Goal: Task Accomplishment & Management: Use online tool/utility

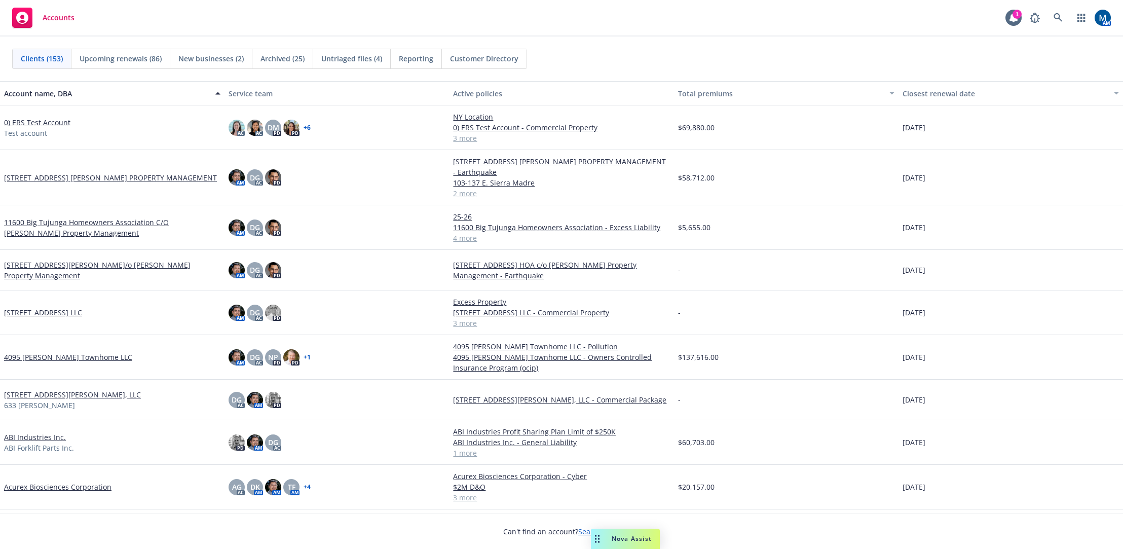
click at [493, 14] on div "Accounts 1 AM" at bounding box center [561, 18] width 1123 height 36
click at [1049, 13] on link at bounding box center [1058, 18] width 20 height 20
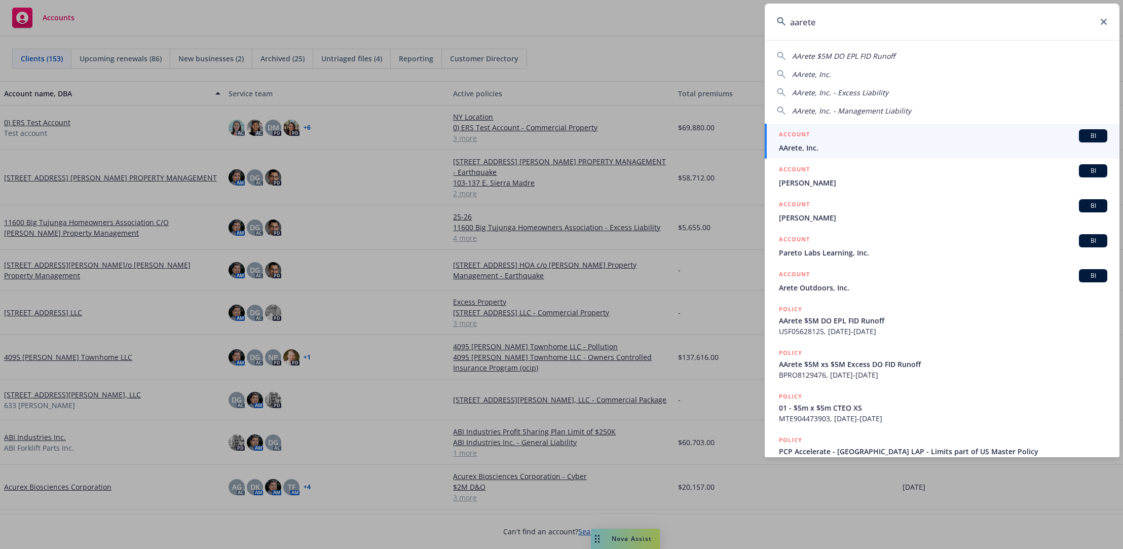
type input "aarete"
click at [819, 142] on div "ACCOUNT BI" at bounding box center [943, 135] width 328 height 13
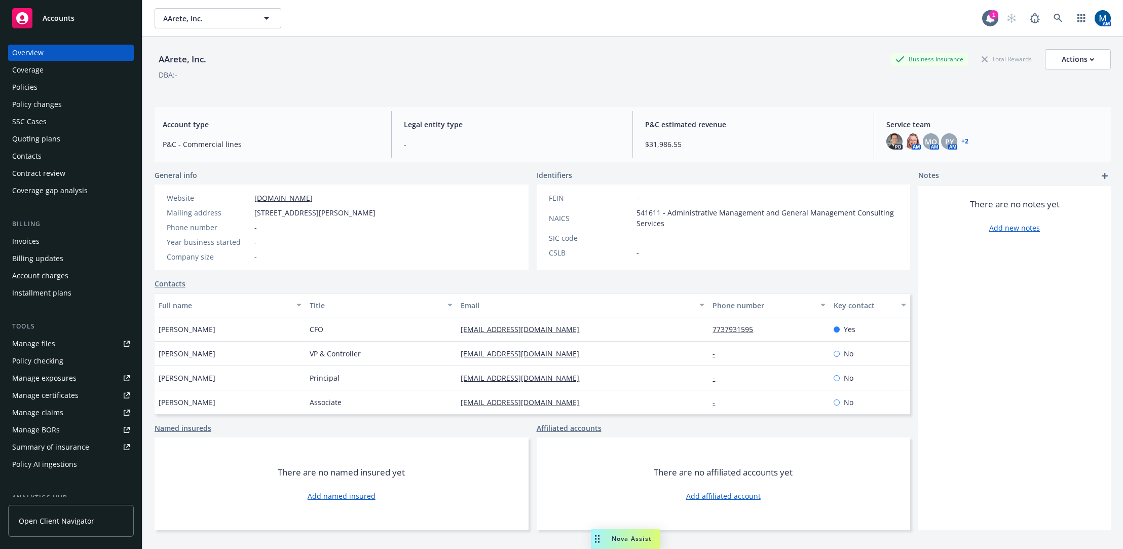
click at [26, 83] on div "Policies" at bounding box center [24, 87] width 25 height 16
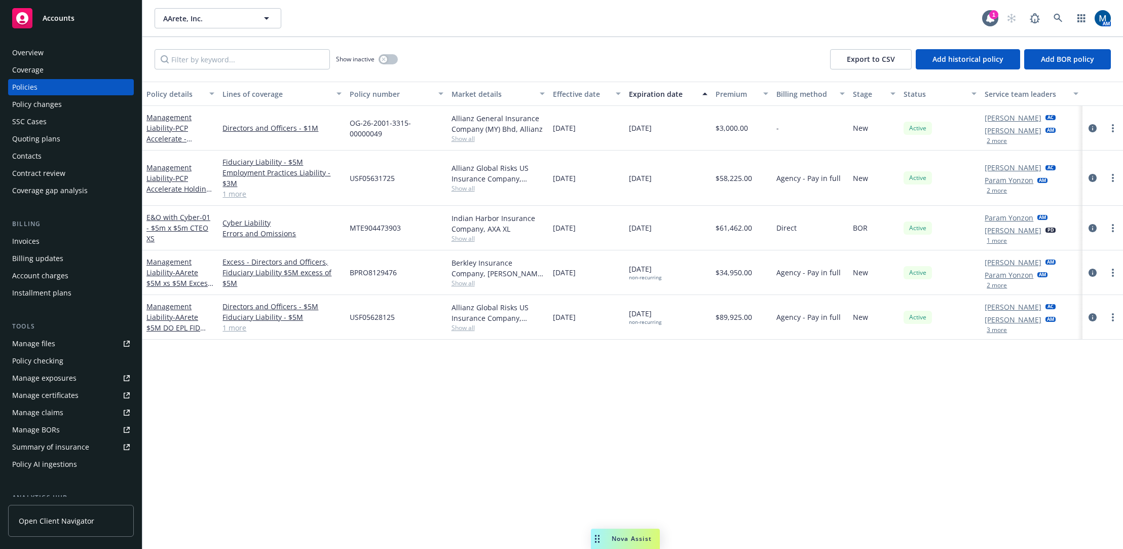
click at [564, 434] on div "Policy details Lines of coverage Policy number Market details Effective date Ex…" at bounding box center [632, 315] width 981 height 467
click at [600, 431] on div "Policy details Lines of coverage Policy number Market details Effective date Ex…" at bounding box center [632, 315] width 981 height 467
click at [1086, 58] on span "Add BOR policy" at bounding box center [1067, 59] width 53 height 10
select select "other"
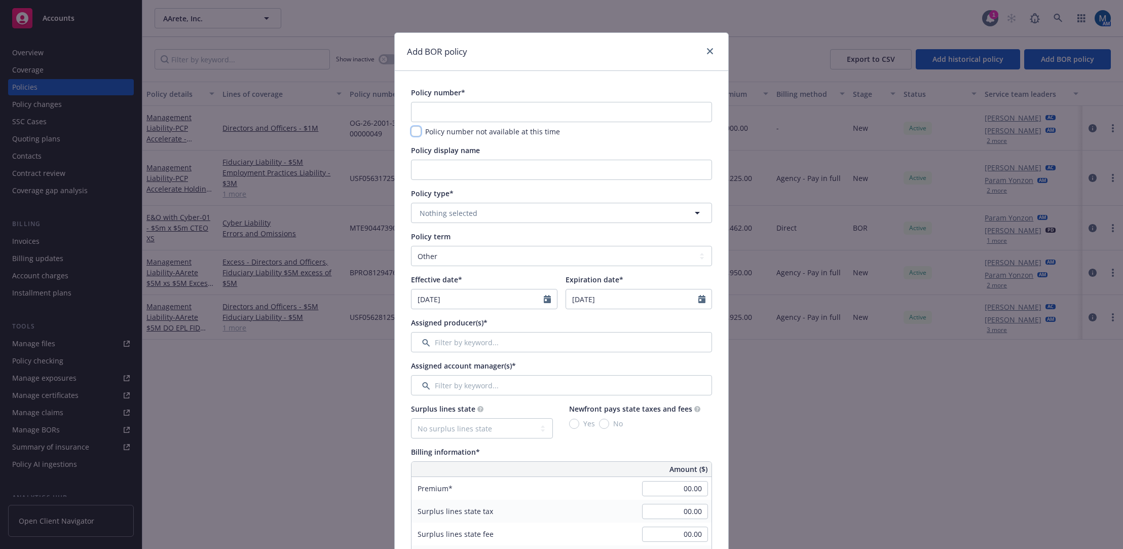
click at [415, 135] on input "checkbox" at bounding box center [416, 131] width 10 height 10
checkbox input "true"
click at [464, 209] on span "Nothing selected" at bounding box center [449, 213] width 58 height 11
type input "cyb"
click at [441, 270] on strong "E&O with Cyber" at bounding box center [449, 270] width 54 height 10
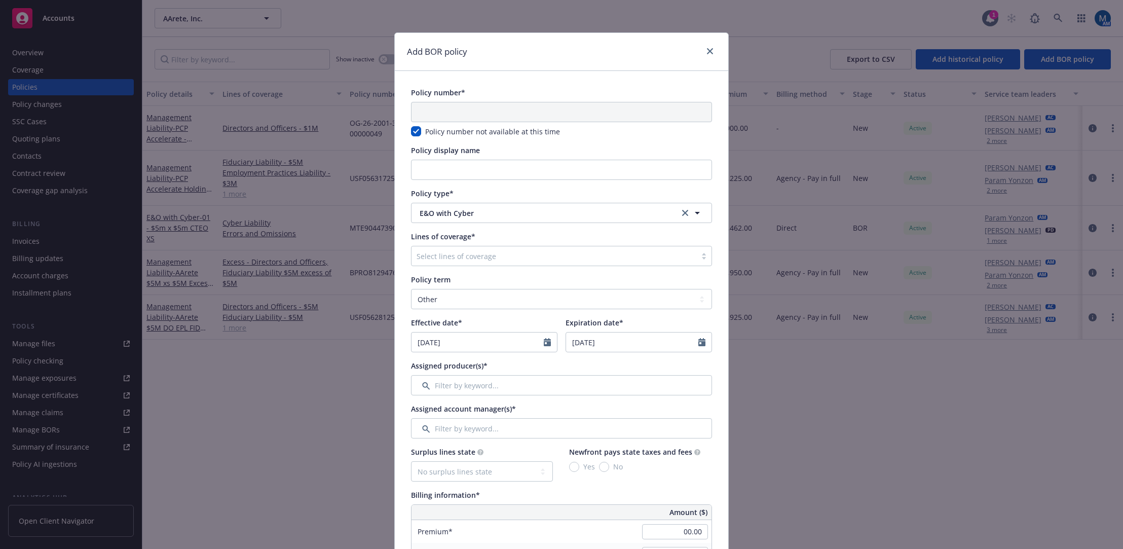
click at [443, 259] on div at bounding box center [554, 256] width 275 height 12
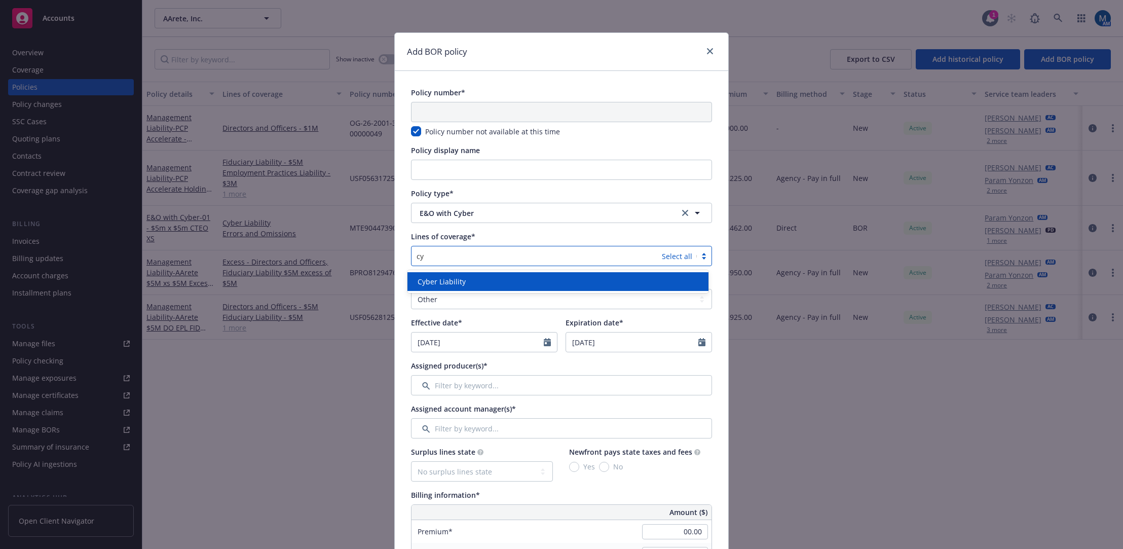
type input "cyb"
click at [454, 282] on span "Cyber Liability" at bounding box center [442, 281] width 48 height 11
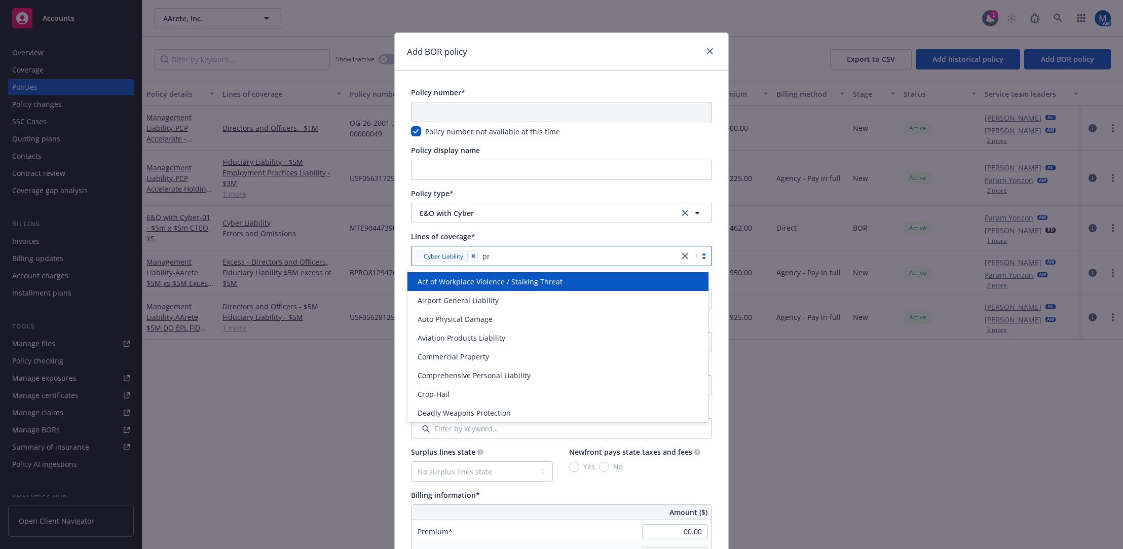
type input "prof"
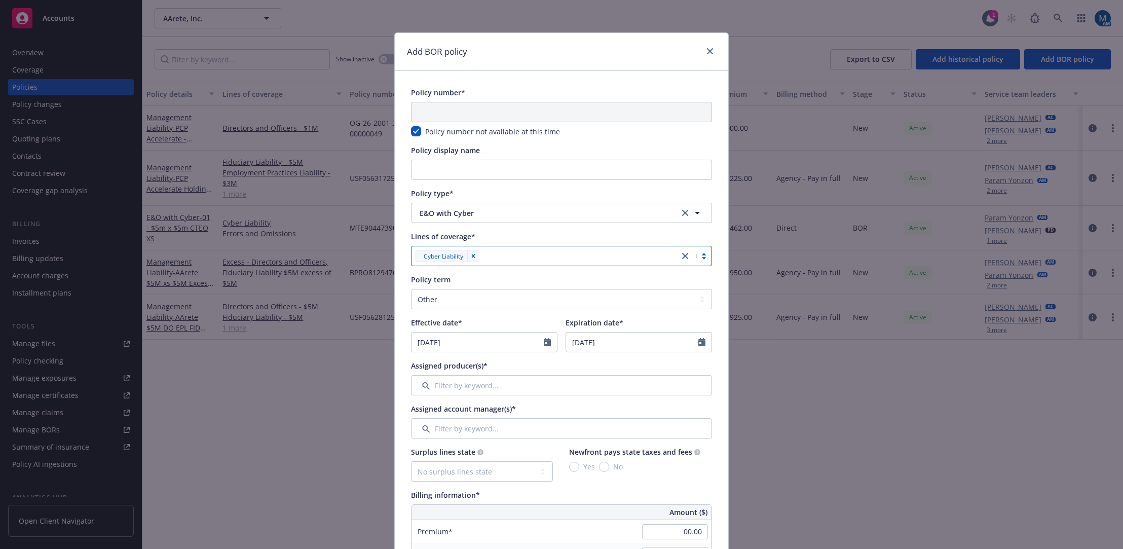
drag, startPoint x: 506, startPoint y: 255, endPoint x: 420, endPoint y: 255, distance: 85.7
click at [420, 255] on div "Cyber Liability" at bounding box center [546, 256] width 268 height 16
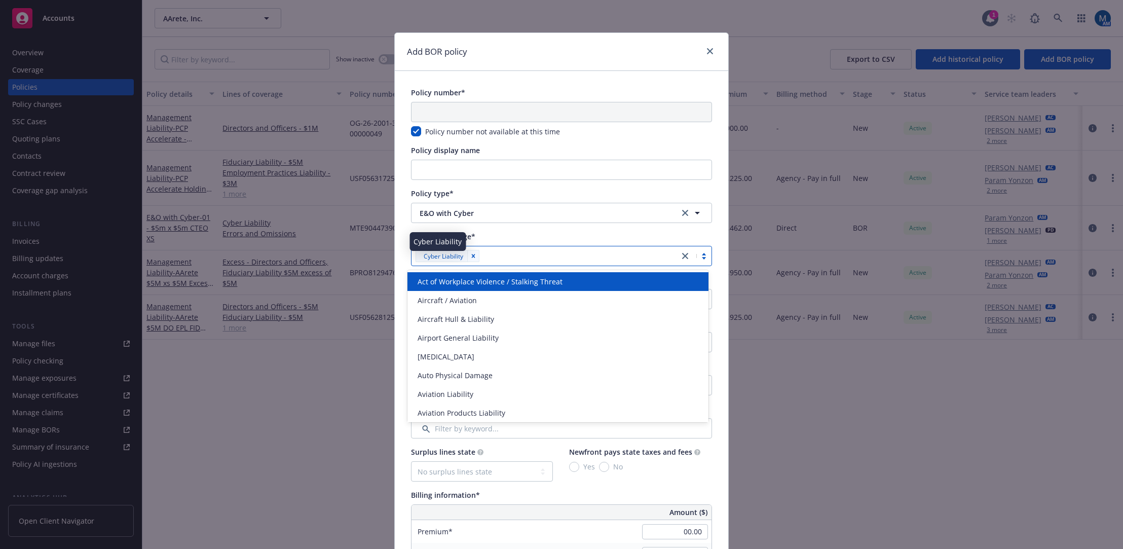
click at [519, 252] on div at bounding box center [579, 256] width 192 height 12
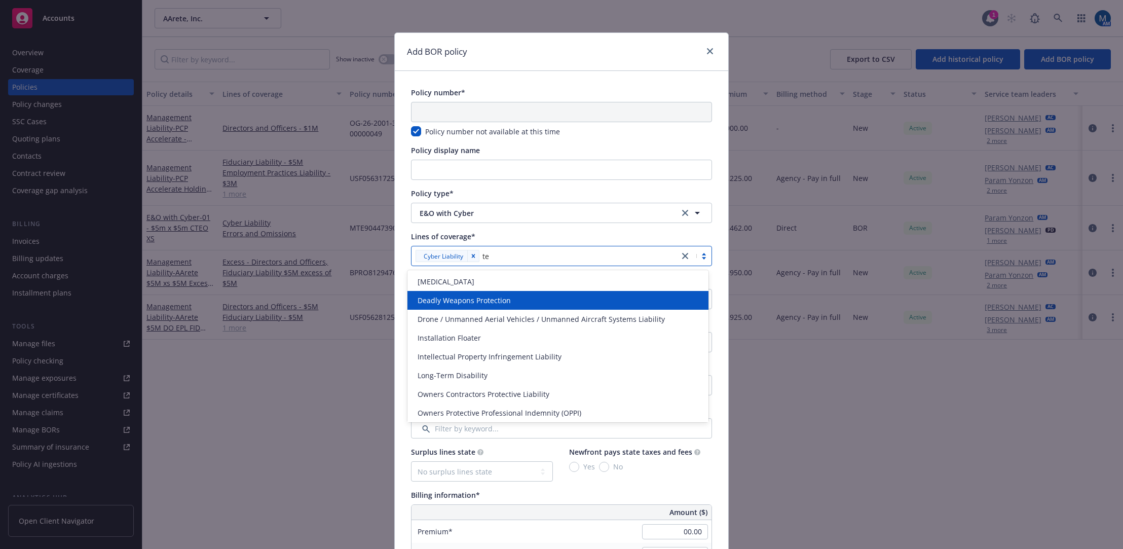
type input "t"
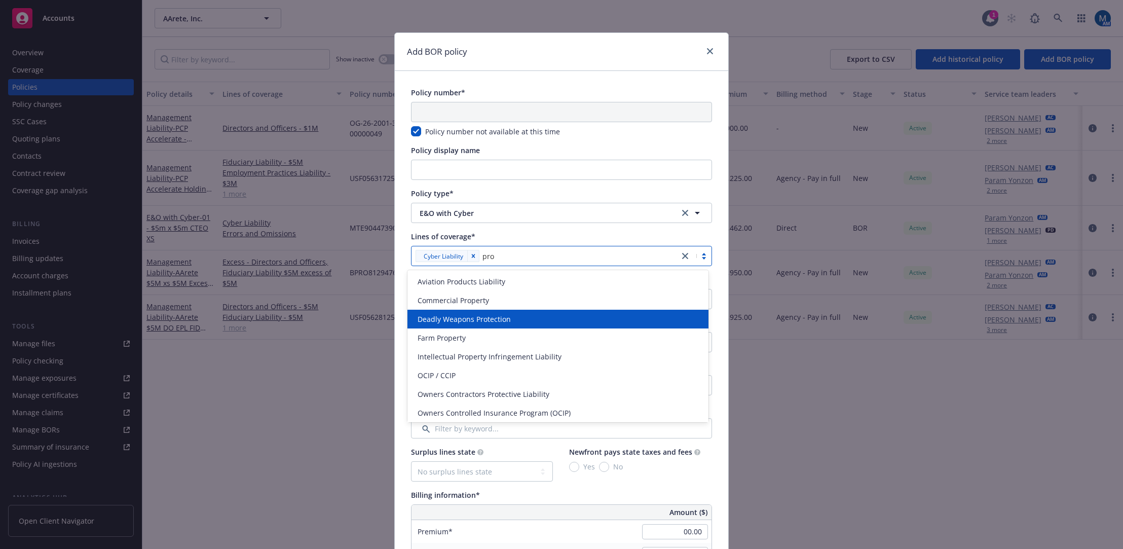
type input "prof"
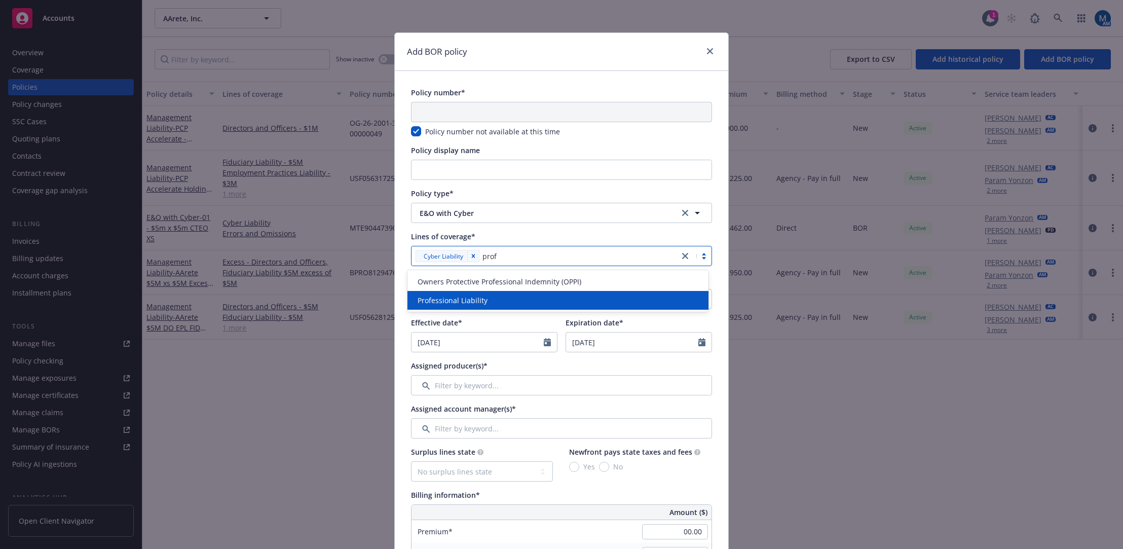
click at [513, 294] on div "Professional Liability" at bounding box center [558, 300] width 301 height 19
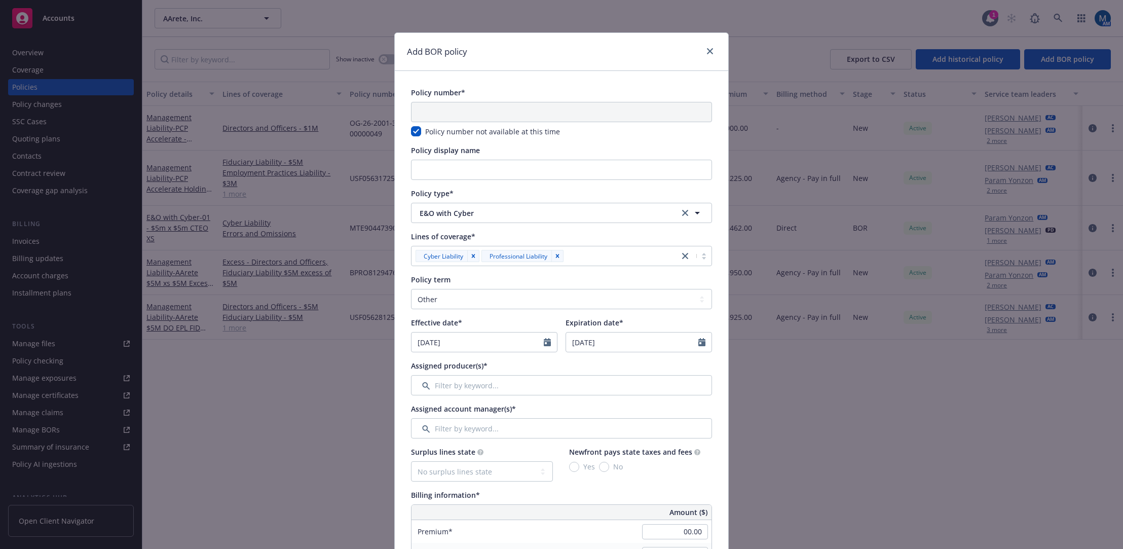
click at [544, 341] on icon "Calendar" at bounding box center [547, 342] width 7 height 8
click at [421, 363] on icon "button" at bounding box center [422, 366] width 6 height 6
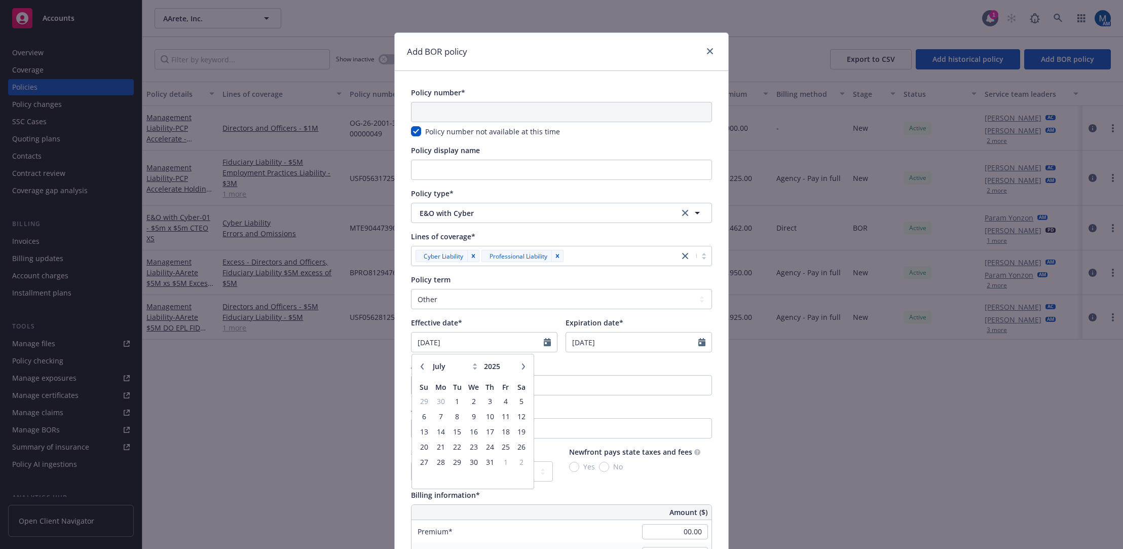
select select "6"
click at [423, 433] on span "15" at bounding box center [424, 431] width 14 height 13
type input "06/15/2025"
click at [648, 342] on input "09/24/2026" at bounding box center [632, 342] width 132 height 19
click at [574, 366] on icon "button" at bounding box center [577, 366] width 6 height 6
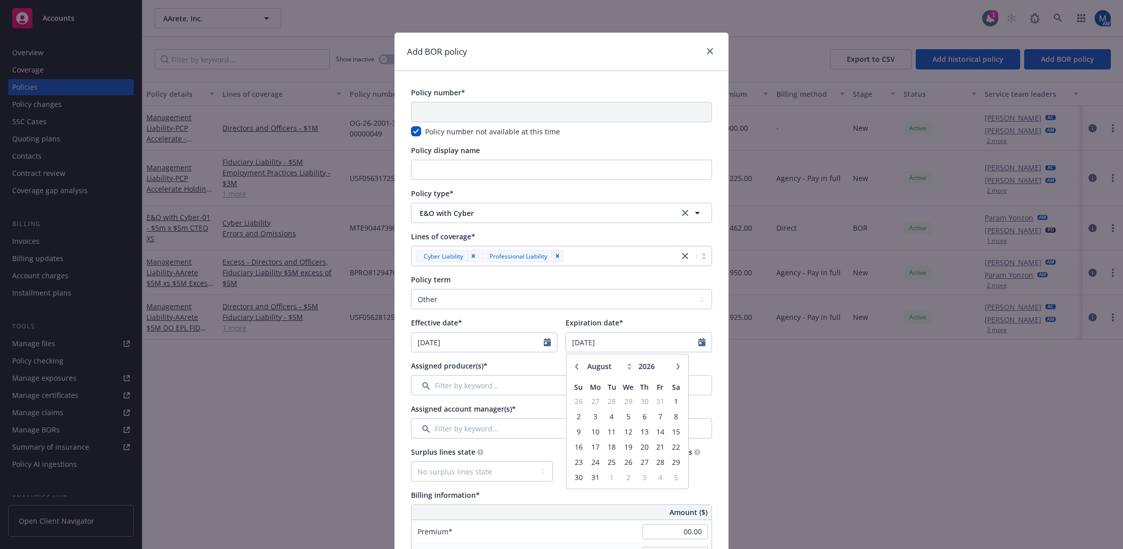
click at [574, 366] on icon "button" at bounding box center [577, 366] width 6 height 6
click at [675, 368] on icon "button" at bounding box center [678, 366] width 6 height 6
click at [675, 366] on icon "button" at bounding box center [678, 366] width 6 height 6
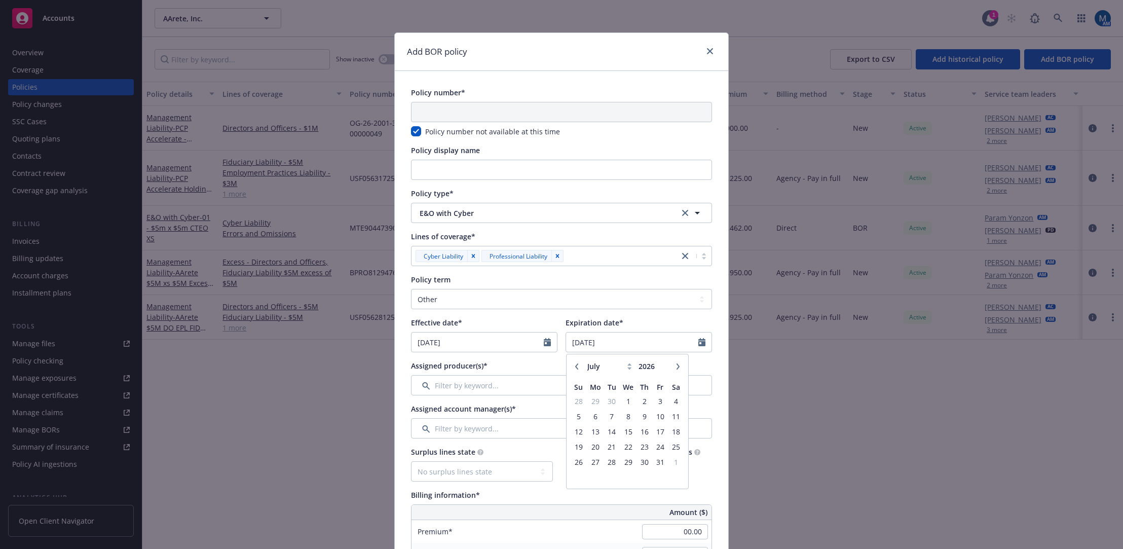
drag, startPoint x: 573, startPoint y: 367, endPoint x: 581, endPoint y: 379, distance: 14.2
click at [575, 368] on icon "button" at bounding box center [576, 366] width 3 height 6
select select "6"
click at [591, 428] on span "15" at bounding box center [595, 431] width 15 height 13
type input "06/15/2026"
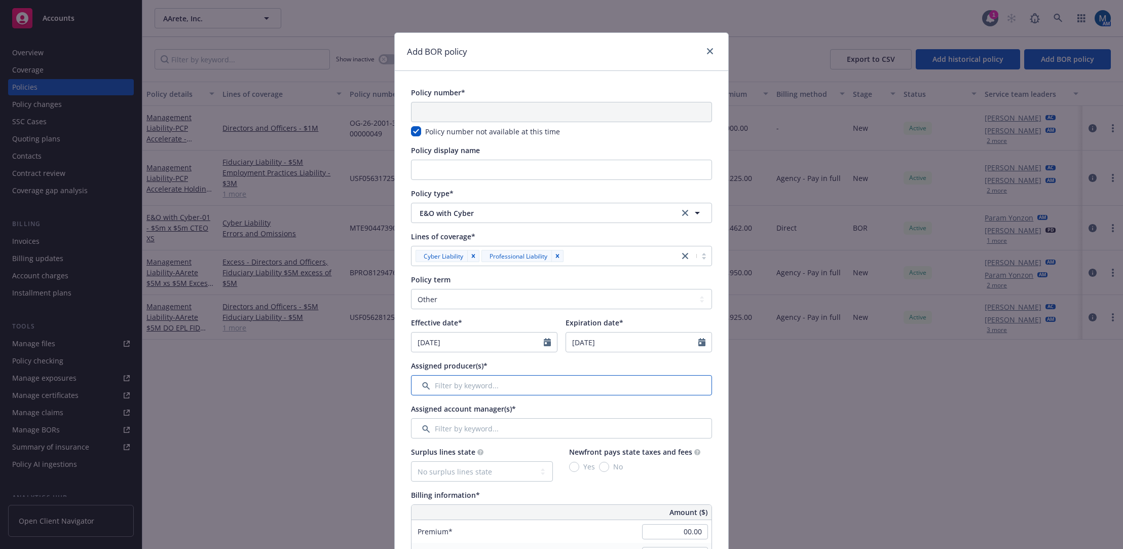
click at [474, 380] on input "Filter by keyword..." at bounding box center [561, 385] width 301 height 20
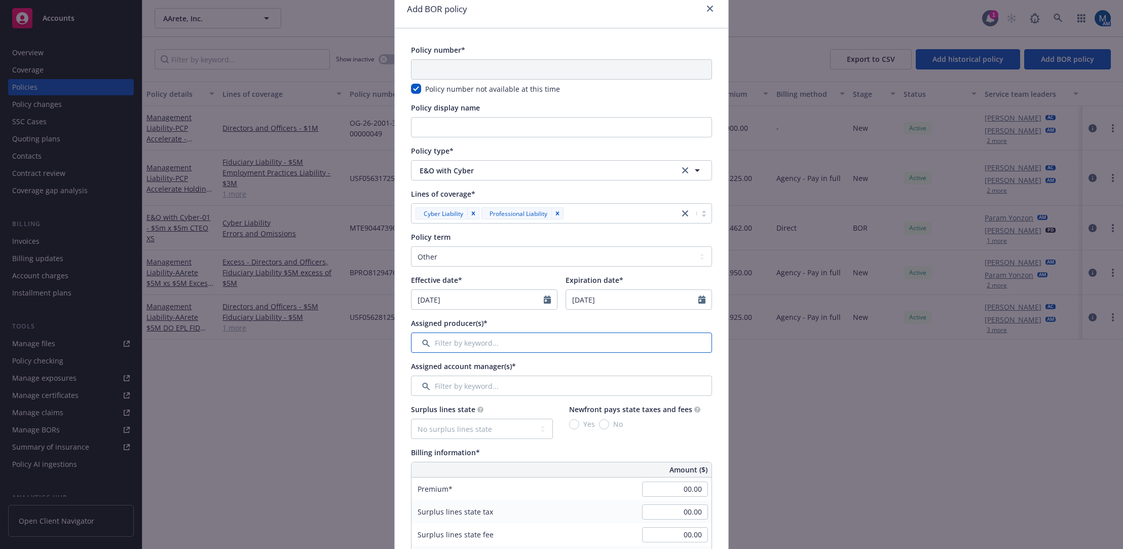
scroll to position [101, 0]
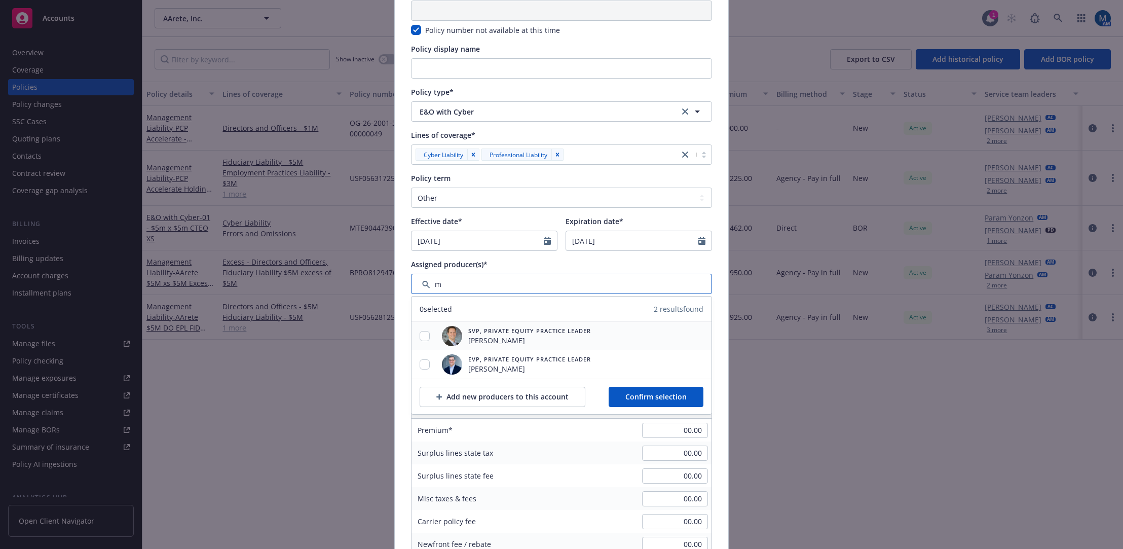
type input "m"
click at [423, 337] on input "checkbox" at bounding box center [425, 336] width 10 height 10
checkbox input "true"
click at [424, 365] on input "checkbox" at bounding box center [425, 364] width 10 height 10
checkbox input "true"
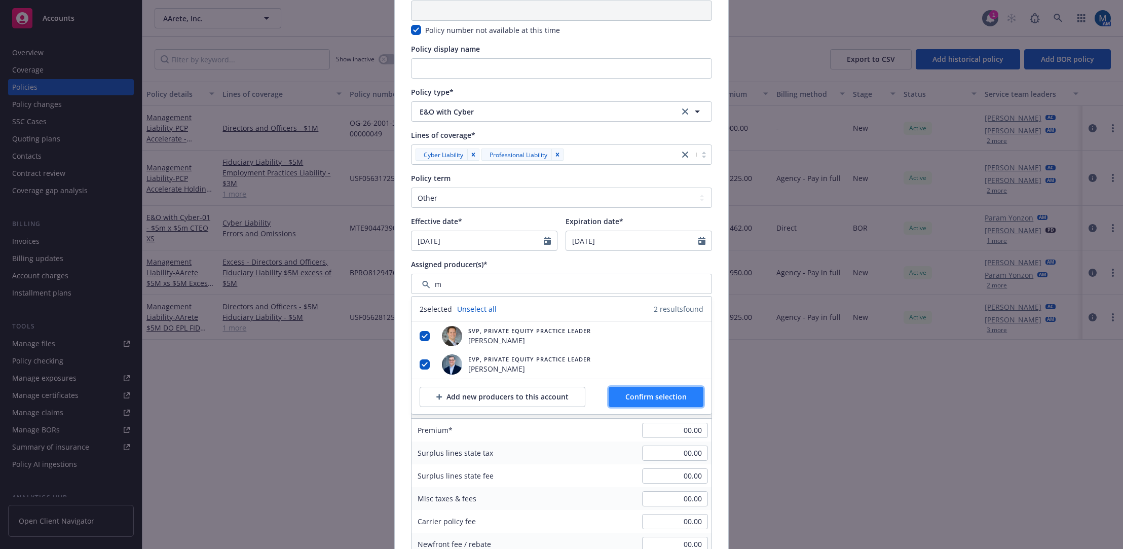
click at [692, 398] on button "Confirm selection" at bounding box center [656, 397] width 95 height 20
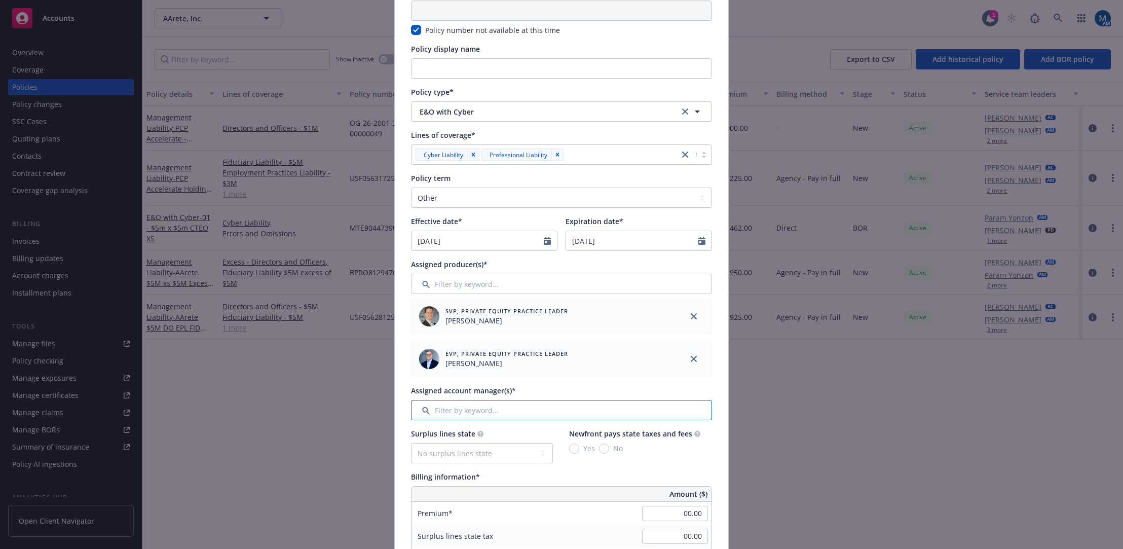
click at [512, 412] on input "Filter by keyword..." at bounding box center [561, 410] width 301 height 20
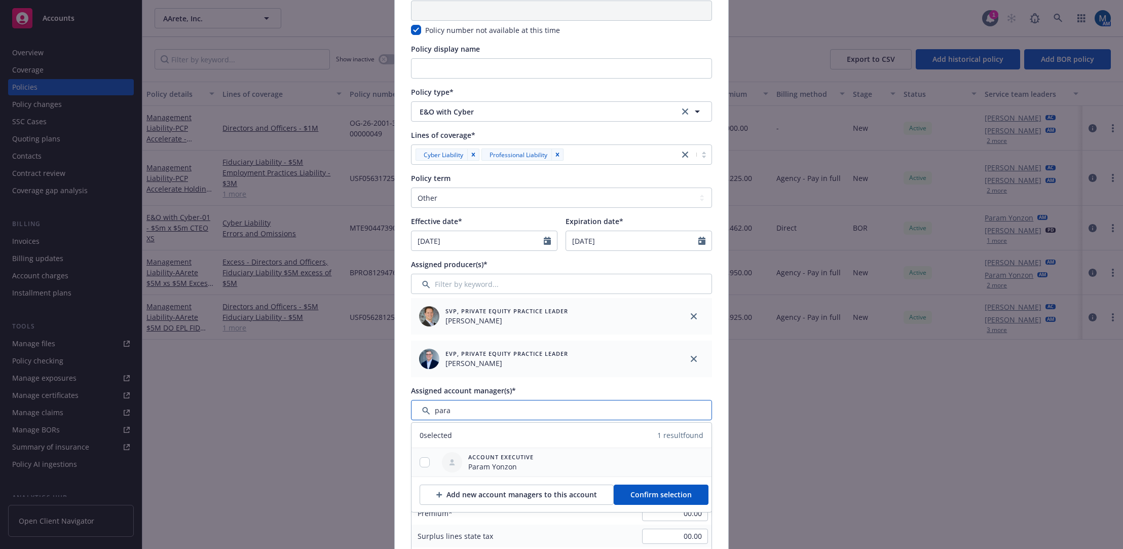
type input "para"
click at [420, 458] on input "checkbox" at bounding box center [425, 462] width 10 height 10
checkbox input "true"
click at [631, 490] on span "Confirm selection" at bounding box center [661, 495] width 61 height 10
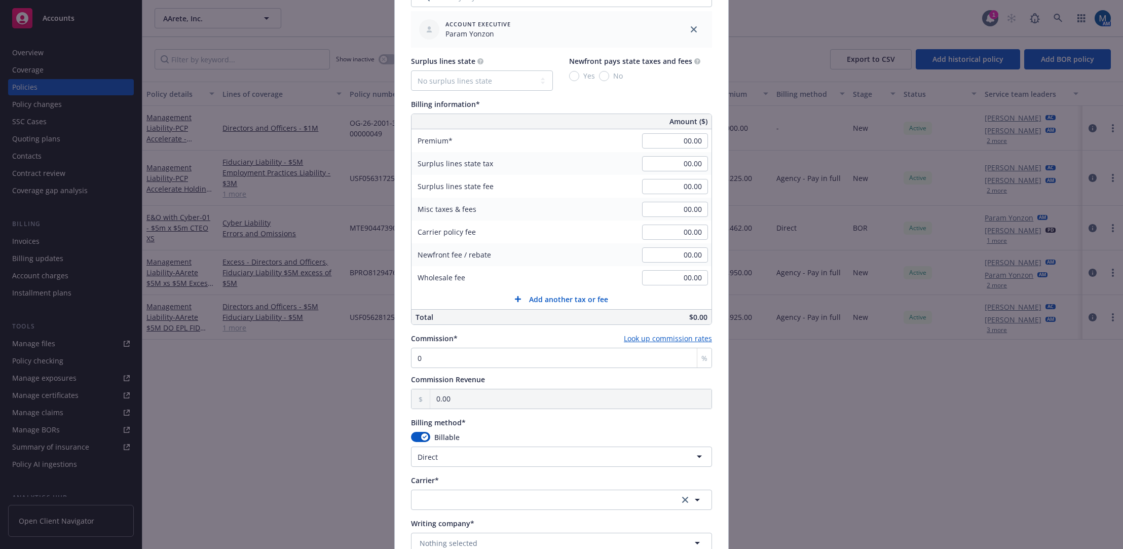
scroll to position [659, 0]
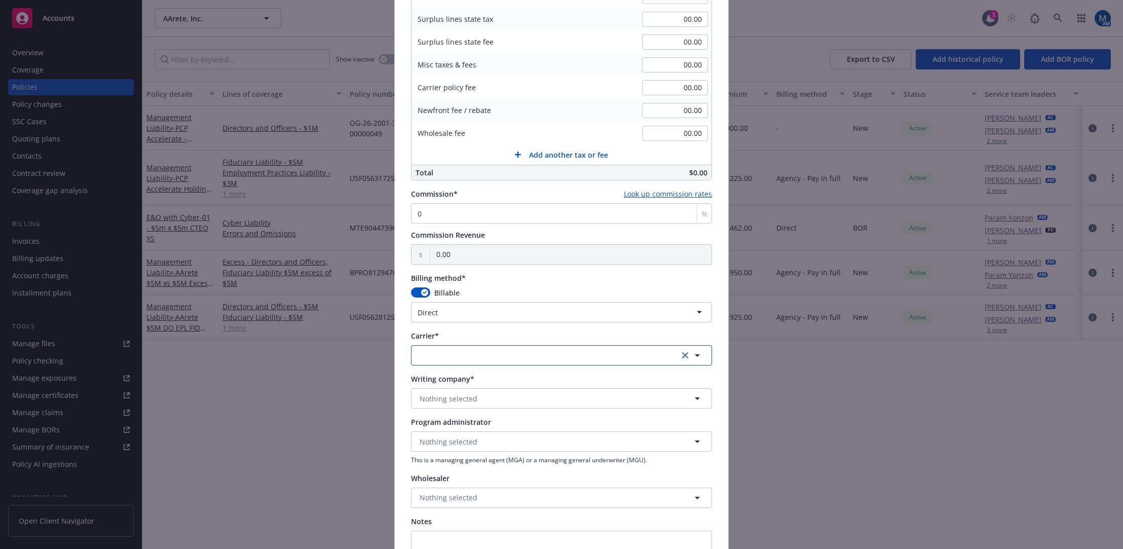
click at [441, 357] on button "button" at bounding box center [561, 355] width 301 height 20
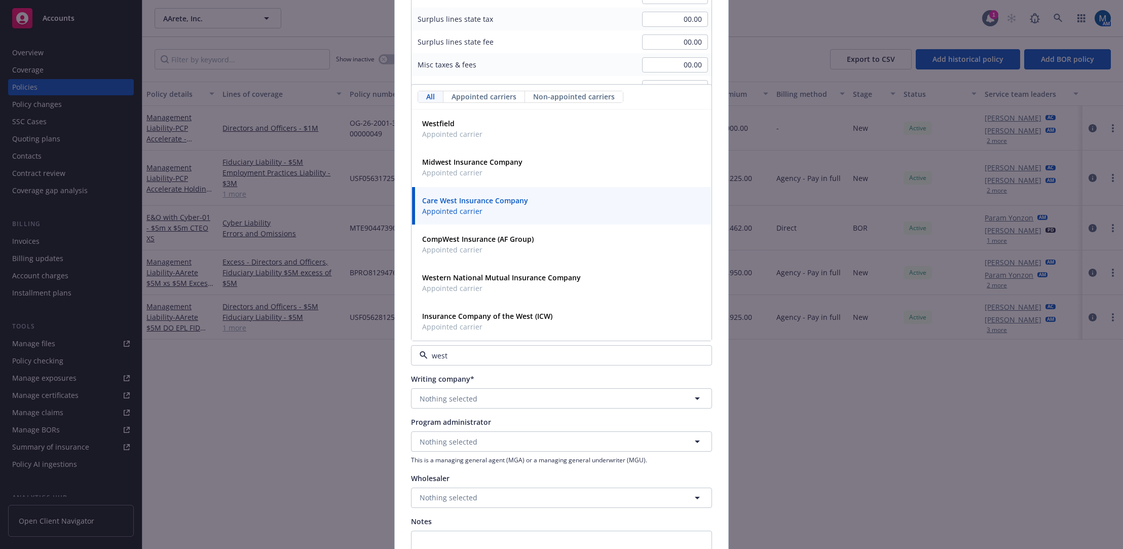
type input "westf"
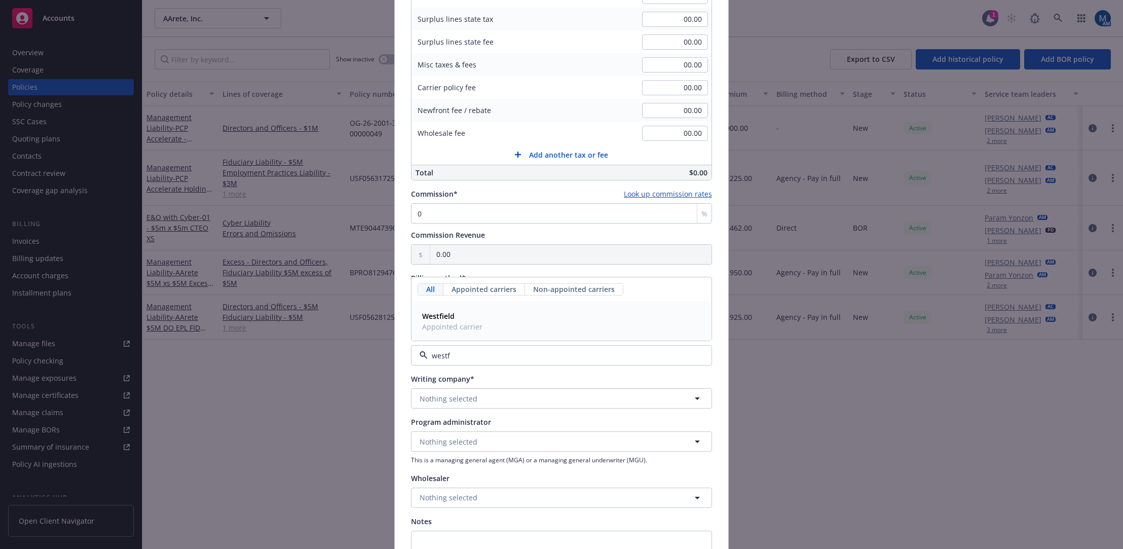
click at [484, 318] on div "Westfield Appointed carrier" at bounding box center [561, 321] width 287 height 25
click at [456, 399] on span "Nothing selected" at bounding box center [449, 398] width 58 height 11
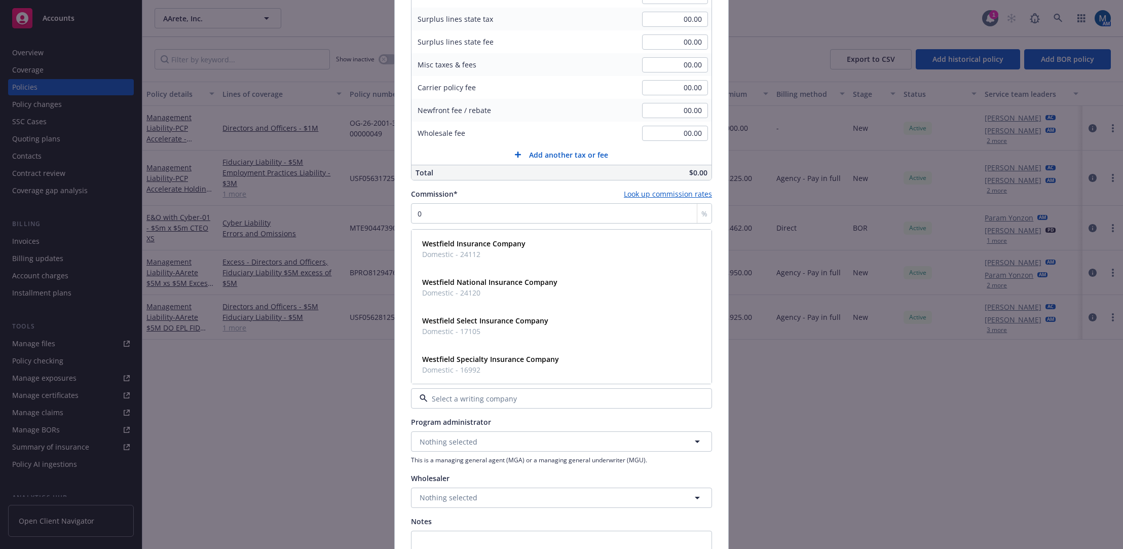
click at [578, 420] on div "Program administrator" at bounding box center [561, 422] width 301 height 11
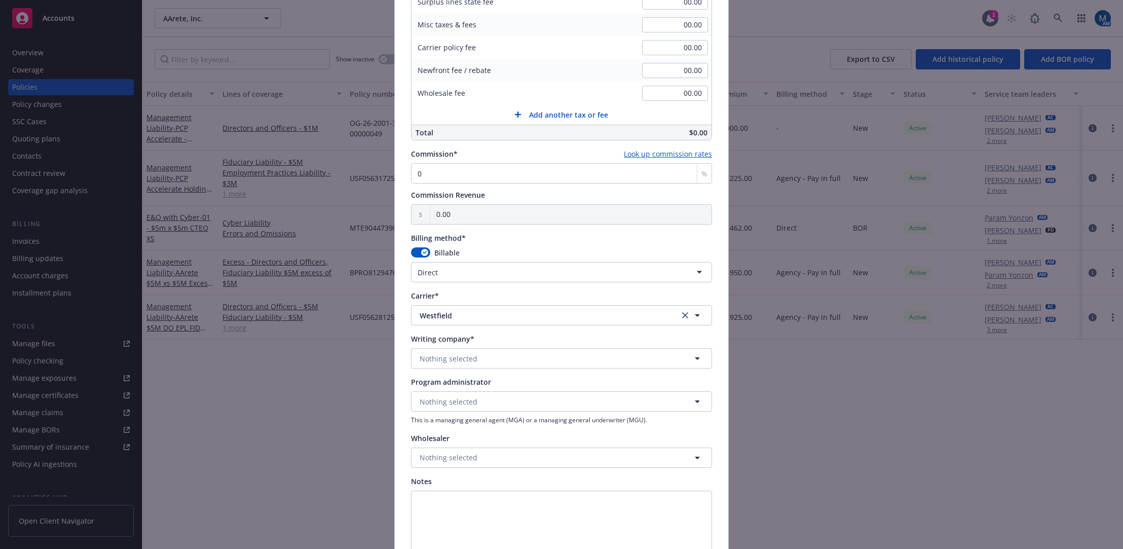
scroll to position [760, 0]
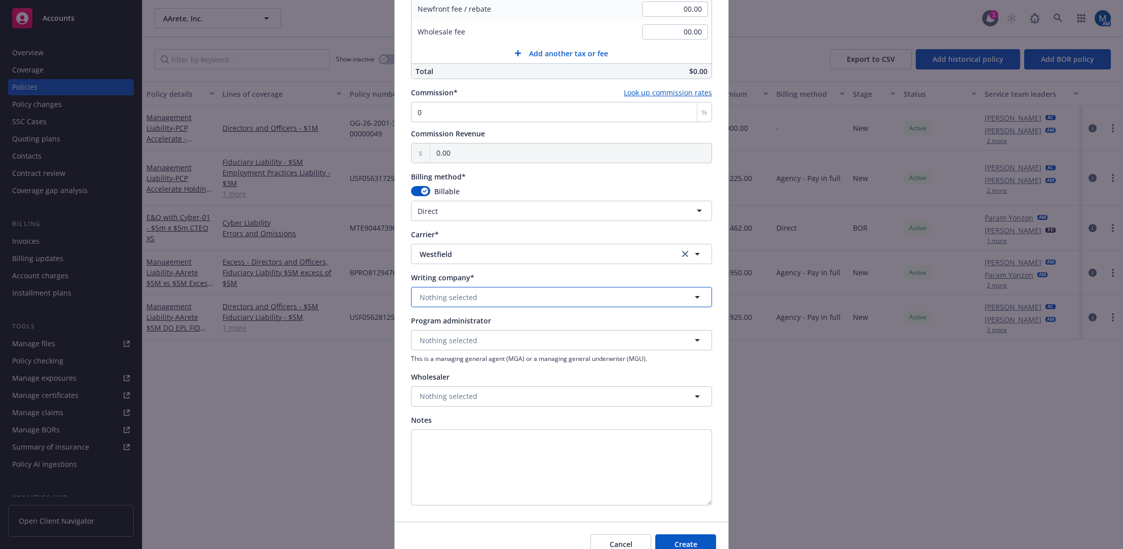
click at [500, 298] on button "Nothing selected" at bounding box center [561, 297] width 301 height 20
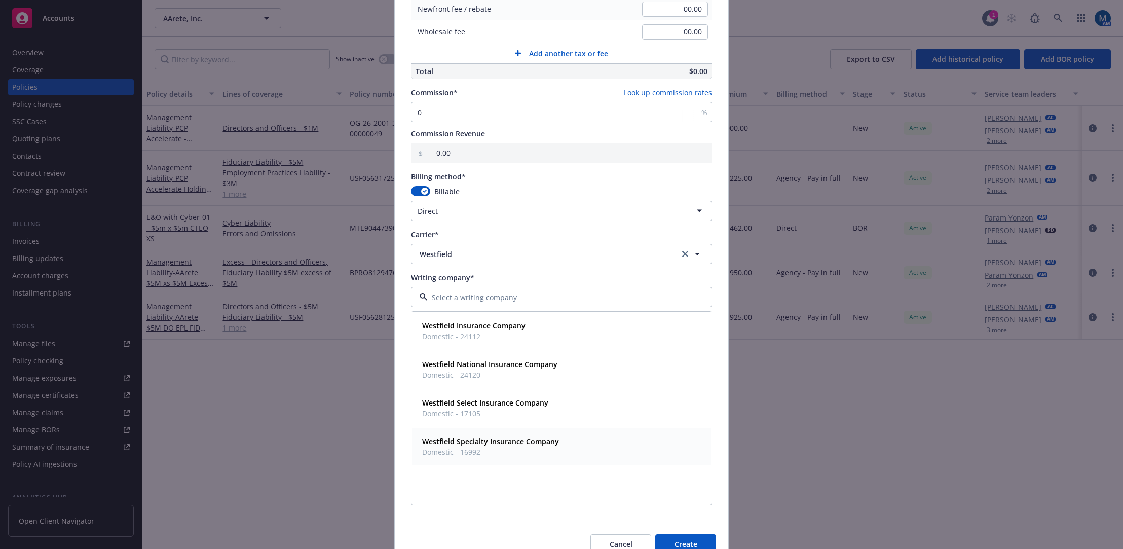
click at [506, 446] on strong "Westfield Specialty Insurance Company" at bounding box center [490, 441] width 137 height 10
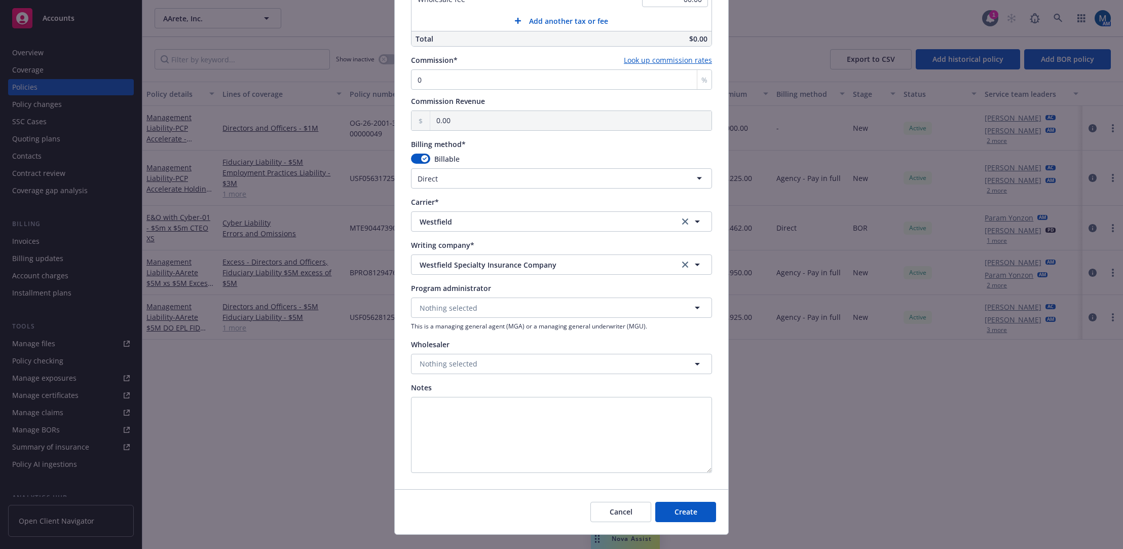
scroll to position [811, 0]
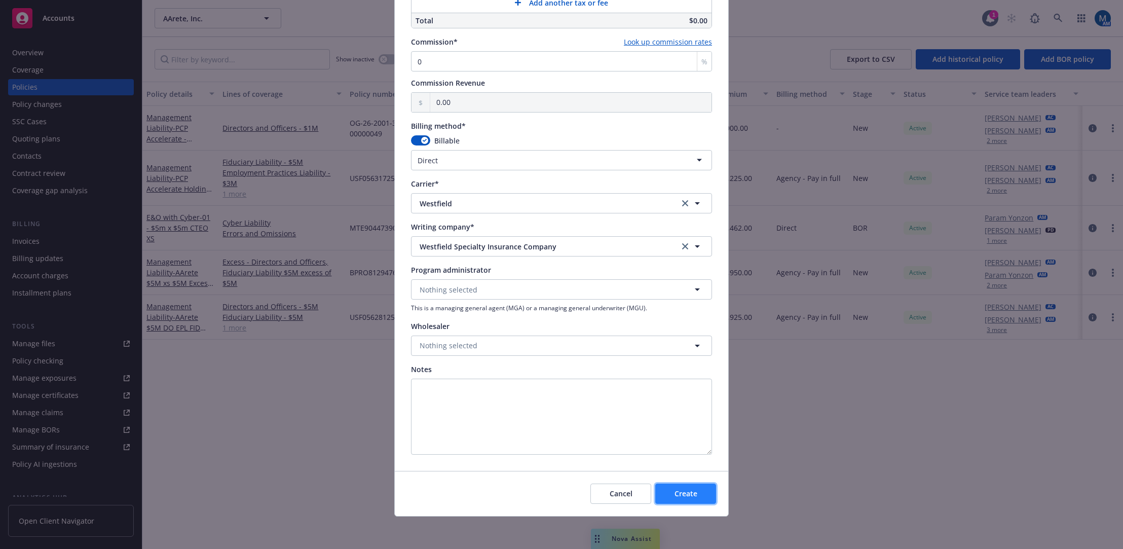
click at [693, 497] on span "Create" at bounding box center [686, 494] width 23 height 10
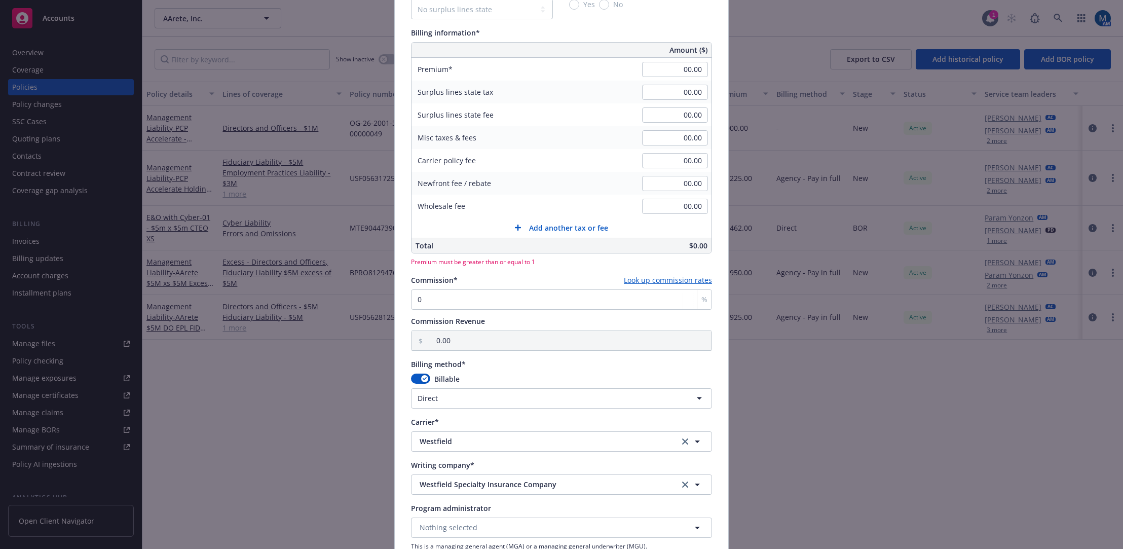
scroll to position [558, 0]
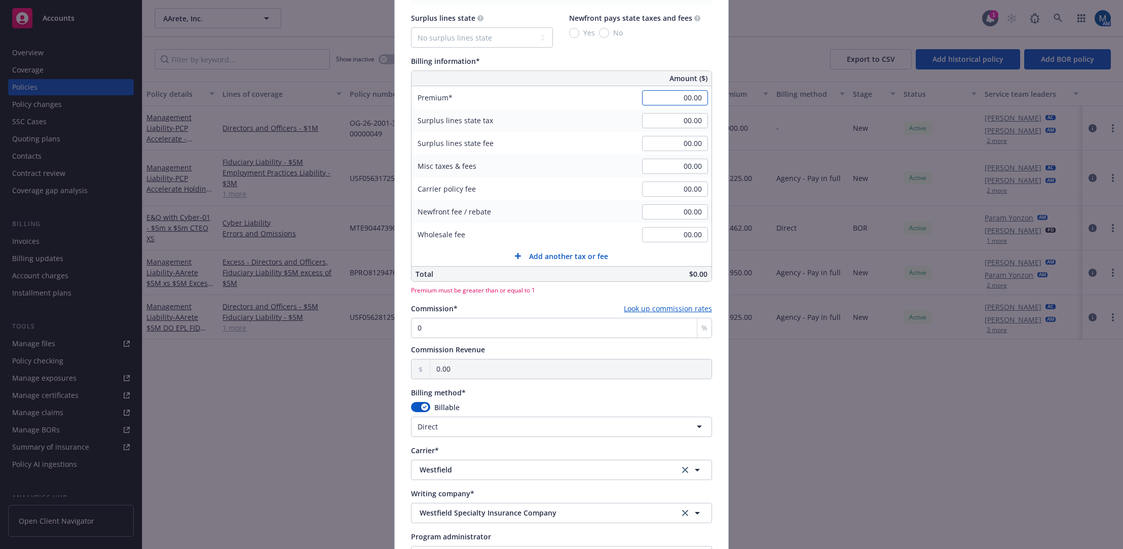
click at [669, 93] on input "00.00" at bounding box center [675, 97] width 66 height 15
type input "1.00"
click at [713, 234] on div "Policy number* Policy number not available at this time Policy display name Pol…" at bounding box center [562, 124] width 334 height 1223
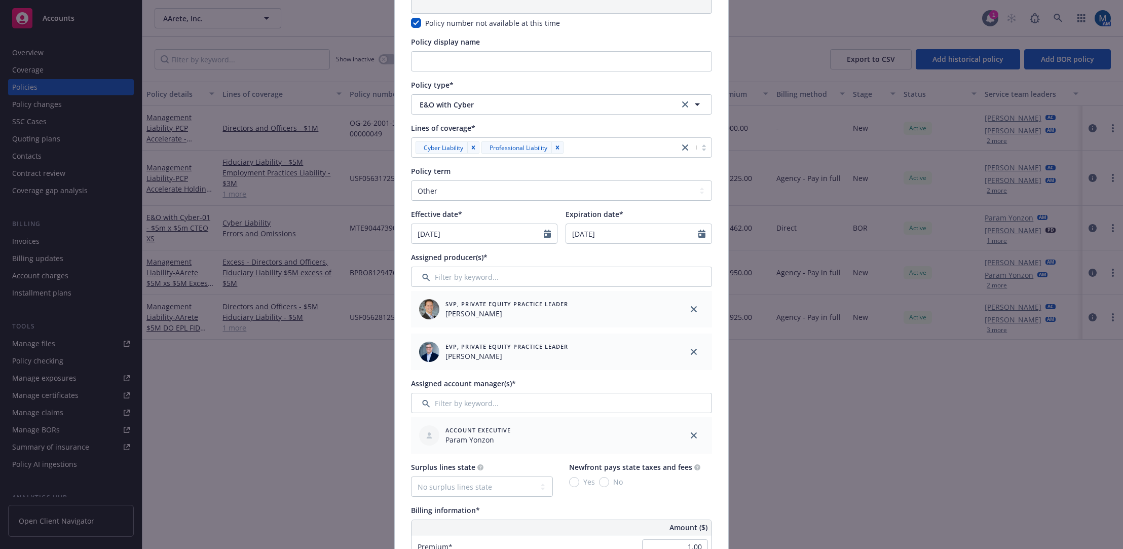
scroll to position [0, 0]
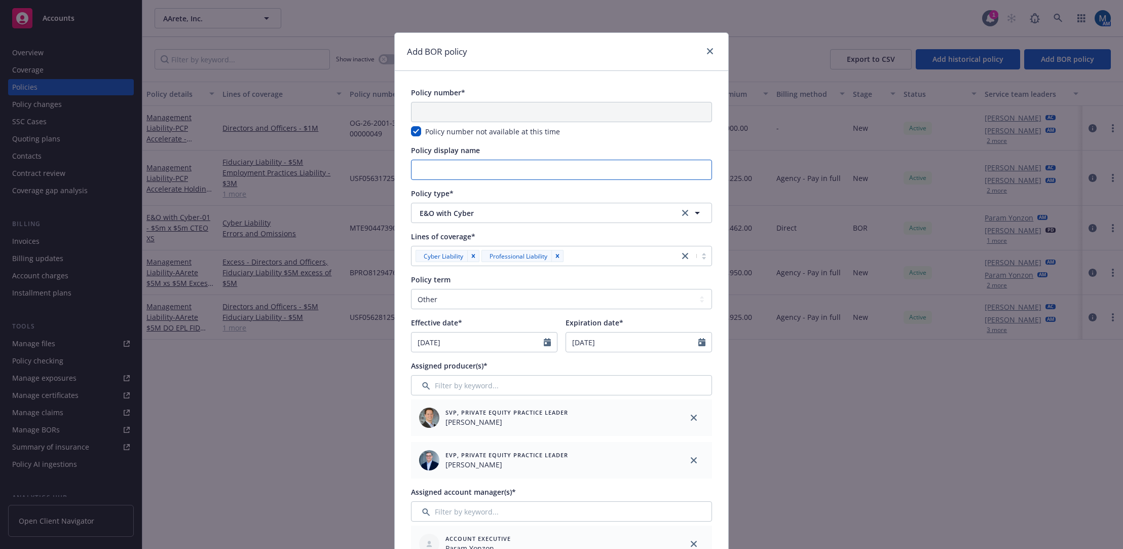
click at [473, 175] on input "Policy display name" at bounding box center [561, 170] width 301 height 20
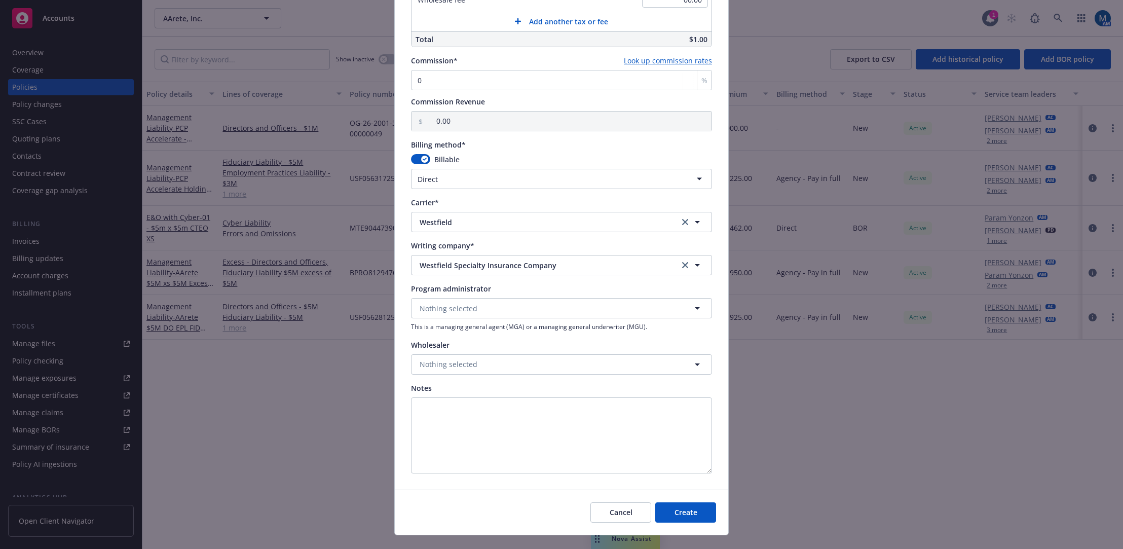
scroll to position [811, 0]
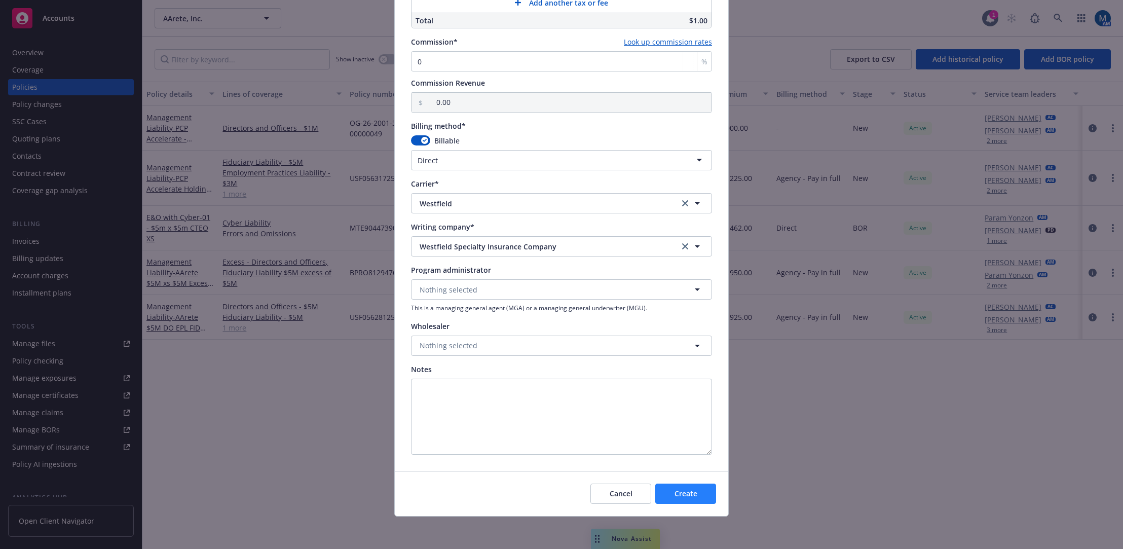
type input "00 - $5m CTEO Primary"
click at [693, 491] on span "Create" at bounding box center [686, 494] width 23 height 10
checkbox input "false"
type input "09/24/2025"
type input "09/24/2026"
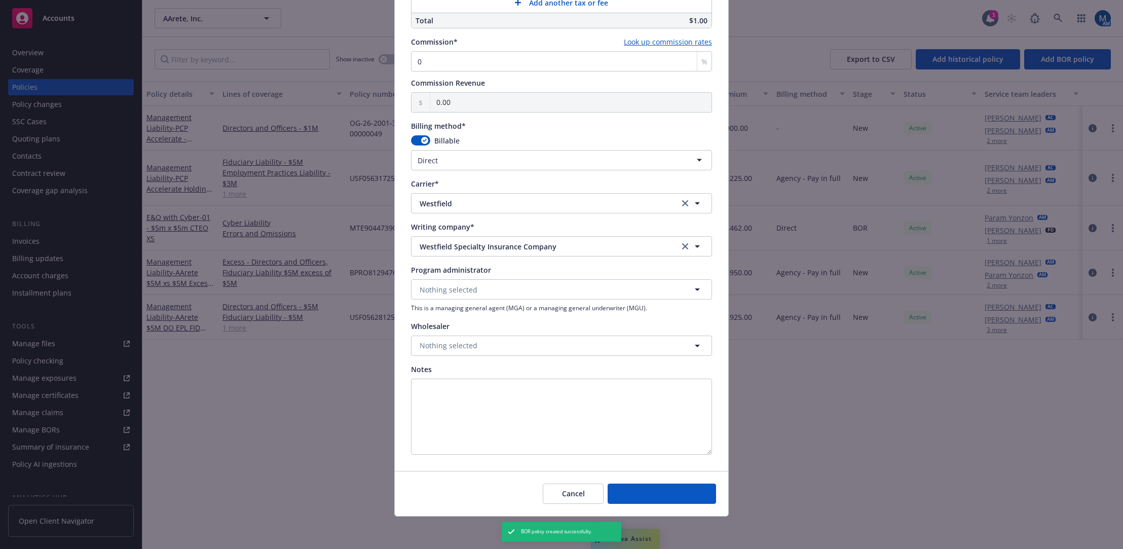
type input "00.00"
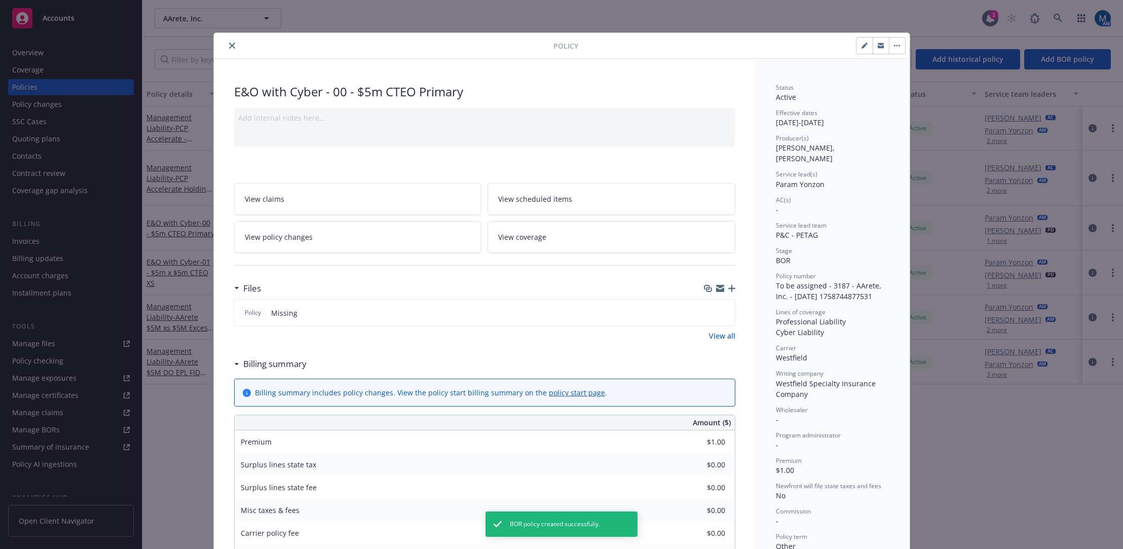
click at [540, 63] on div "E&O with Cyber - 00 - $5m CTEO Primary Add internal notes here... View claims V…" at bounding box center [485, 461] width 542 height 805
click at [877, 42] on button "button" at bounding box center [881, 46] width 16 height 16
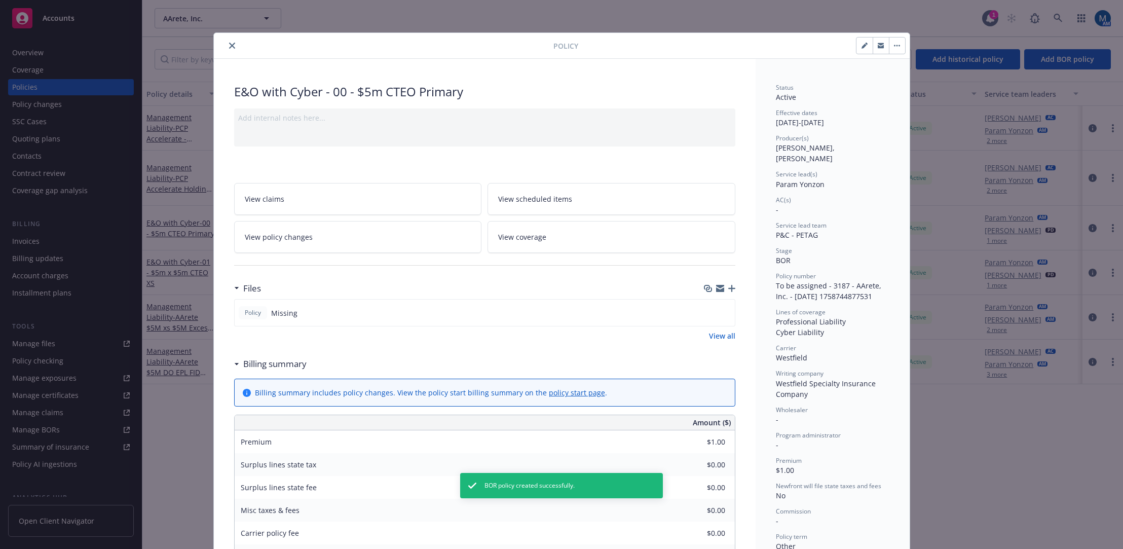
click at [878, 45] on icon "button" at bounding box center [881, 44] width 6 height 3
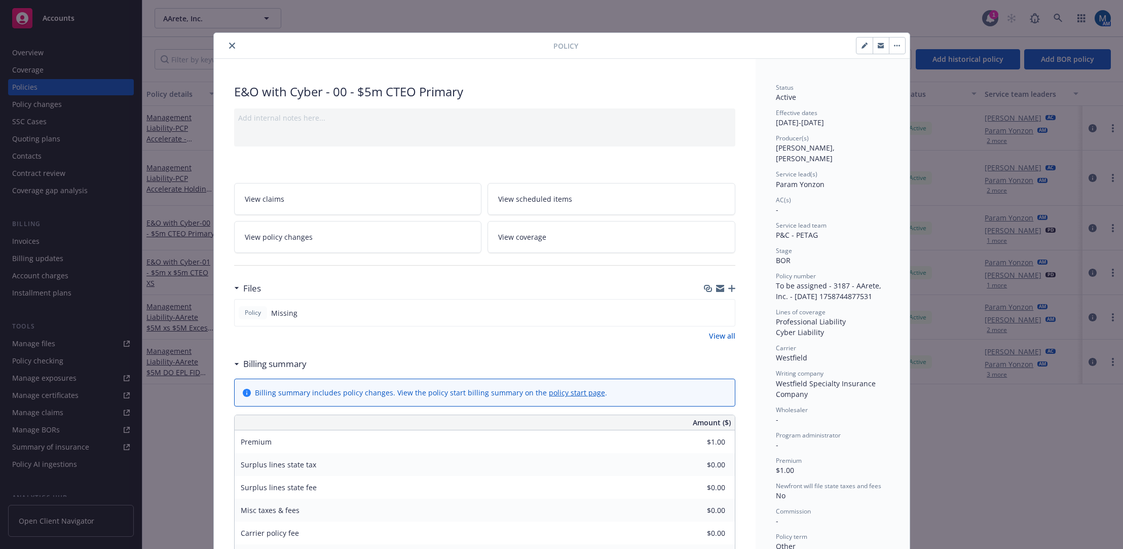
click at [626, 59] on div "E&O with Cyber - 00 - $5m CTEO Primary Add internal notes here... View claims V…" at bounding box center [485, 461] width 542 height 805
click at [878, 47] on icon "button" at bounding box center [881, 47] width 6 height 4
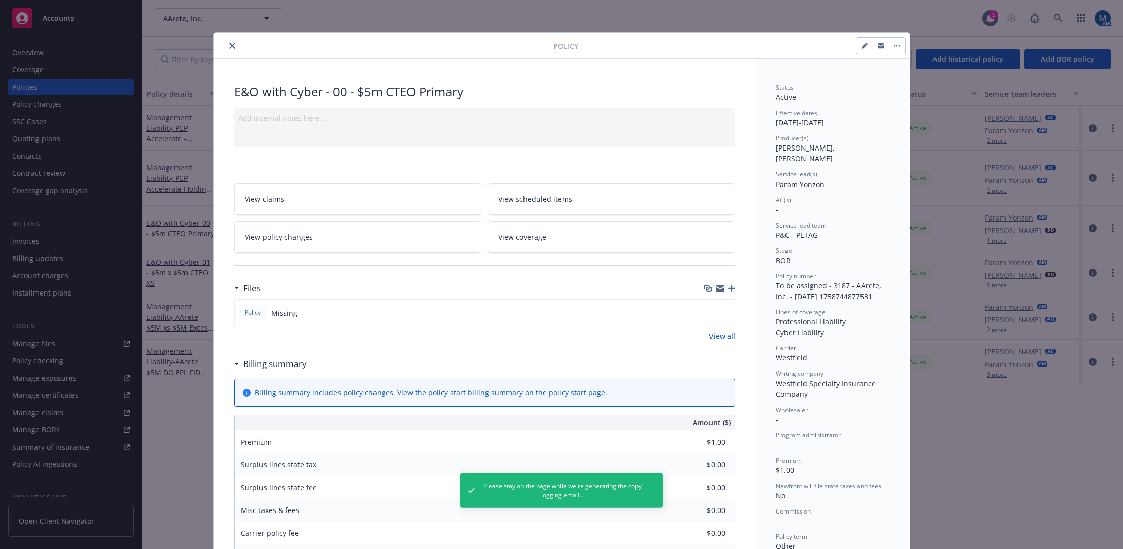
click at [878, 46] on icon "button" at bounding box center [881, 47] width 6 height 4
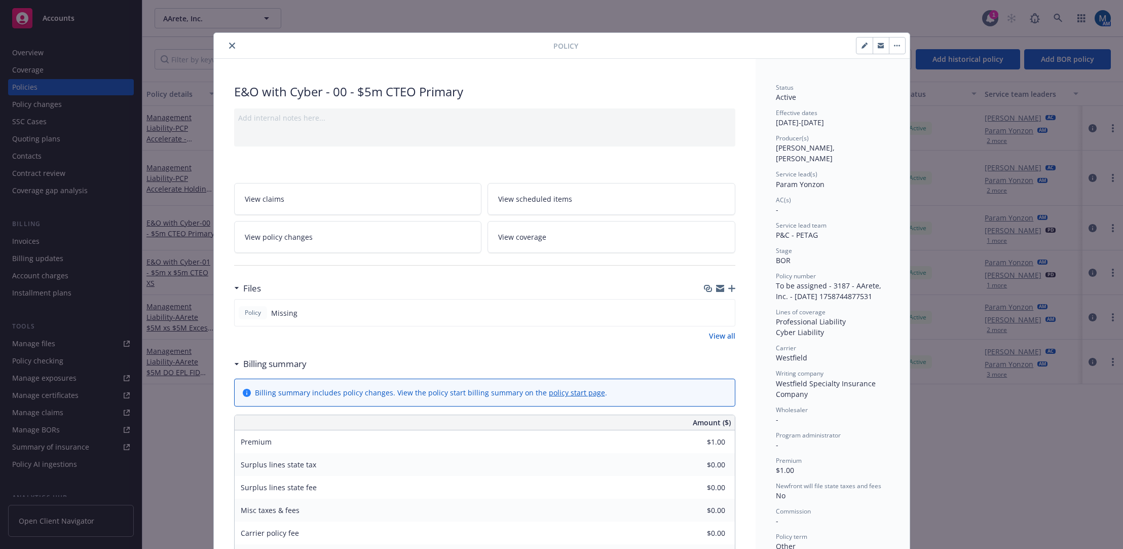
click at [340, 61] on div "E&O with Cyber - 00 - $5m CTEO Primary Add internal notes here... View claims V…" at bounding box center [485, 461] width 542 height 805
click at [230, 44] on icon "close" at bounding box center [232, 46] width 6 height 6
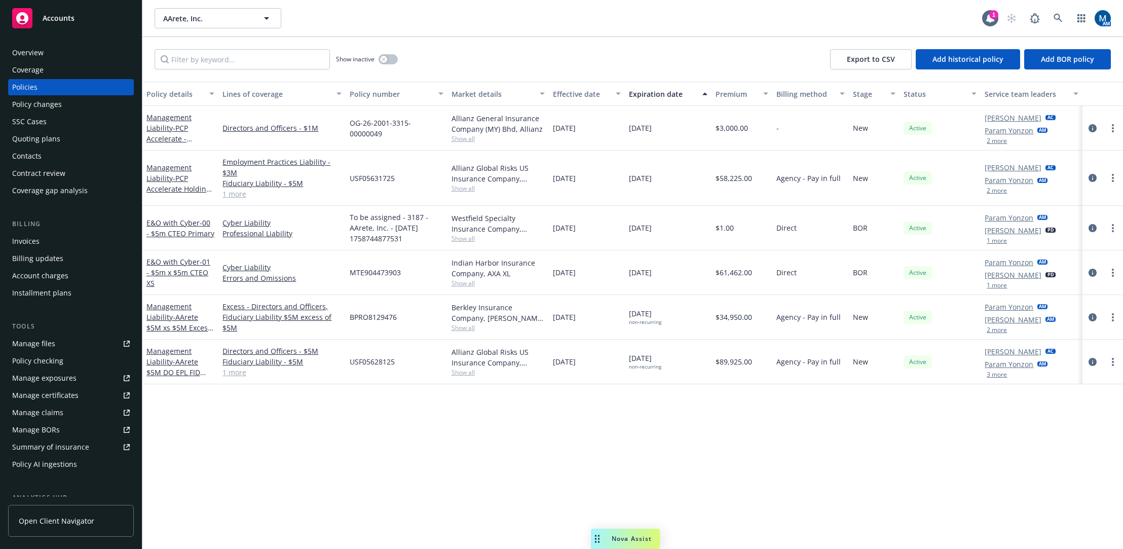
click at [517, 20] on div "AArete, Inc. AArete, Inc." at bounding box center [569, 18] width 828 height 20
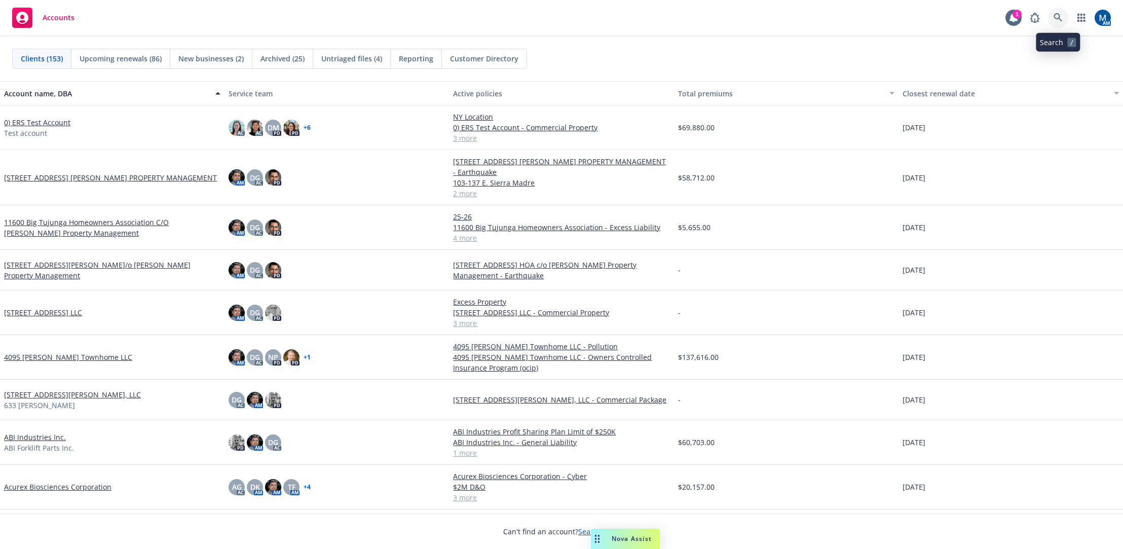
click at [1059, 15] on icon at bounding box center [1058, 17] width 9 height 9
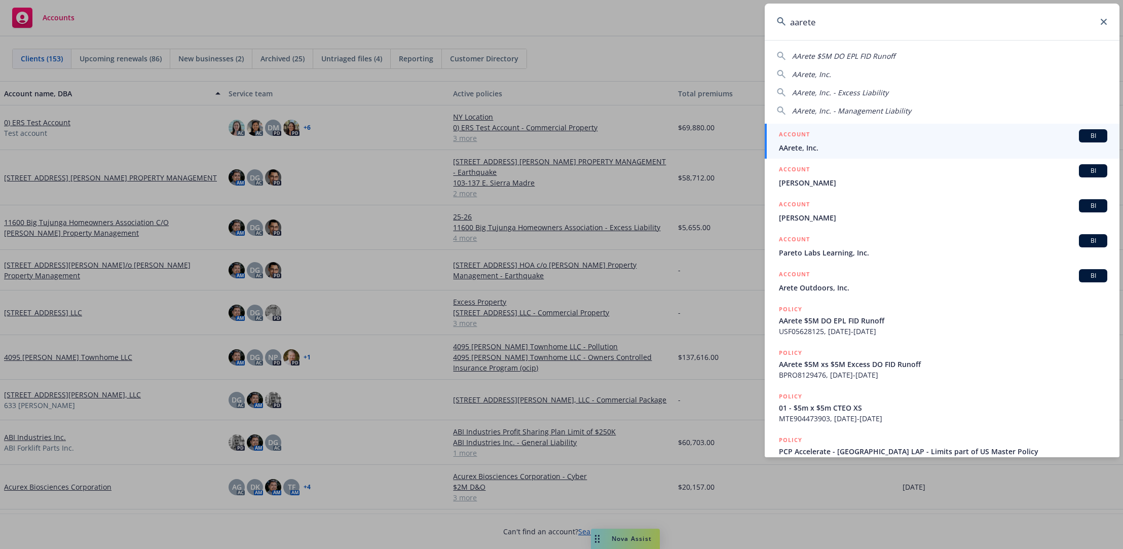
type input "aarete"
click at [839, 135] on div "ACCOUNT BI" at bounding box center [943, 135] width 328 height 13
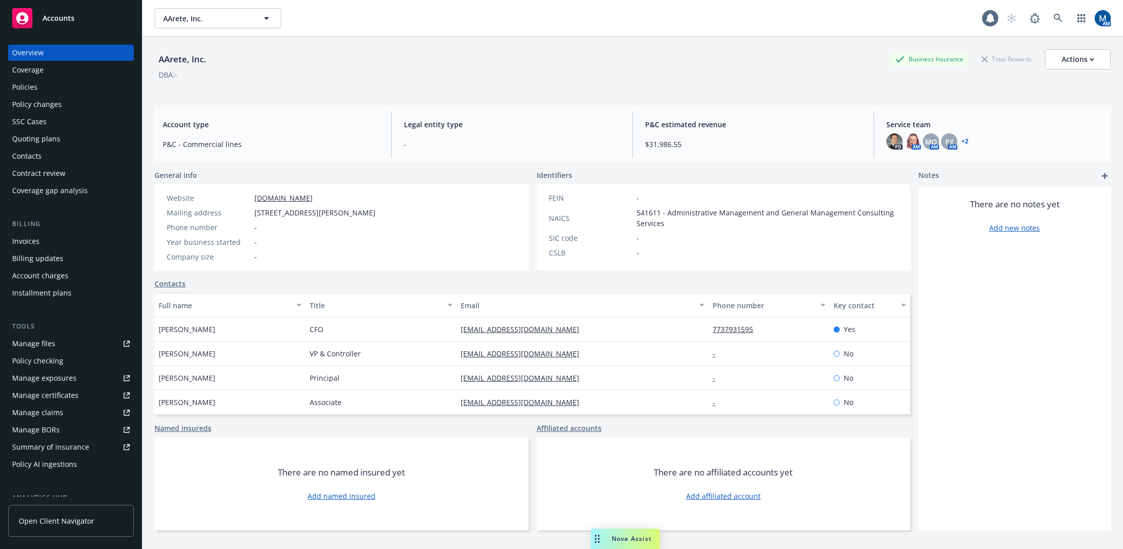
click at [55, 82] on div "Policies" at bounding box center [71, 87] width 118 height 16
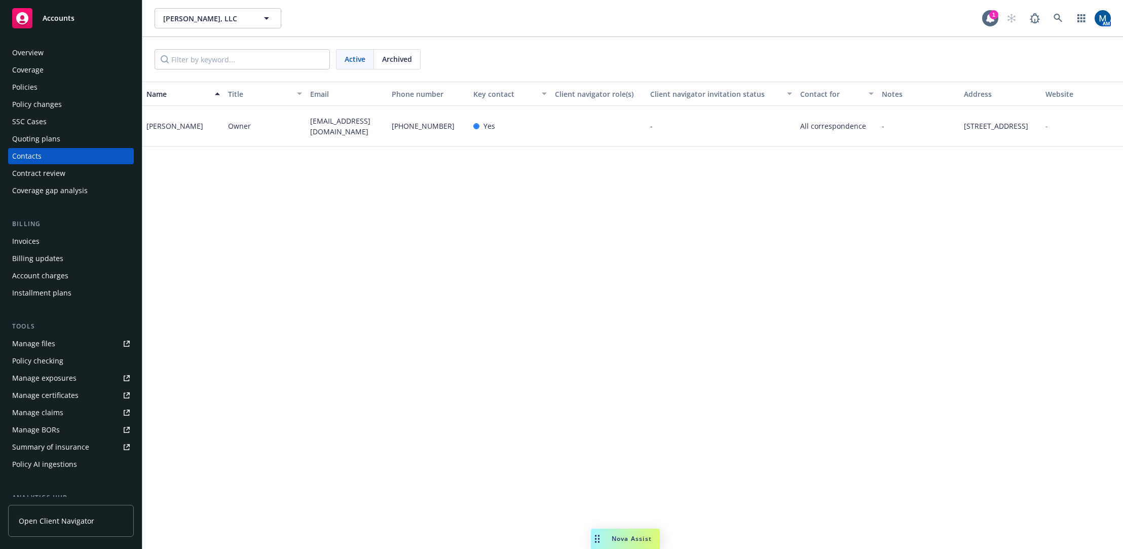
click at [58, 90] on div "Policies" at bounding box center [71, 87] width 118 height 16
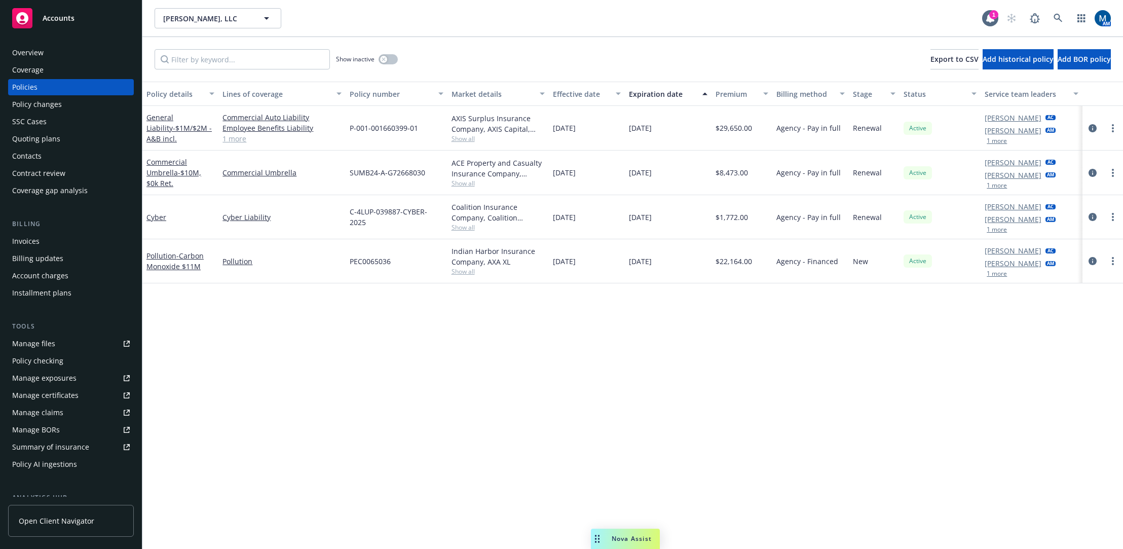
click at [995, 7] on div "BW Dixon, LLC BW Dixon, LLC 1 AM" at bounding box center [632, 18] width 981 height 36
click at [993, 12] on div "1" at bounding box center [993, 14] width 9 height 9
click at [512, 363] on div "Policy details Lines of coverage Policy number Market details Effective date Ex…" at bounding box center [632, 315] width 981 height 467
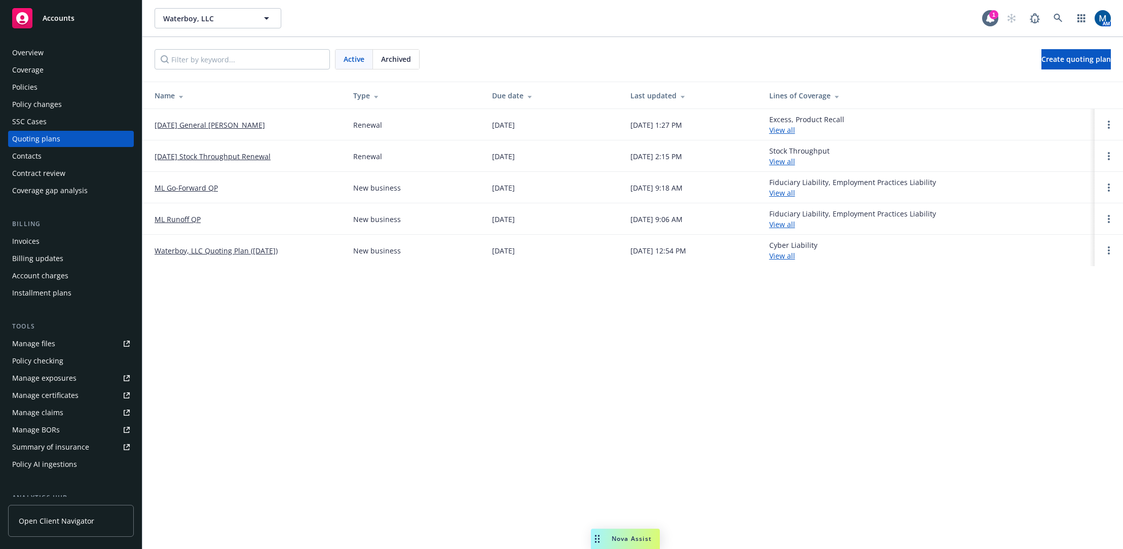
click at [43, 87] on div "Policies" at bounding box center [71, 87] width 118 height 16
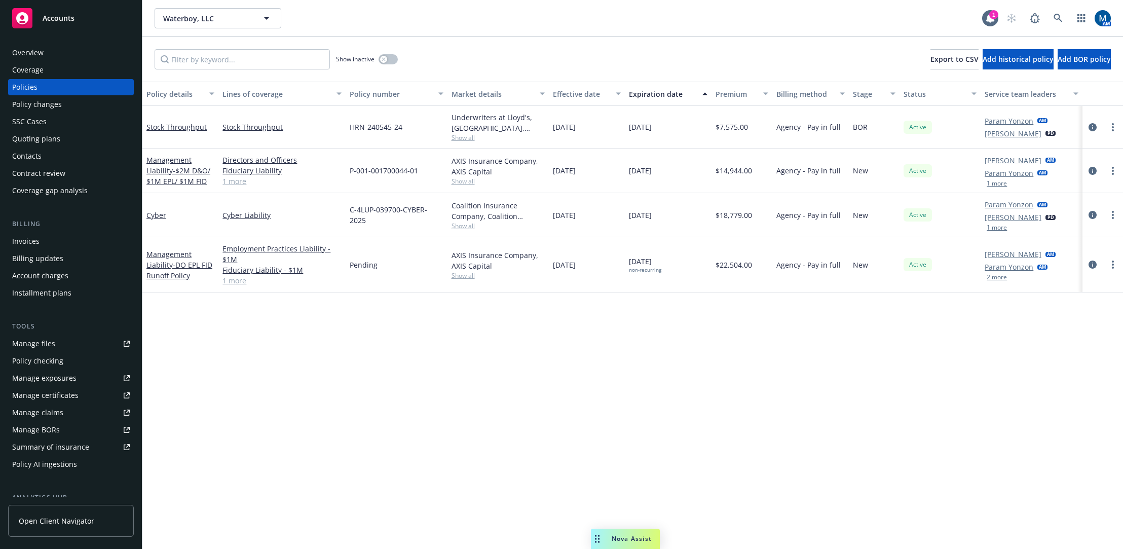
drag, startPoint x: 324, startPoint y: 351, endPoint x: 348, endPoint y: 361, distance: 25.6
click at [324, 351] on div "Policy details Lines of coverage Policy number Market details Effective date Ex…" at bounding box center [632, 315] width 981 height 467
click at [347, 404] on div "Policy details Lines of coverage Policy number Market details Effective date Ex…" at bounding box center [632, 315] width 981 height 467
click at [436, 435] on div "Policy details Lines of coverage Policy number Market details Effective date Ex…" at bounding box center [632, 315] width 981 height 467
drag, startPoint x: 63, startPoint y: 54, endPoint x: 71, endPoint y: 52, distance: 8.3
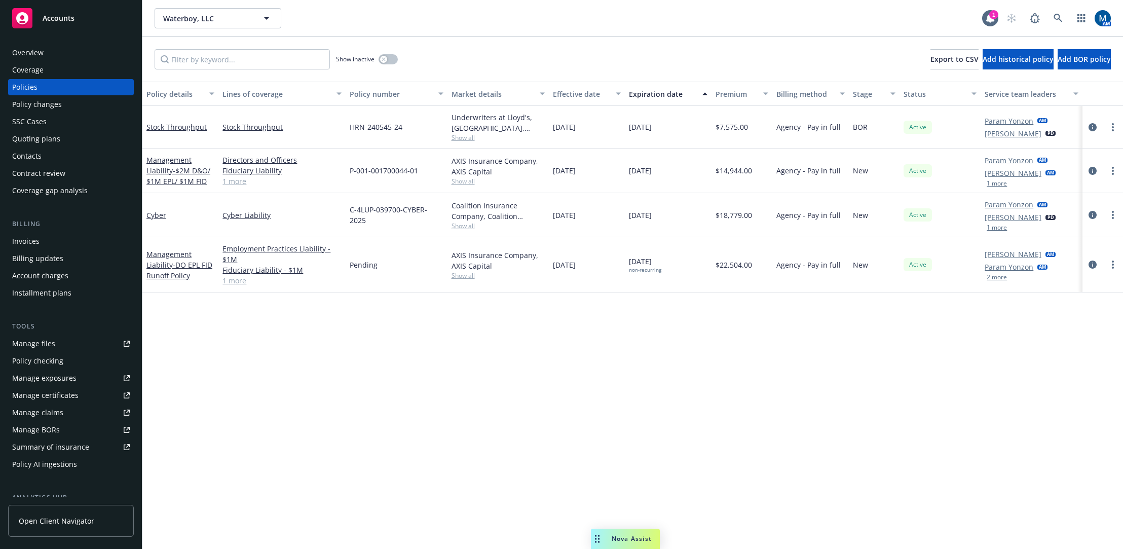
click at [63, 54] on div "Overview" at bounding box center [71, 53] width 118 height 16
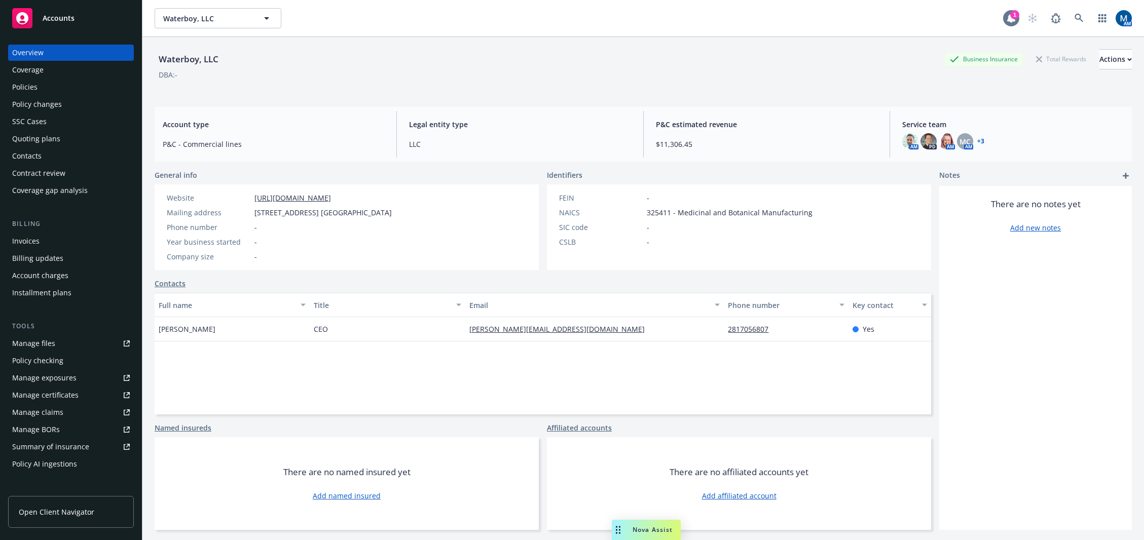
click at [1010, 17] on div "1" at bounding box center [1014, 14] width 9 height 9
click at [1073, 11] on link at bounding box center [1079, 18] width 20 height 20
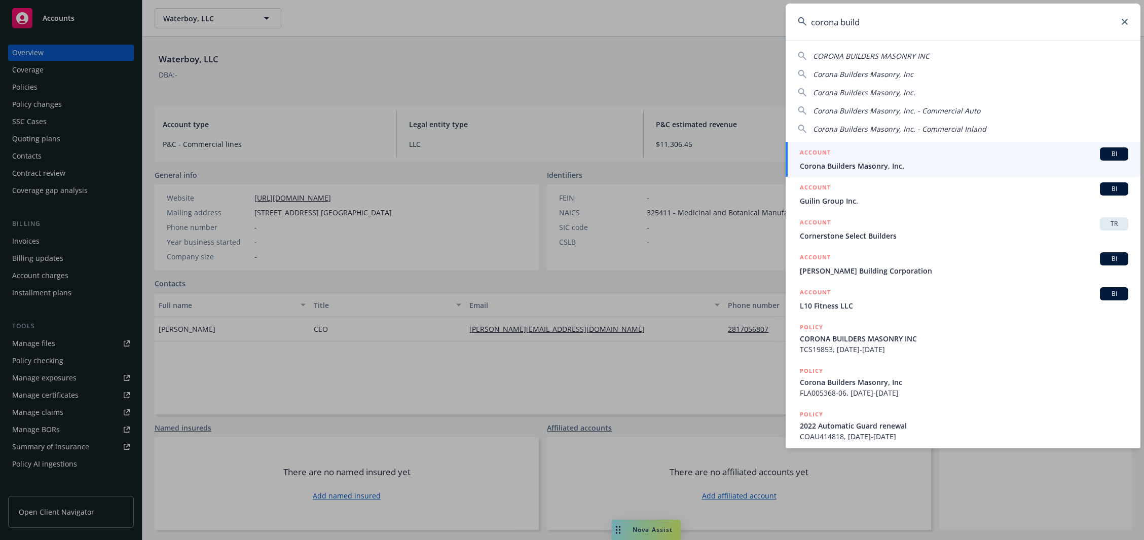
type input "corona build"
click at [841, 159] on div "ACCOUNT BI" at bounding box center [964, 154] width 328 height 13
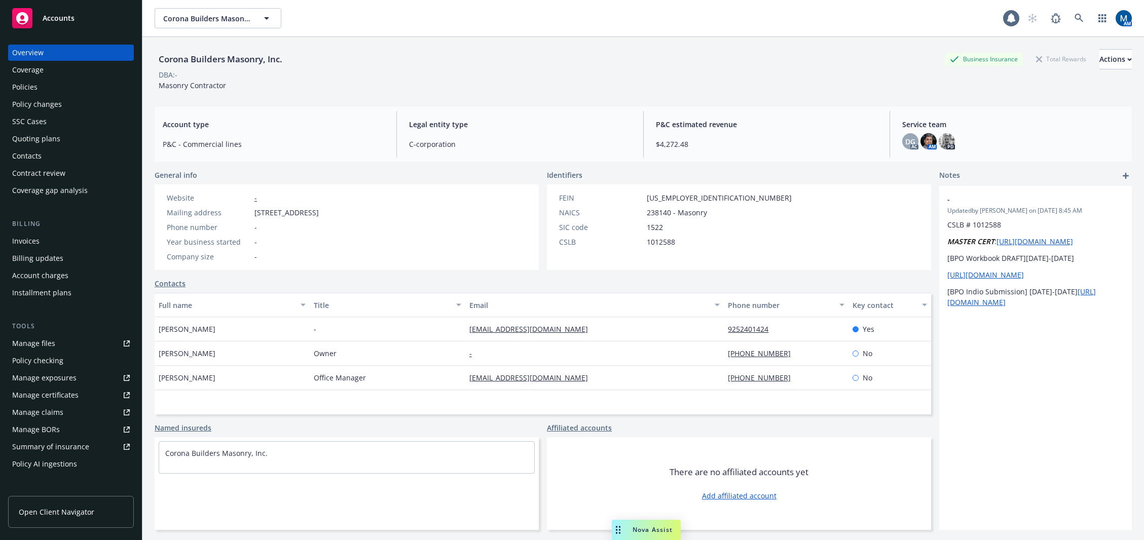
click at [74, 91] on div "Policies" at bounding box center [71, 87] width 118 height 16
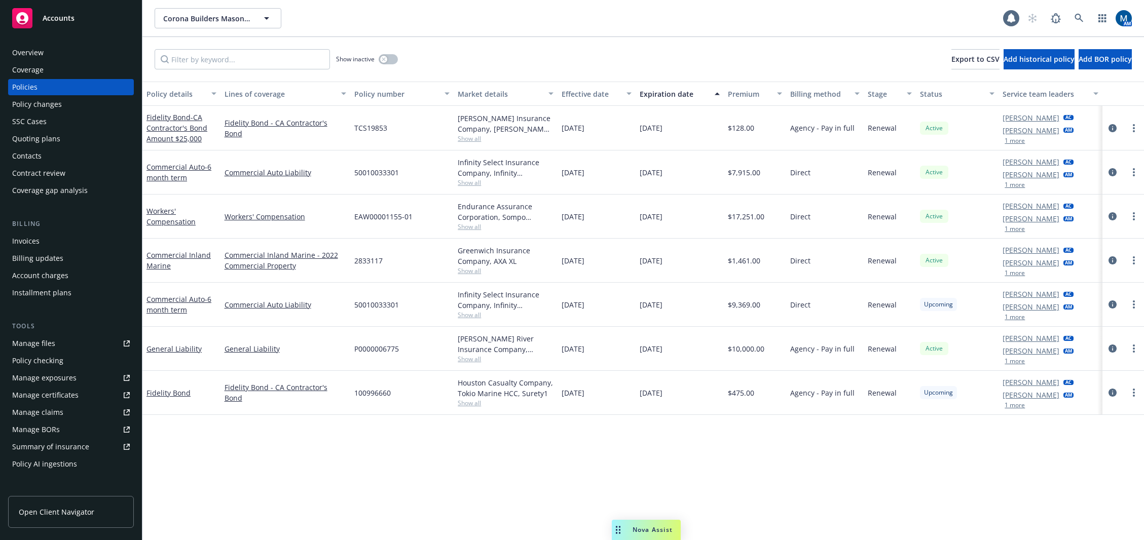
click at [56, 135] on div "Quoting plans" at bounding box center [36, 139] width 48 height 16
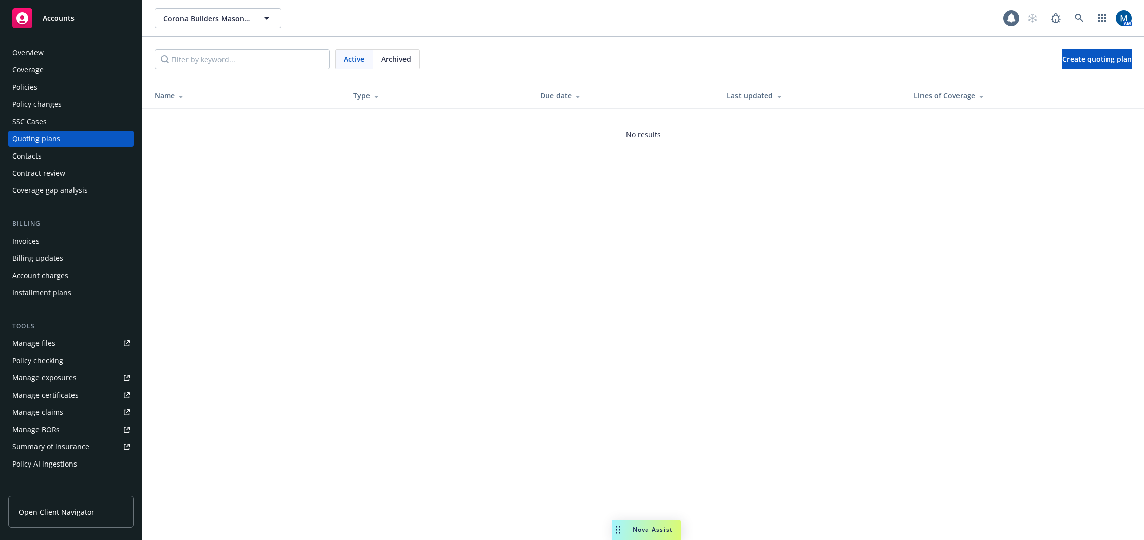
click at [76, 86] on div "Policies" at bounding box center [71, 87] width 118 height 16
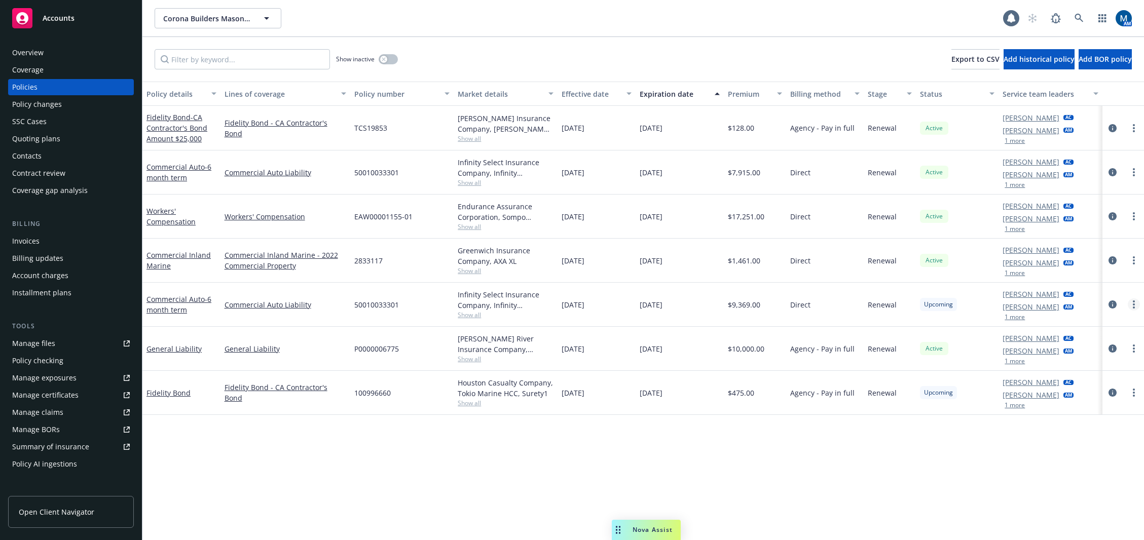
click at [1136, 307] on link "more" at bounding box center [1134, 305] width 12 height 12
click at [1086, 448] on link "Copy logging email" at bounding box center [1079, 447] width 119 height 20
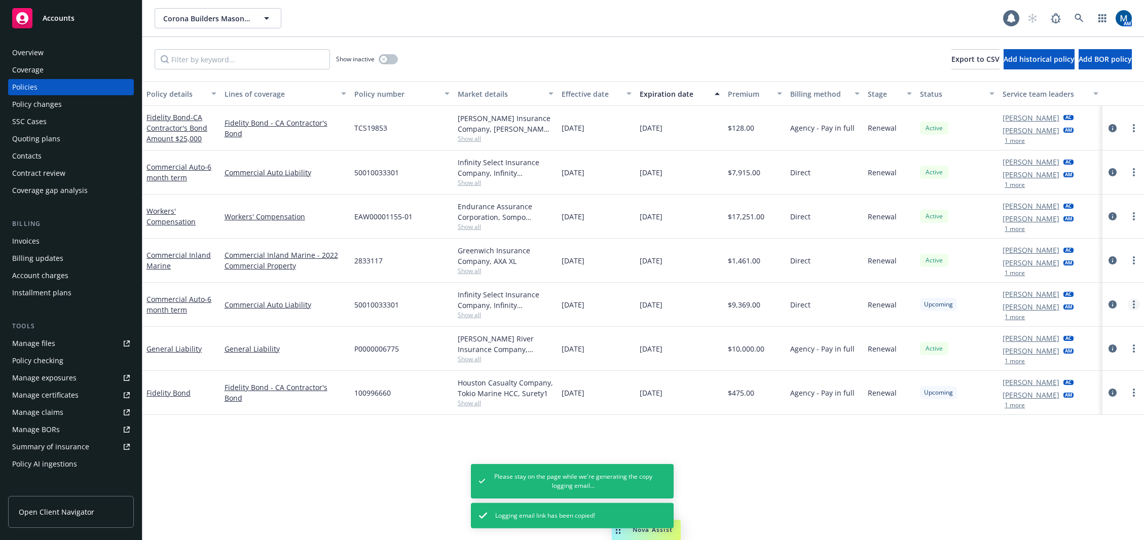
click at [1132, 304] on link "more" at bounding box center [1134, 305] width 12 height 12
click at [1082, 446] on link "Copy logging email" at bounding box center [1079, 447] width 119 height 20
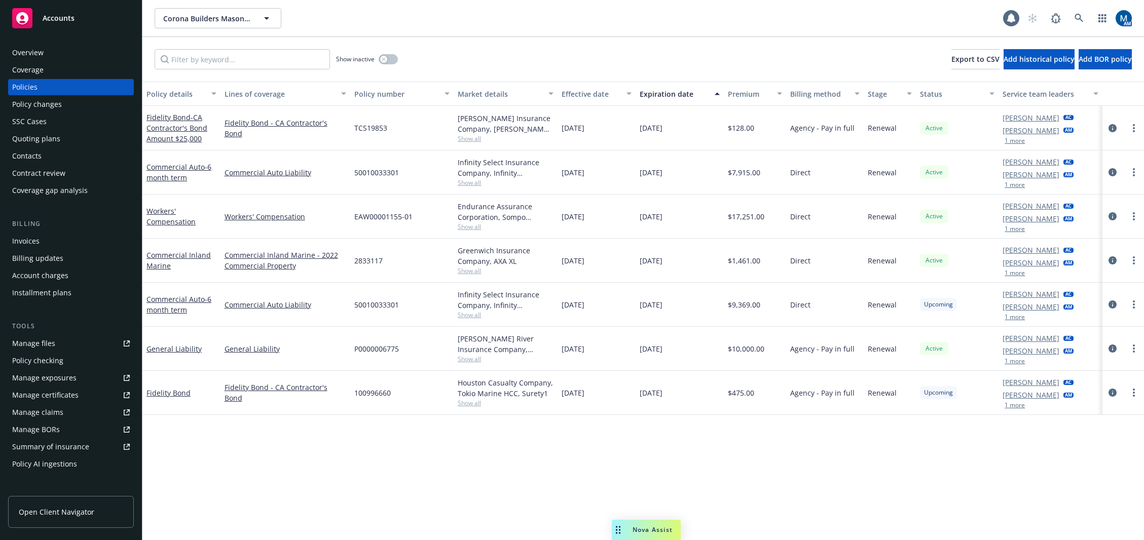
click at [540, 463] on div "Policy details Lines of coverage Policy number Market details Effective date Ex…" at bounding box center [643, 311] width 1002 height 459
click at [547, 22] on div "Corona Builders Masonry, Inc. Corona Builders Masonry, Inc." at bounding box center [579, 18] width 849 height 20
click at [1083, 22] on icon at bounding box center [1079, 18] width 9 height 9
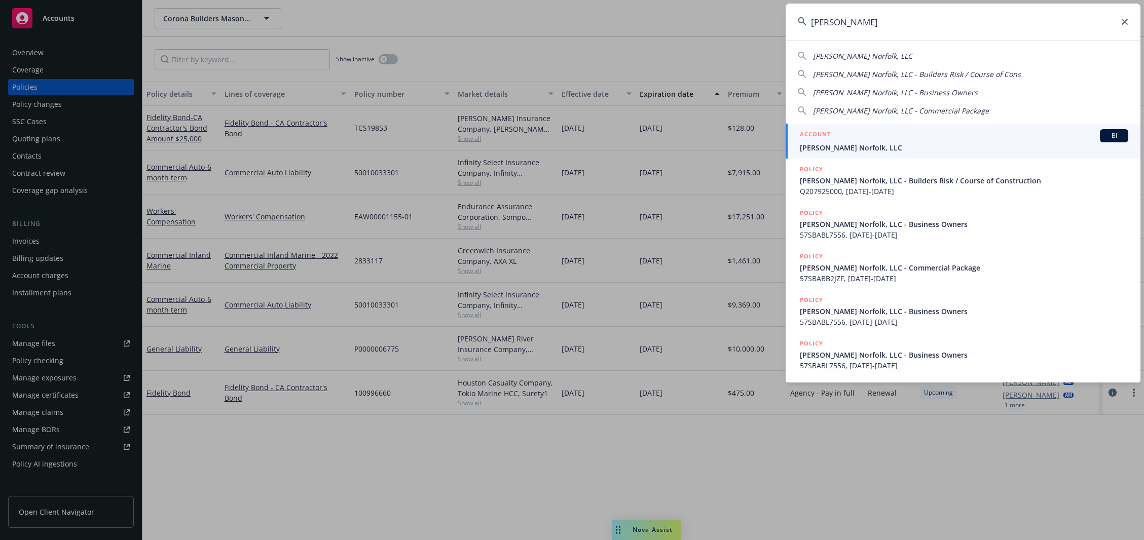
type input "cary norfolk"
click at [927, 135] on div "ACCOUNT BI" at bounding box center [964, 135] width 328 height 13
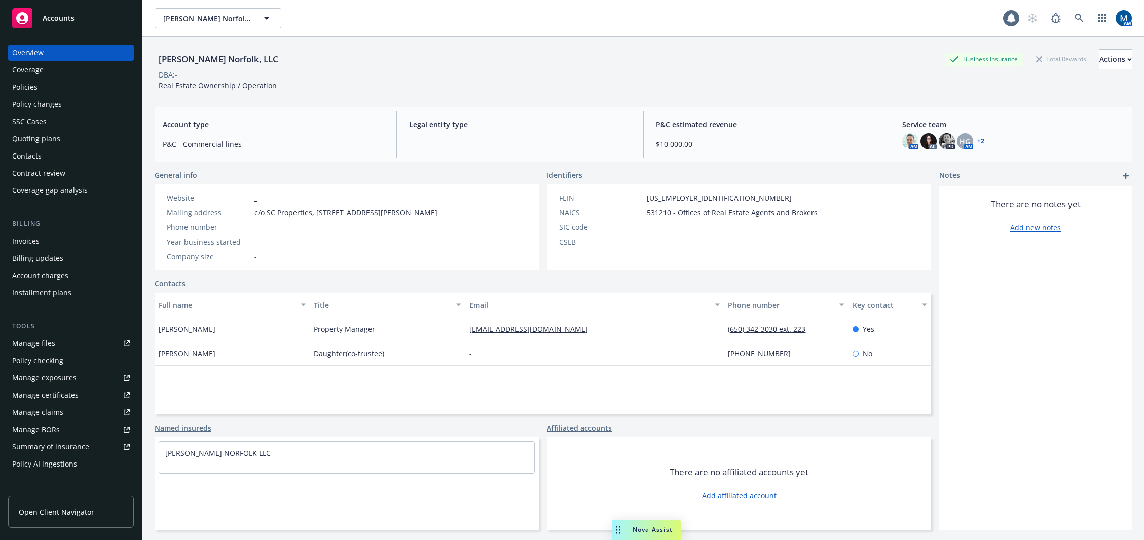
click at [87, 83] on div "Policies" at bounding box center [71, 87] width 118 height 16
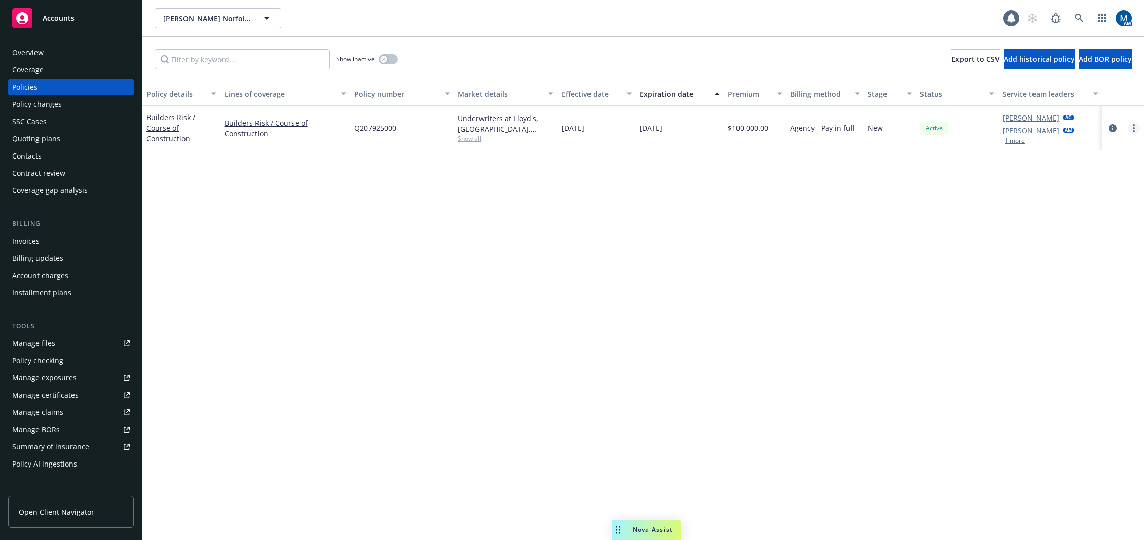
click at [1131, 128] on link "more" at bounding box center [1134, 128] width 12 height 12
click at [1107, 266] on link "Copy logging email" at bounding box center [1079, 271] width 119 height 20
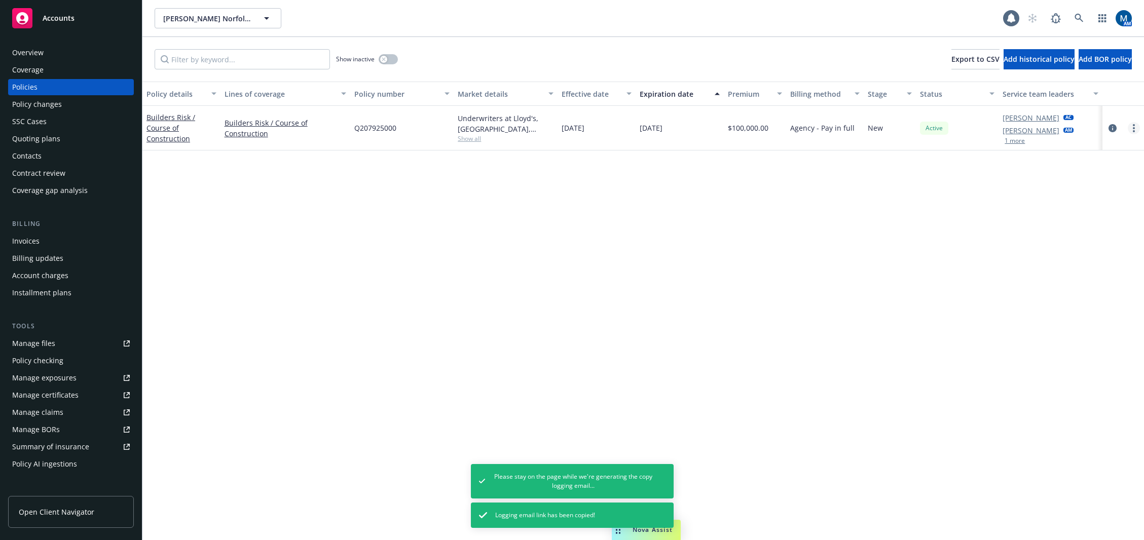
click at [1136, 134] on link "more" at bounding box center [1134, 128] width 12 height 12
click at [1103, 271] on link "Copy logging email" at bounding box center [1079, 271] width 119 height 20
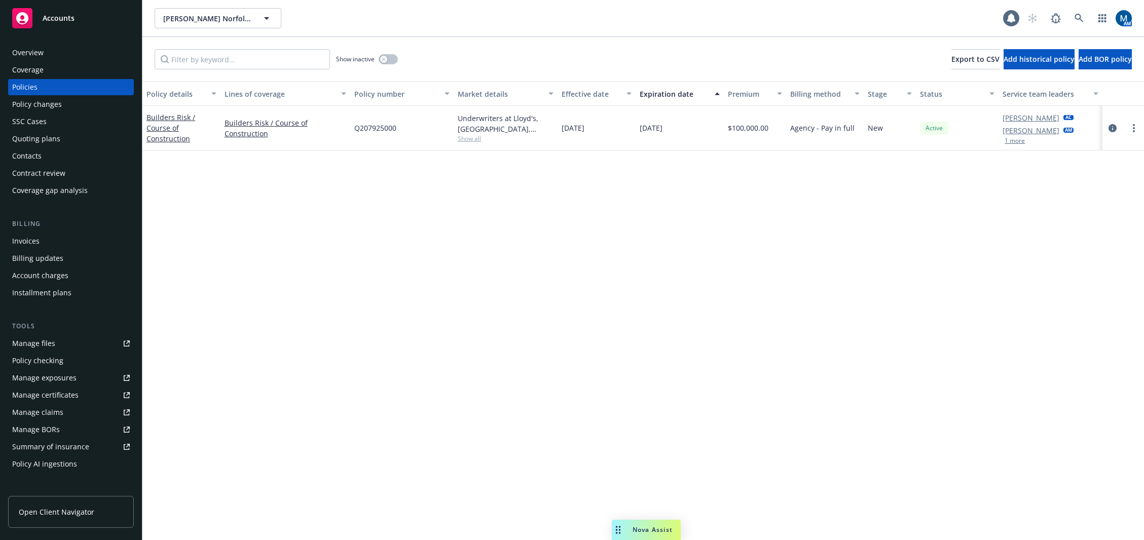
click at [524, 270] on div "Policy details Lines of coverage Policy number Market details Effective date Ex…" at bounding box center [643, 311] width 1002 height 459
click at [1130, 128] on link "more" at bounding box center [1134, 128] width 12 height 12
drag, startPoint x: 1070, startPoint y: 269, endPoint x: 1096, endPoint y: 206, distance: 68.2
click at [1070, 269] on link "Copy logging email" at bounding box center [1079, 271] width 119 height 20
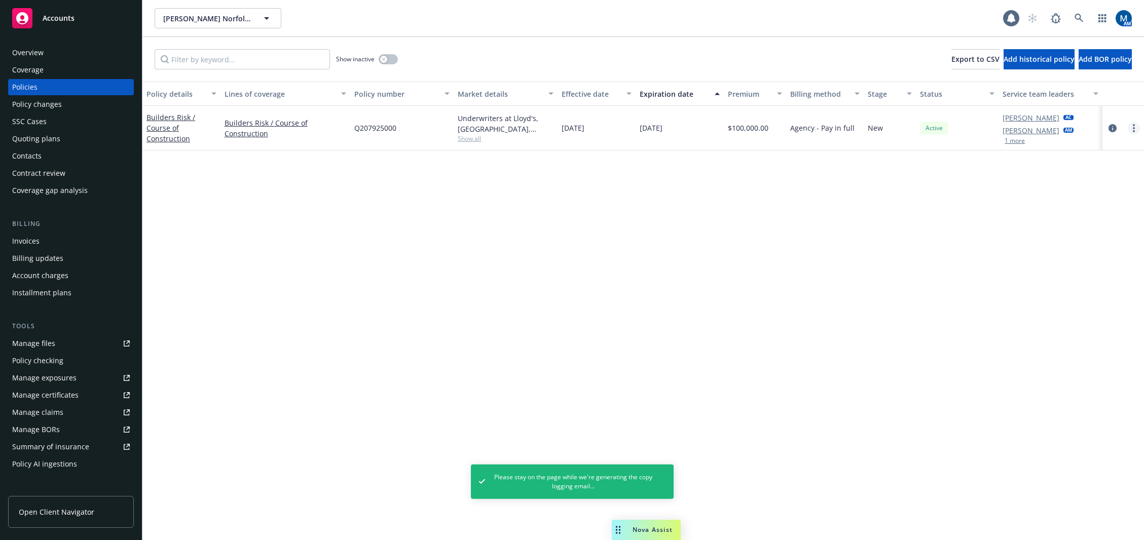
click at [1133, 126] on icon "more" at bounding box center [1134, 128] width 2 height 8
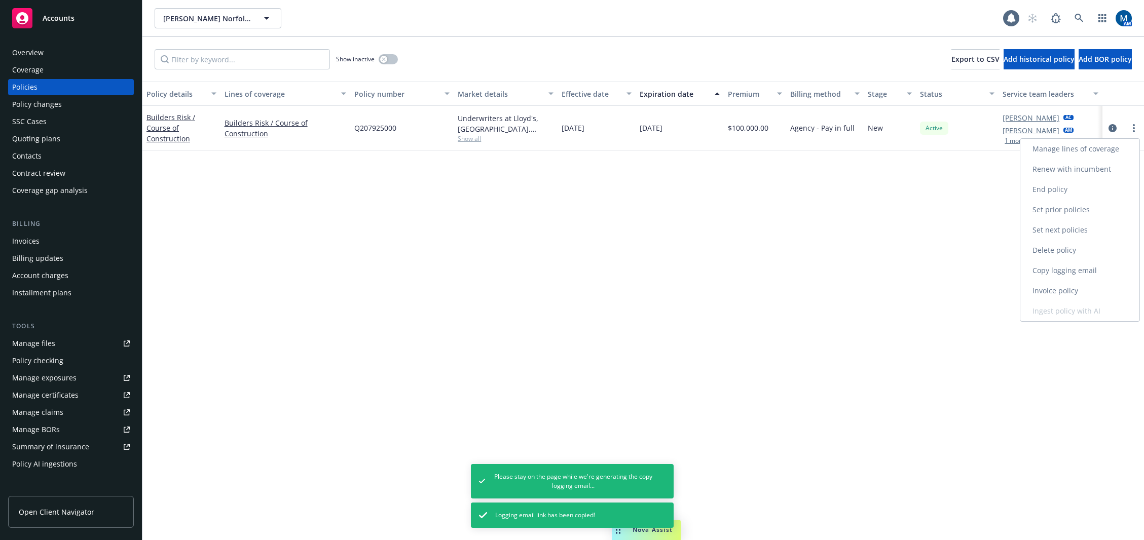
click at [1091, 273] on link "Copy logging email" at bounding box center [1079, 271] width 119 height 20
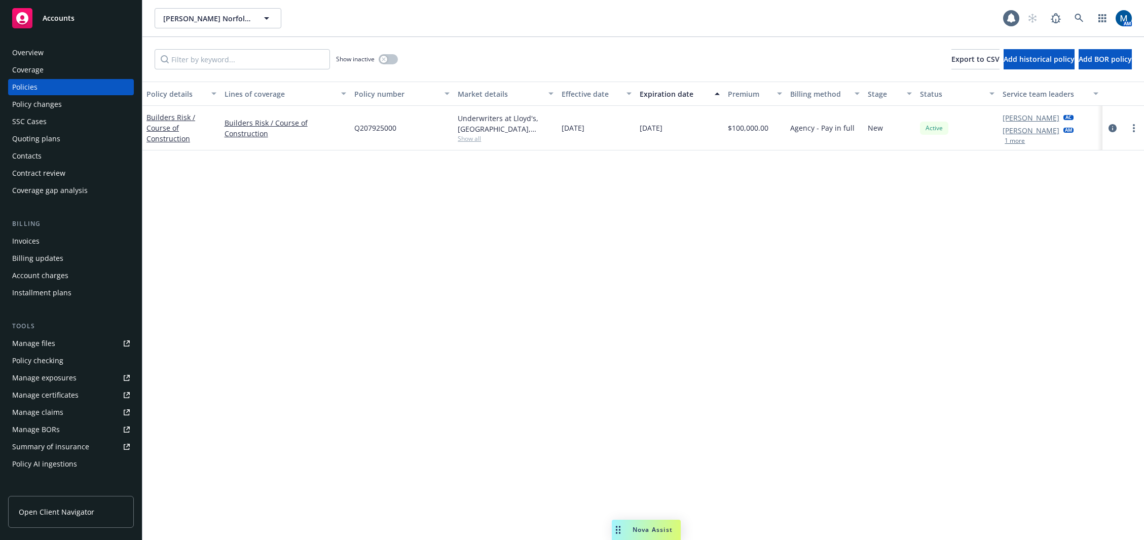
click at [410, 145] on div "Q207925000" at bounding box center [402, 128] width 104 height 45
drag, startPoint x: 395, startPoint y: 61, endPoint x: 390, endPoint y: 61, distance: 5.1
click at [391, 61] on button "button" at bounding box center [388, 59] width 19 height 10
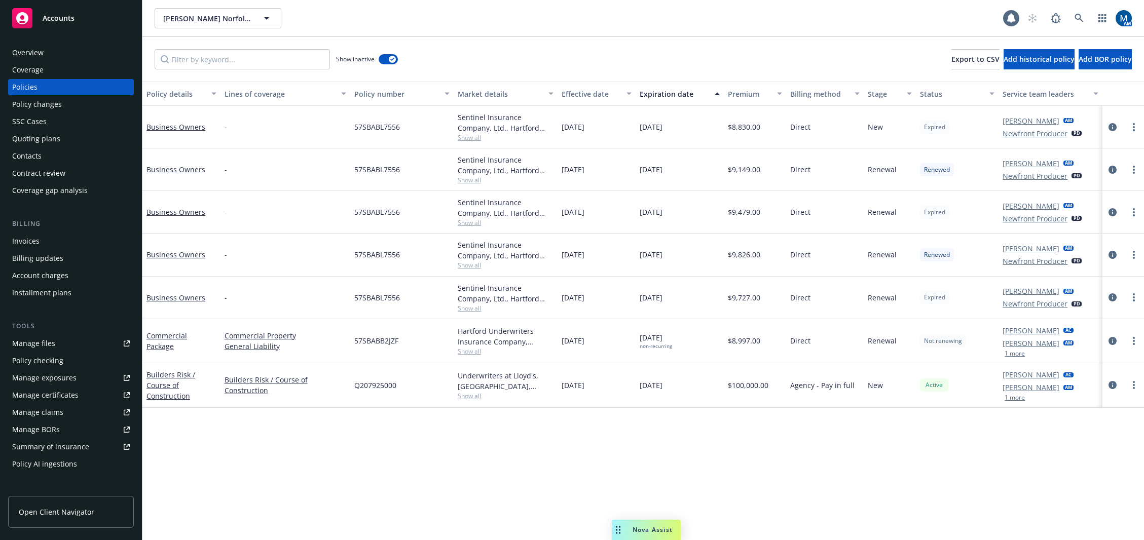
click at [536, 42] on div "Show inactive Export to CSV Add historical policy Add BOR policy" at bounding box center [643, 59] width 1002 height 45
click at [1079, 15] on icon at bounding box center [1079, 18] width 9 height 9
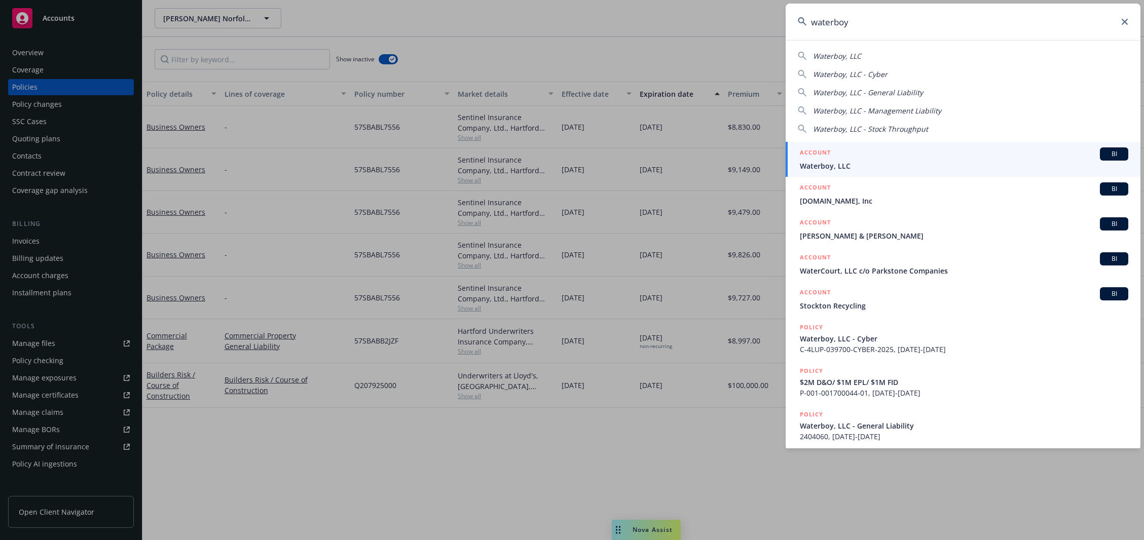
type input "waterboy"
click at [850, 166] on span "Waterboy, LLC" at bounding box center [964, 166] width 328 height 11
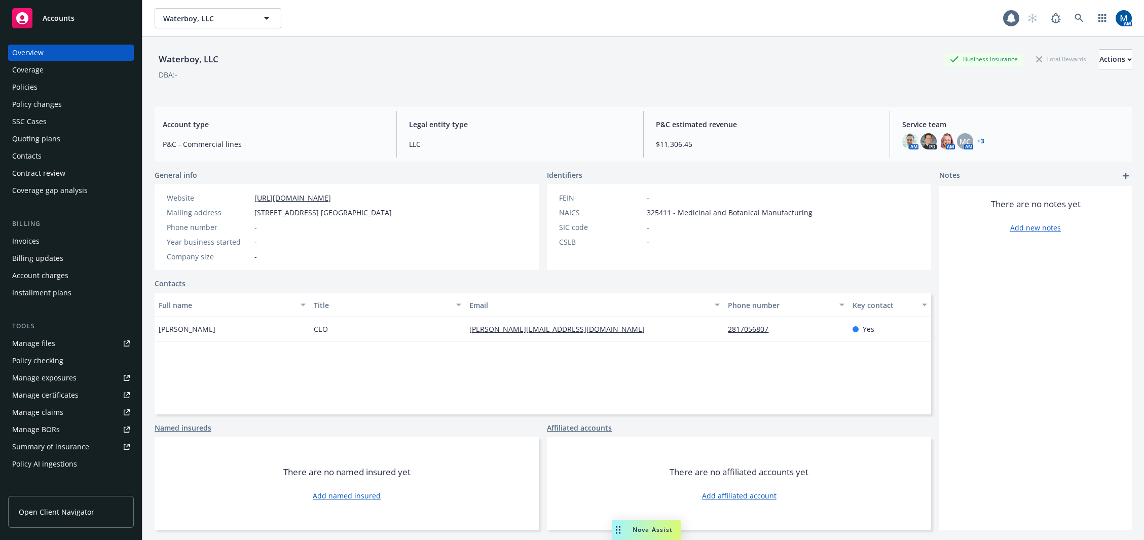
click at [81, 83] on div "Policies" at bounding box center [71, 87] width 118 height 16
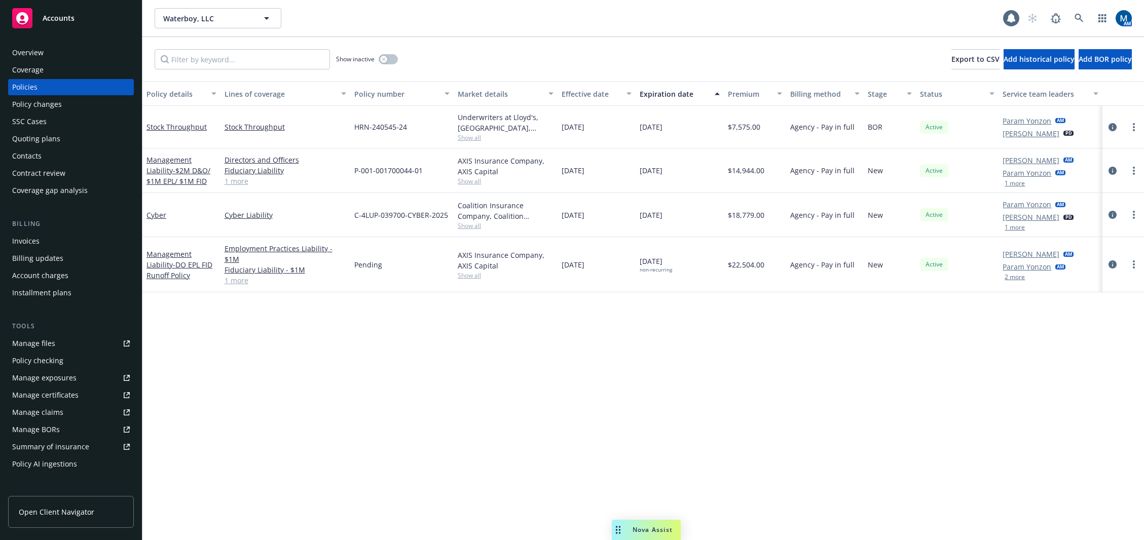
drag, startPoint x: 428, startPoint y: 379, endPoint x: 244, endPoint y: 179, distance: 271.6
click at [428, 379] on div "Policy details Lines of coverage Policy number Market details Effective date Ex…" at bounding box center [643, 311] width 1002 height 459
click at [52, 141] on div "Quoting plans" at bounding box center [36, 139] width 48 height 16
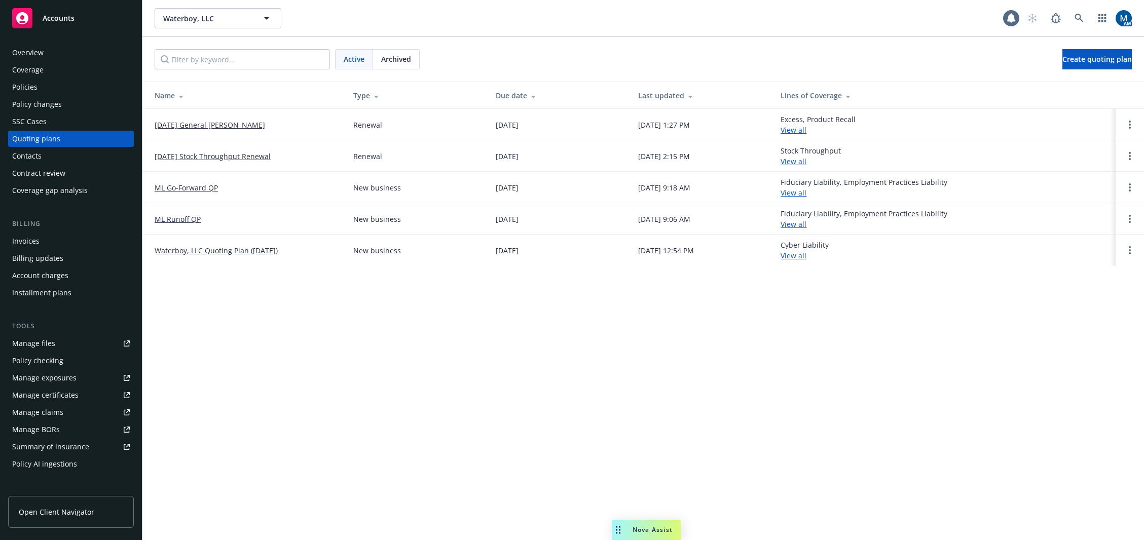
click at [42, 86] on div "Policies" at bounding box center [71, 87] width 118 height 16
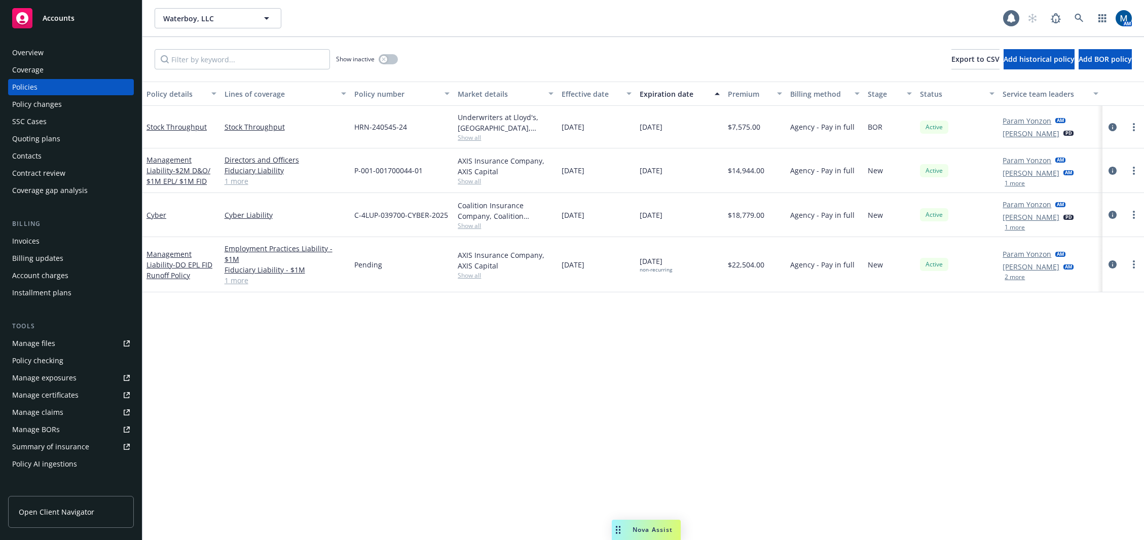
click at [372, 363] on div "Policy details Lines of coverage Policy number Market details Effective date Ex…" at bounding box center [643, 311] width 1002 height 459
click at [1079, 20] on icon at bounding box center [1079, 18] width 9 height 9
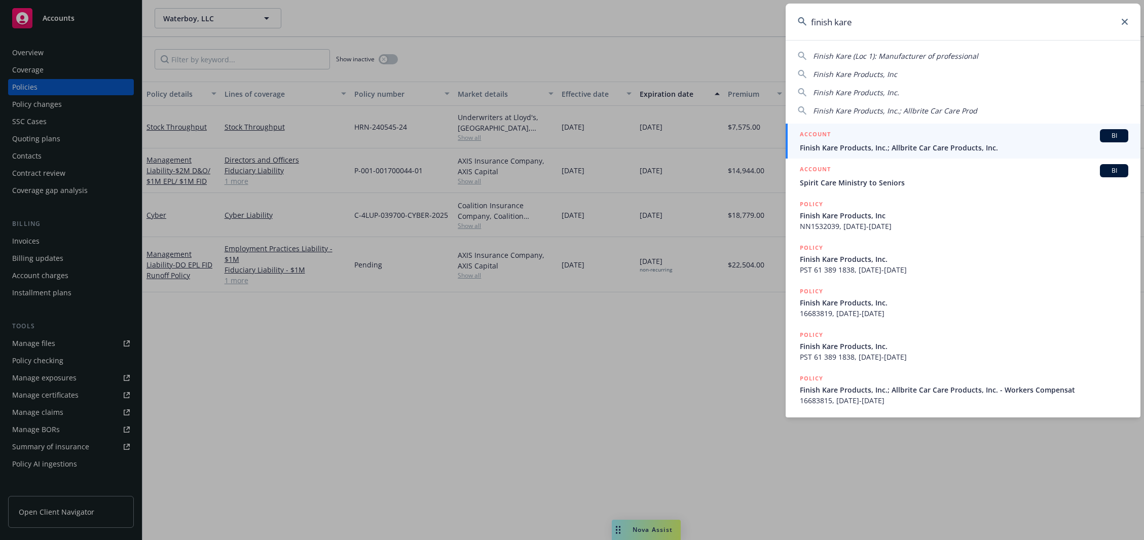
type input "finish kare"
drag, startPoint x: 908, startPoint y: 140, endPoint x: 858, endPoint y: 139, distance: 50.2
click at [858, 139] on div "ACCOUNT BI" at bounding box center [964, 135] width 328 height 13
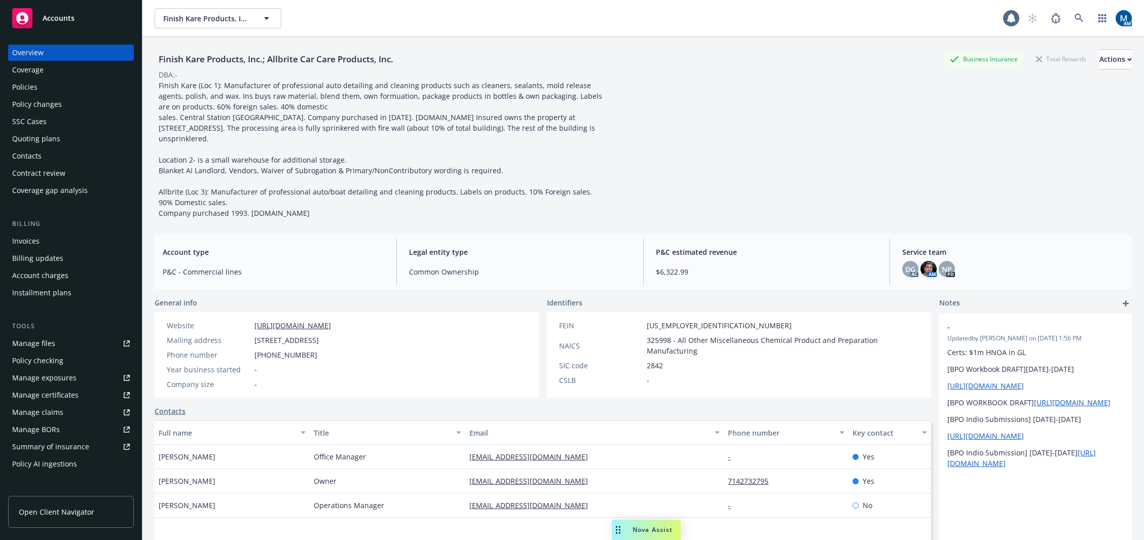
click at [58, 231] on div "Billing Invoices Billing updates Account charges Installment plans" at bounding box center [71, 260] width 126 height 82
click at [53, 237] on div "Invoices" at bounding box center [71, 241] width 118 height 16
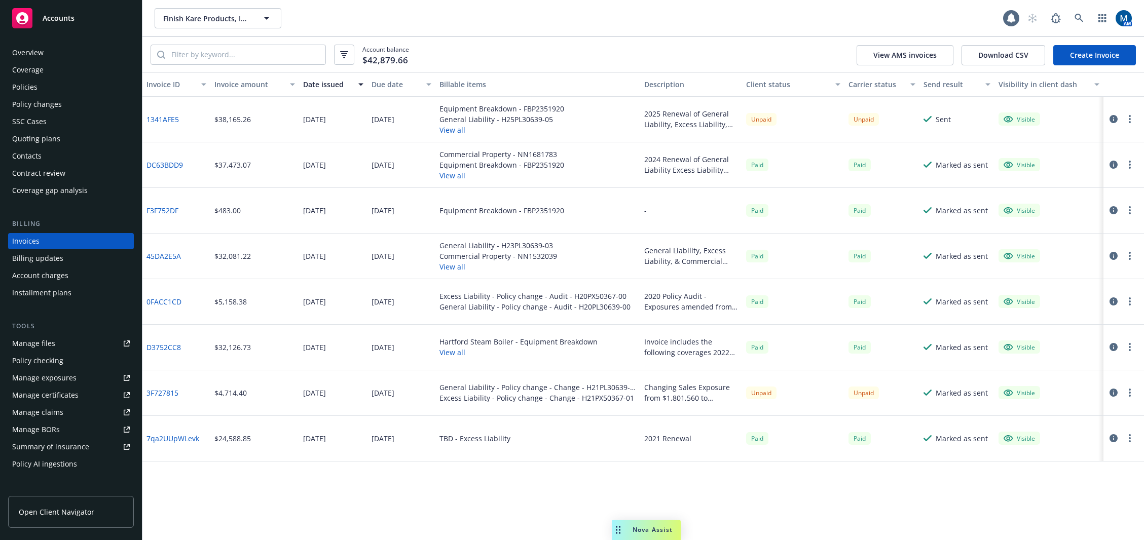
click at [1113, 118] on icon "button" at bounding box center [1114, 119] width 8 height 8
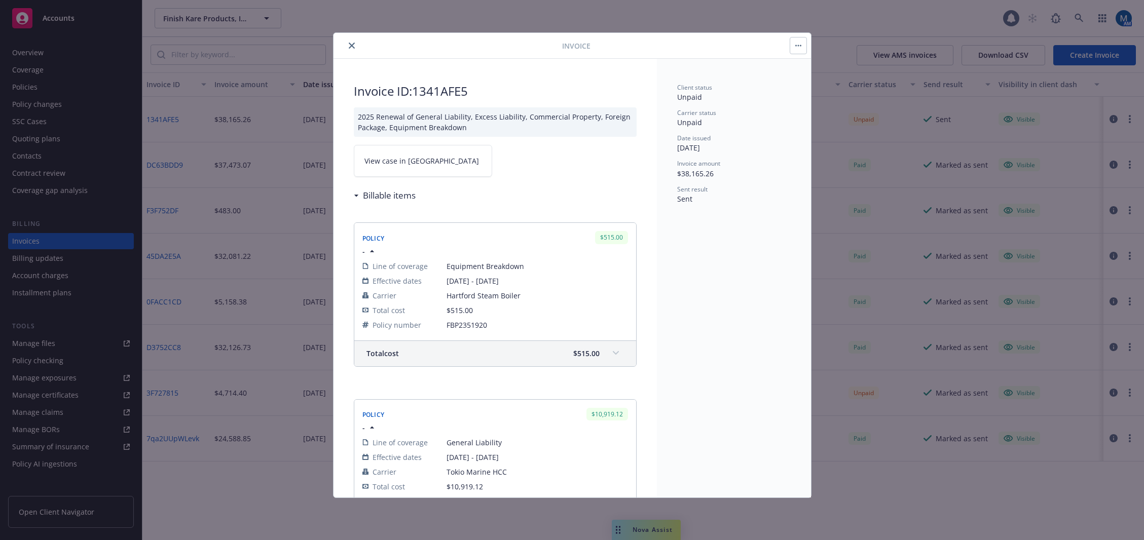
click at [398, 164] on span "View case in SSC" at bounding box center [421, 161] width 115 height 11
click at [355, 45] on button "close" at bounding box center [352, 46] width 12 height 12
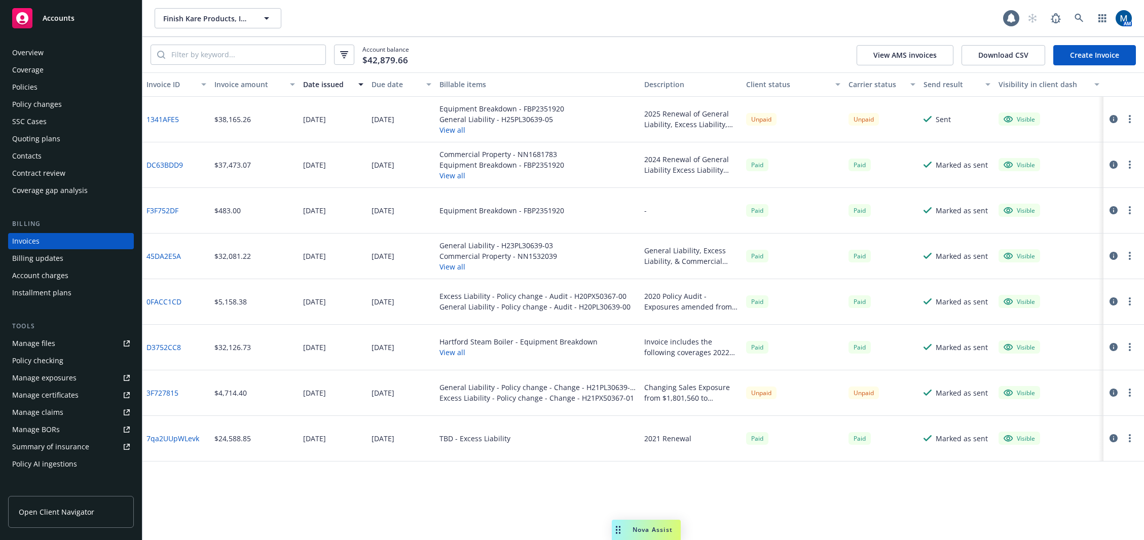
click at [46, 89] on div "Policies" at bounding box center [71, 87] width 118 height 16
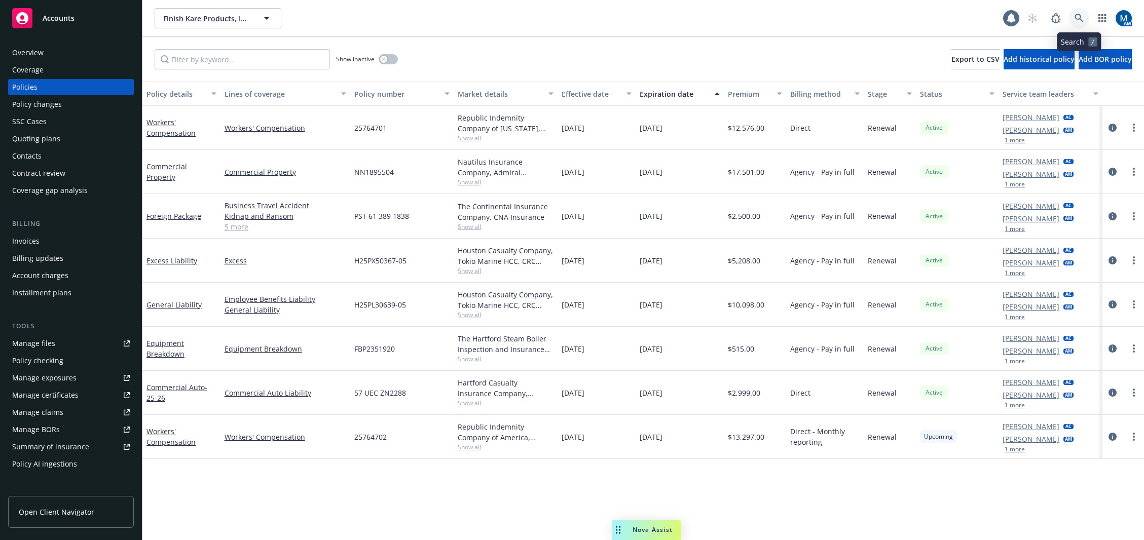
click at [1080, 22] on icon at bounding box center [1079, 18] width 9 height 9
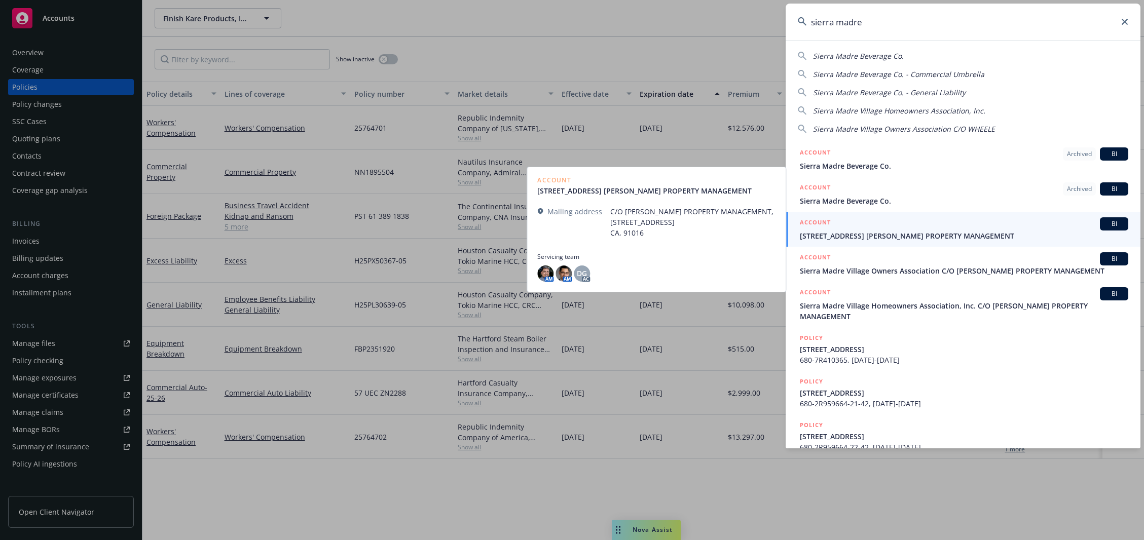
type input "sierra madre"
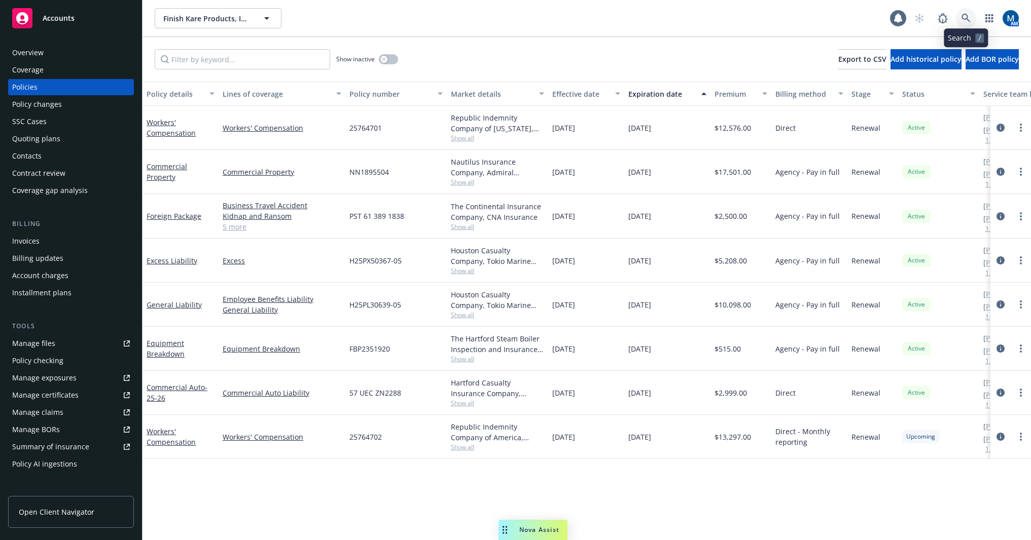
click at [969, 21] on icon at bounding box center [965, 18] width 9 height 9
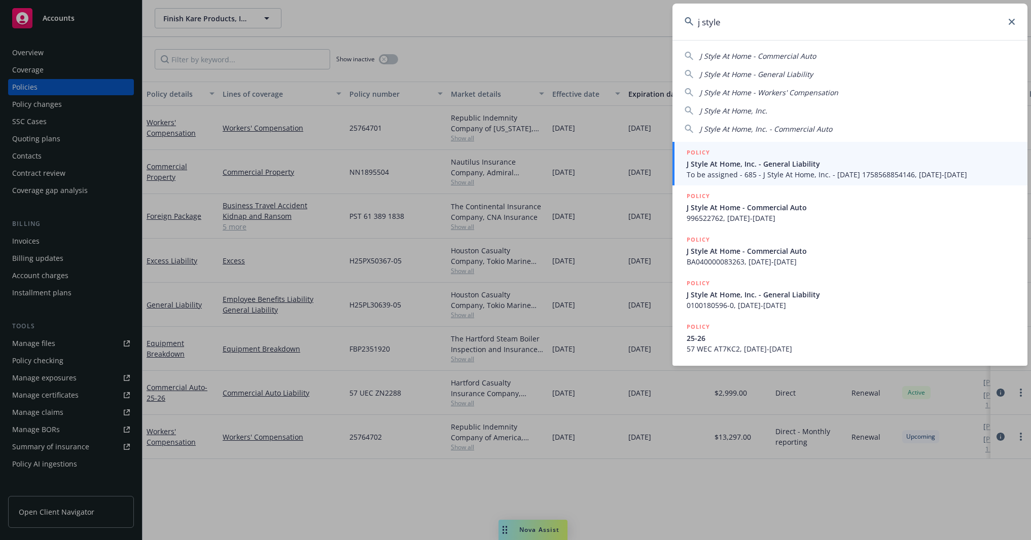
type input "j style"
click at [749, 167] on span "J Style At Home, Inc. - General Liability" at bounding box center [850, 164] width 328 height 11
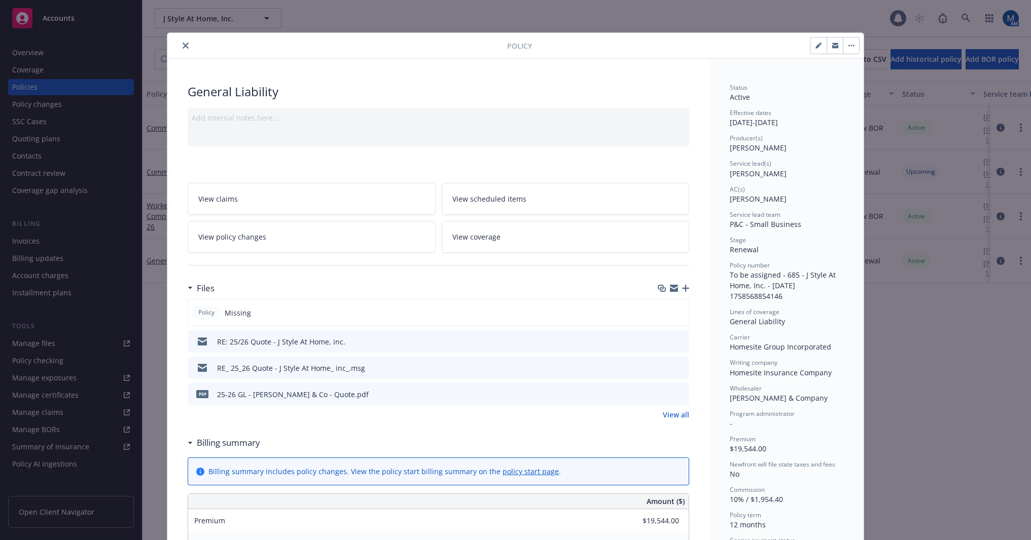
click at [832, 44] on icon "button" at bounding box center [835, 44] width 6 height 3
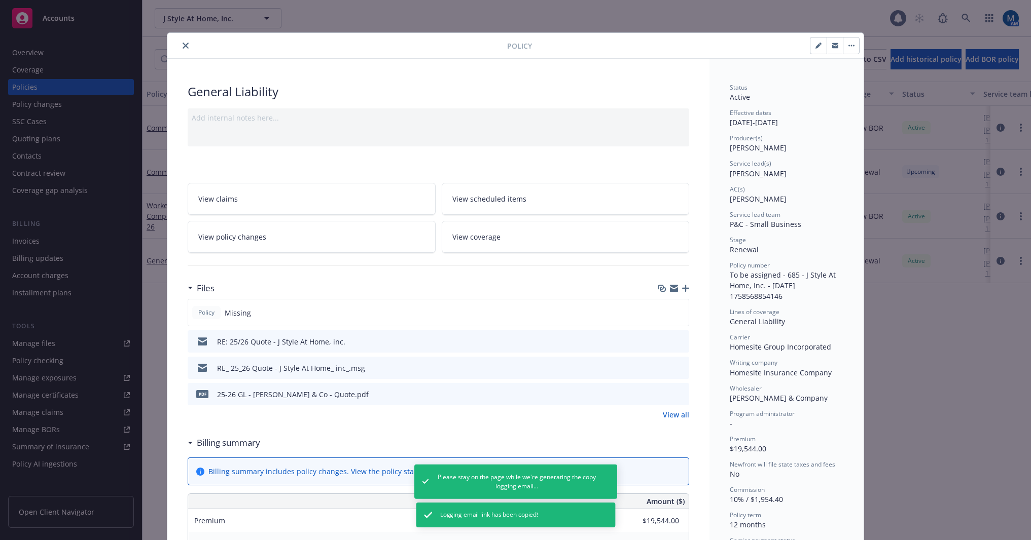
click at [832, 45] on icon "button" at bounding box center [835, 44] width 6 height 3
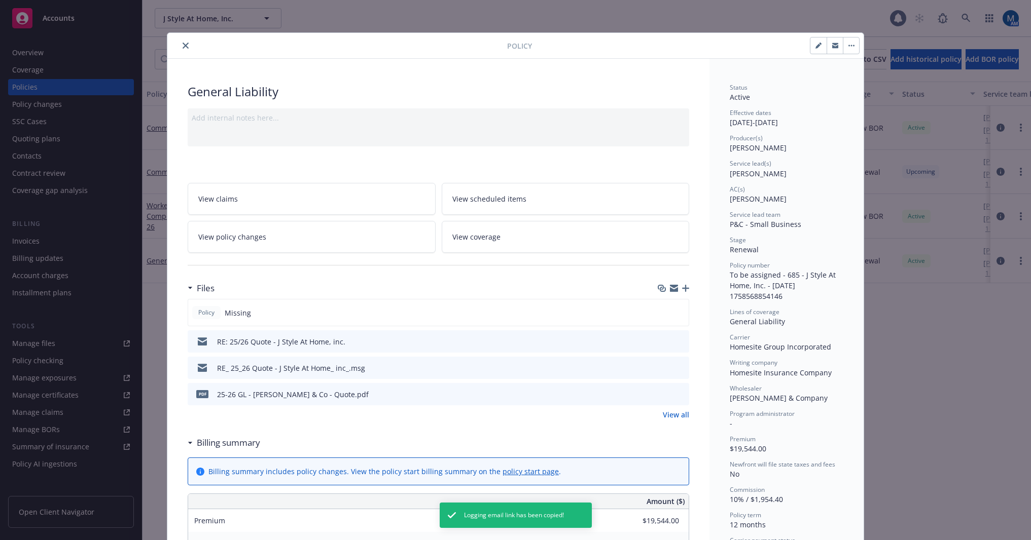
click at [815, 48] on icon "button" at bounding box center [818, 46] width 6 height 6
select select "RENEWAL"
select select "12"
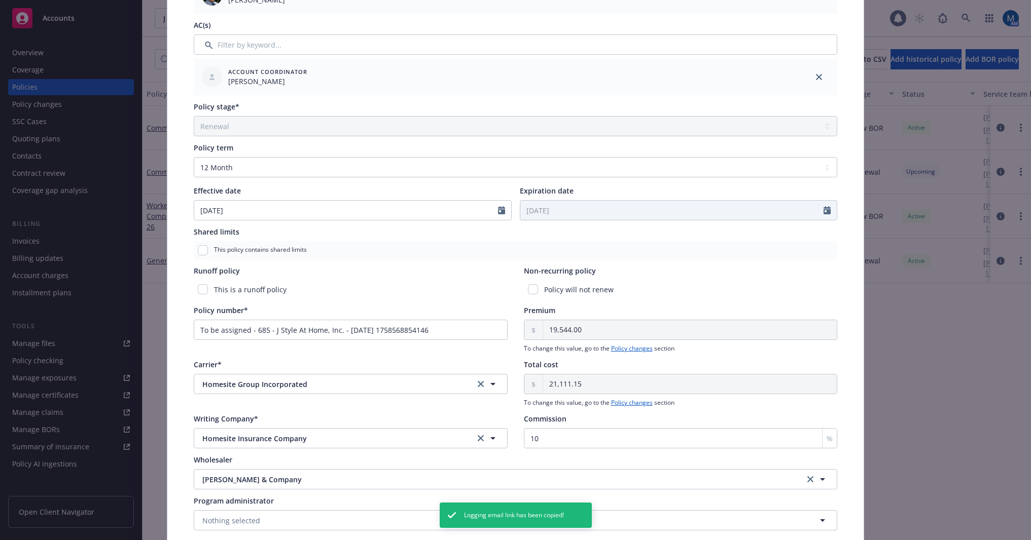
scroll to position [304, 0]
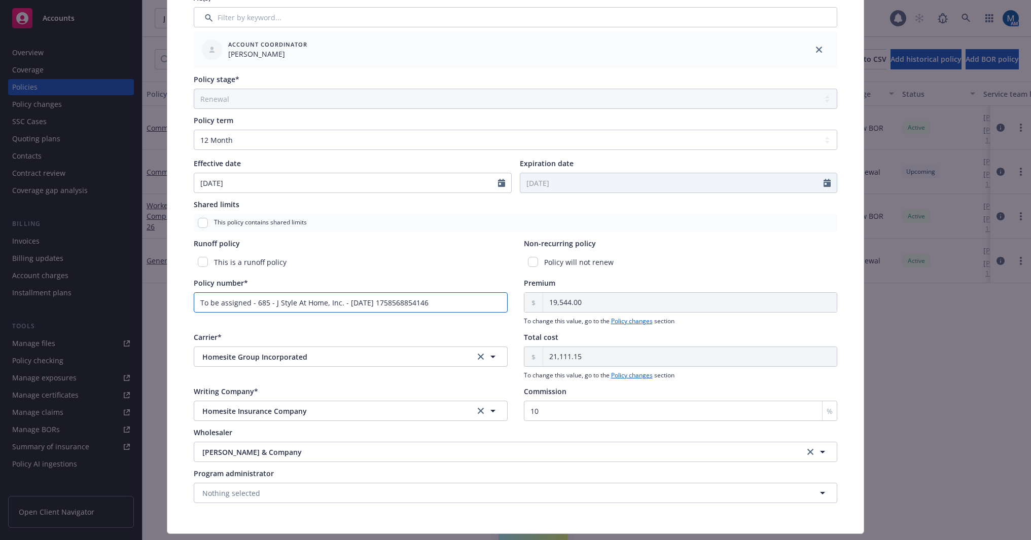
click at [425, 303] on input "To be assigned - 685 - J Style At Home, Inc. - 09/22/2025 1758568854146" at bounding box center [351, 302] width 314 height 20
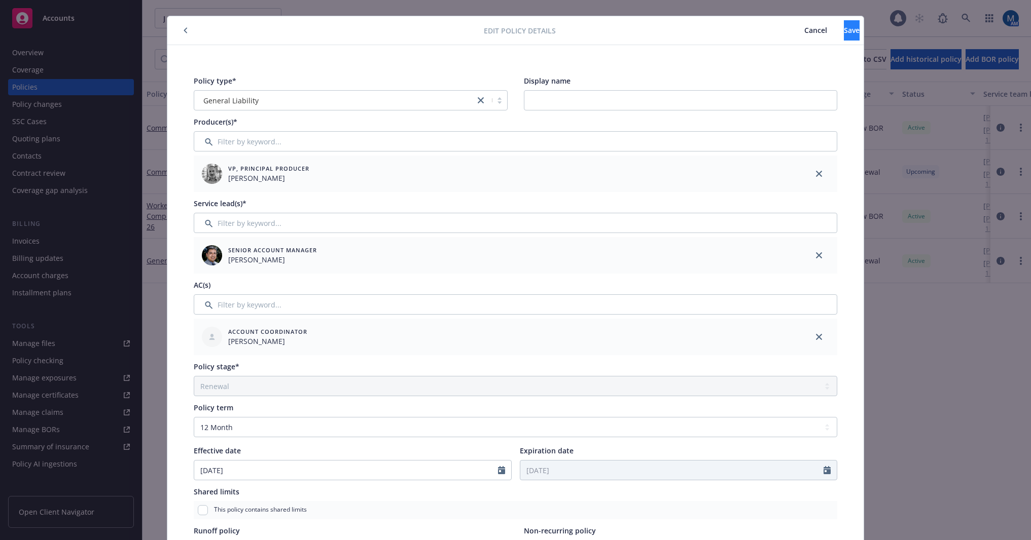
scroll to position [0, 0]
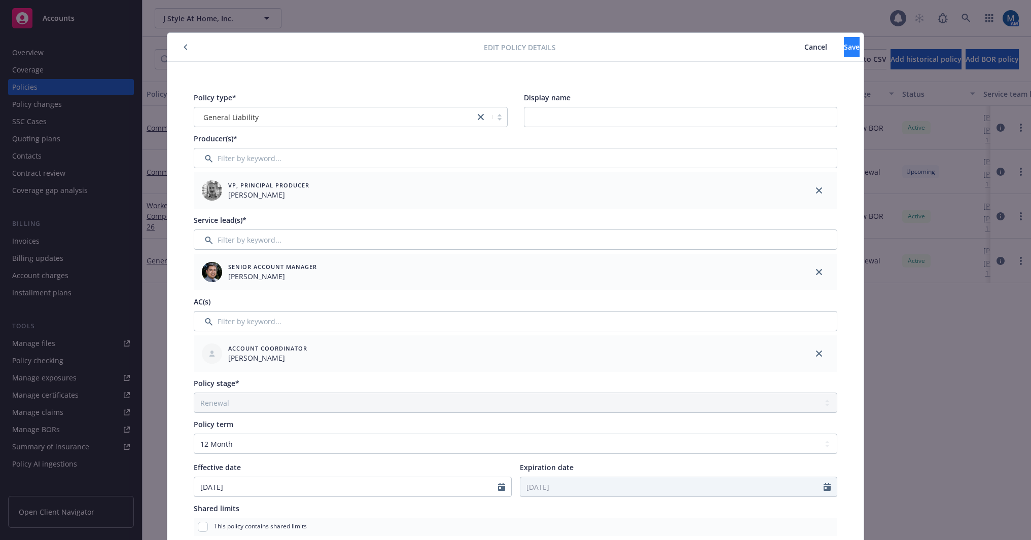
type input "BCGL002305-00"
click at [843, 47] on span "Save" at bounding box center [851, 47] width 16 height 10
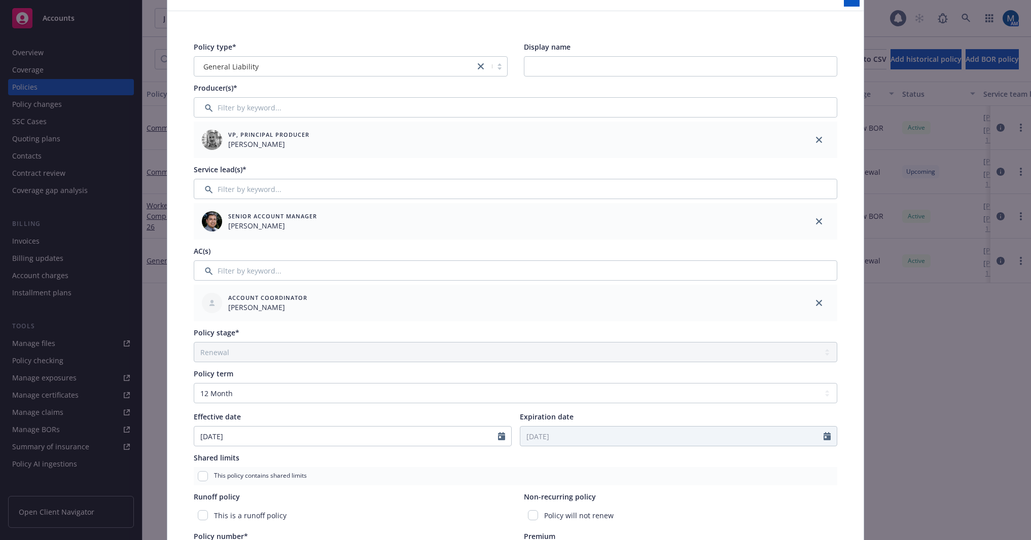
scroll to position [49, 0]
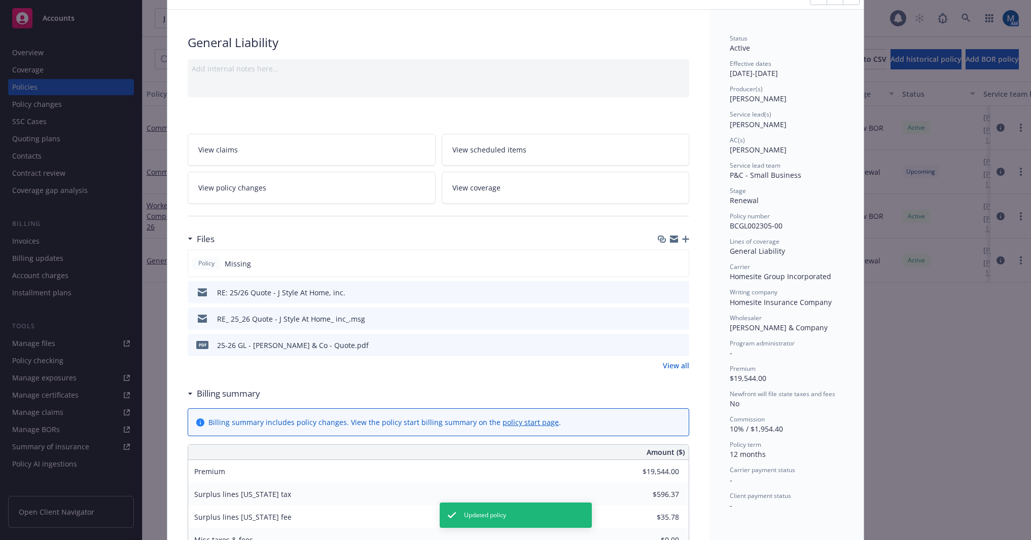
click at [682, 240] on icon "button" at bounding box center [685, 239] width 7 height 7
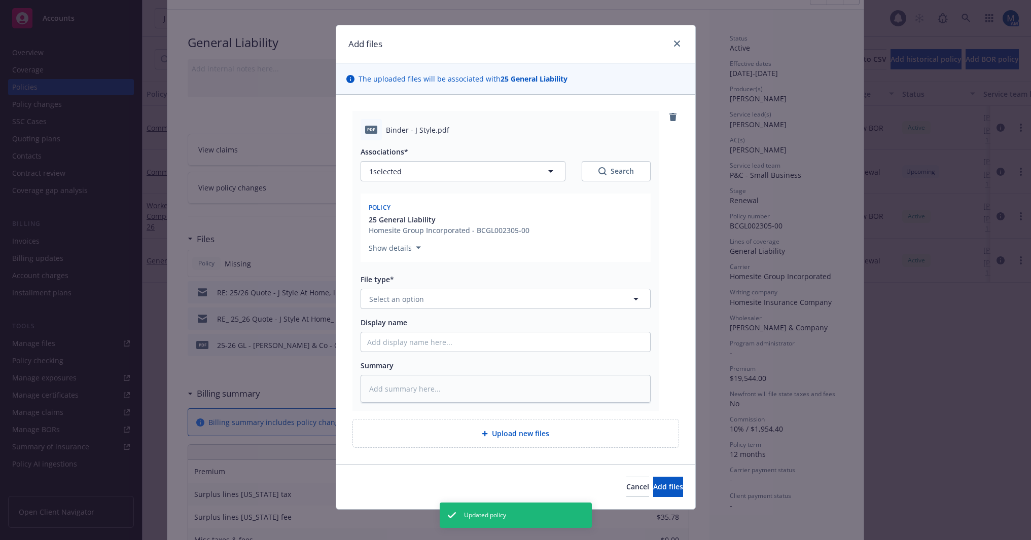
scroll to position [10, 0]
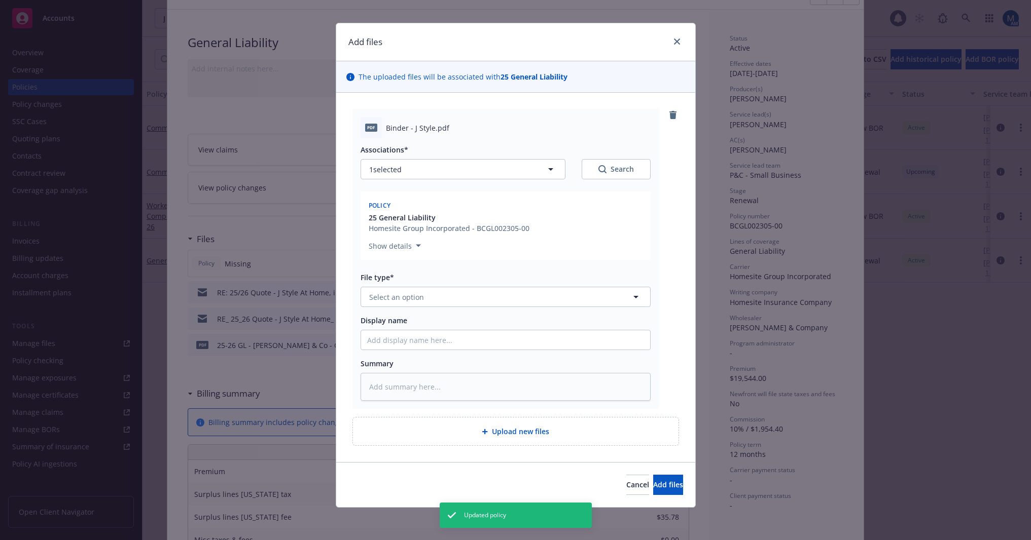
type textarea "x"
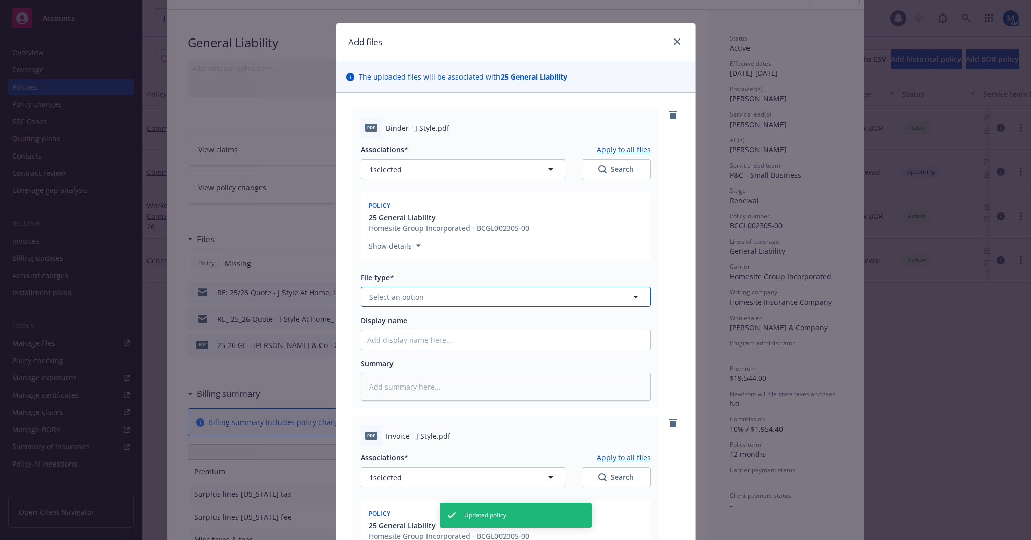
click at [463, 290] on button "Select an option" at bounding box center [505, 297] width 290 height 20
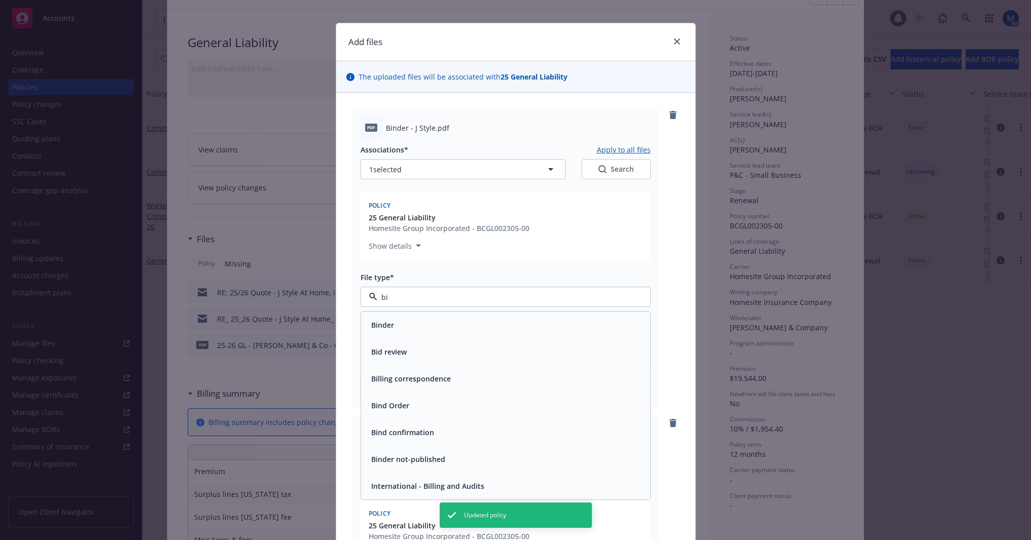
type input "bin"
type textarea "x"
type input "bind"
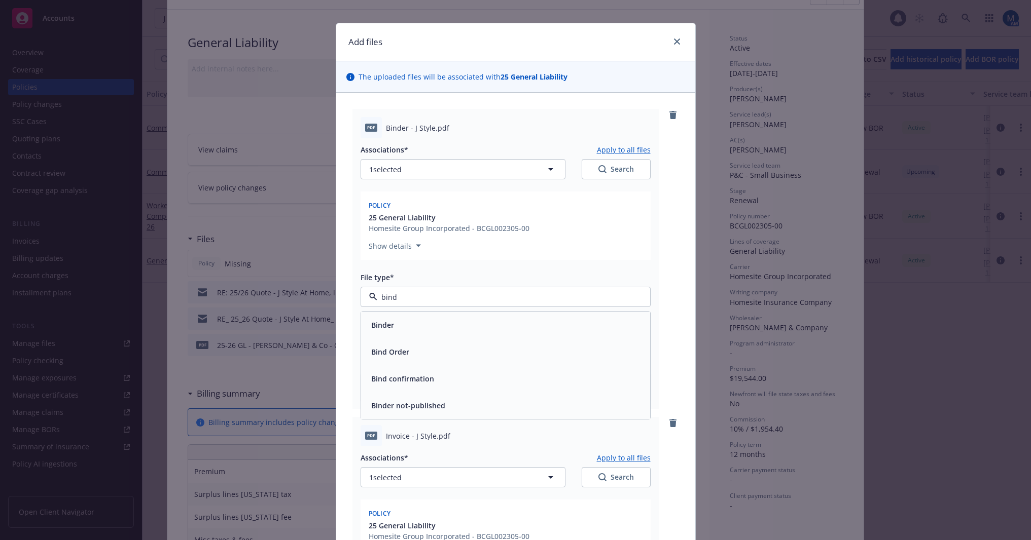
click at [453, 316] on div "Binder" at bounding box center [505, 325] width 289 height 27
click at [412, 348] on div "Associations* Apply to all files 1 selected Search Policy 25 General Liability …" at bounding box center [505, 269] width 290 height 263
click at [413, 344] on input "Display name" at bounding box center [505, 340] width 289 height 19
type textarea "x"
type input "2"
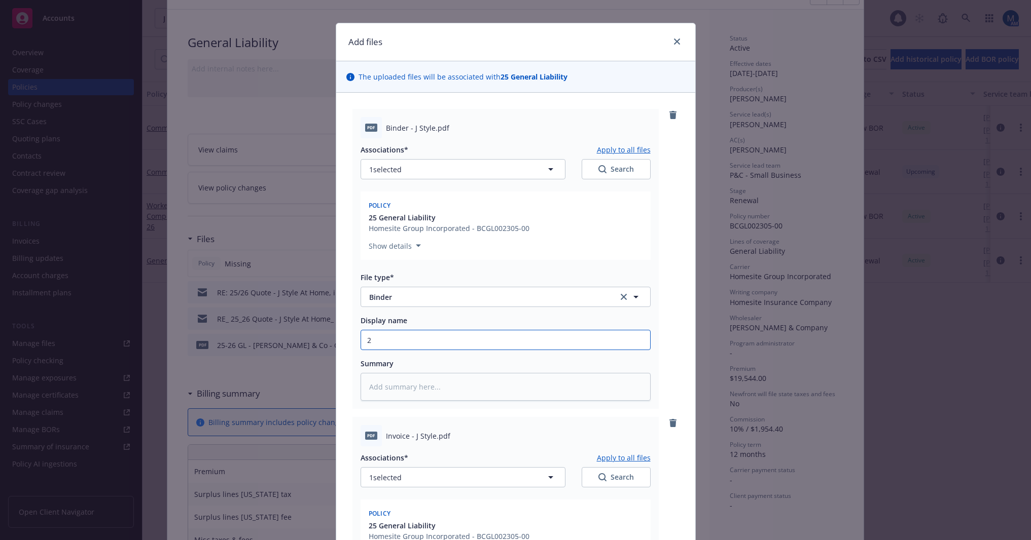
type textarea "x"
type input "25"
type textarea "x"
type input "25-"
type textarea "x"
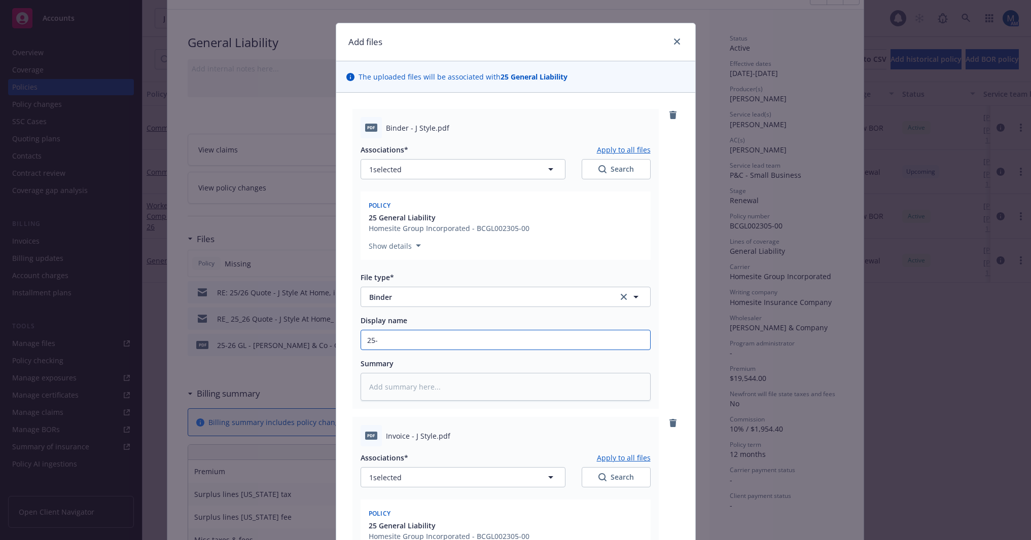
type input "25-2"
type textarea "x"
type input "25-26"
type textarea "x"
type input "25-26"
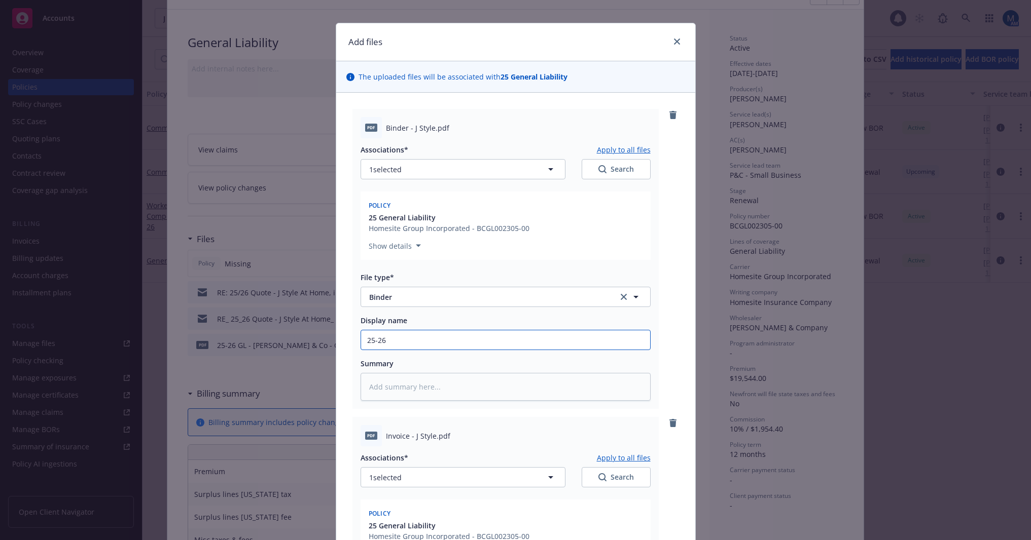
type textarea "x"
type input "25-26 C"
type textarea "x"
type input "25-26 CGL"
type textarea "x"
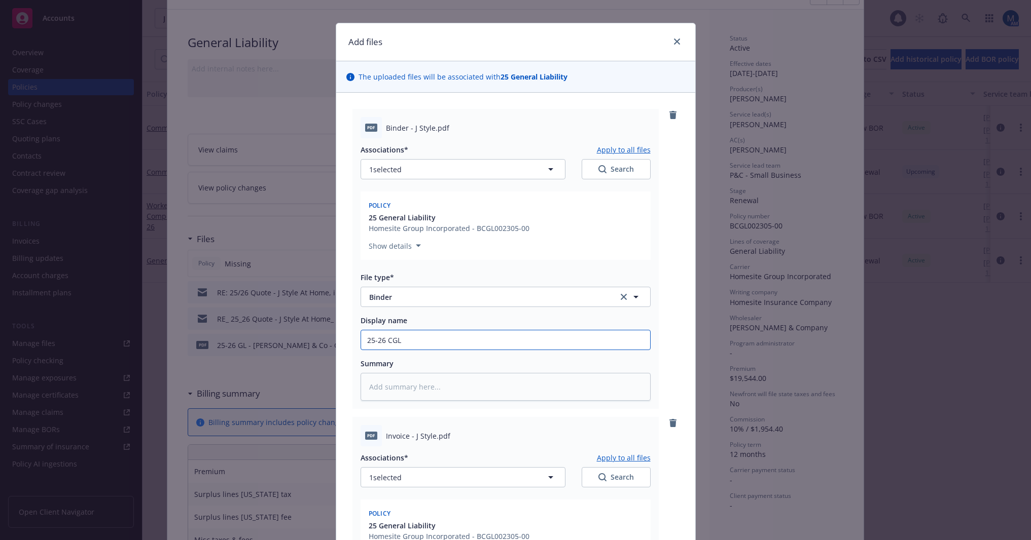
type input "25-26 CGL"
type textarea "x"
type input "25-26 CGL B"
type textarea "x"
type input "25-26 CGL Bi"
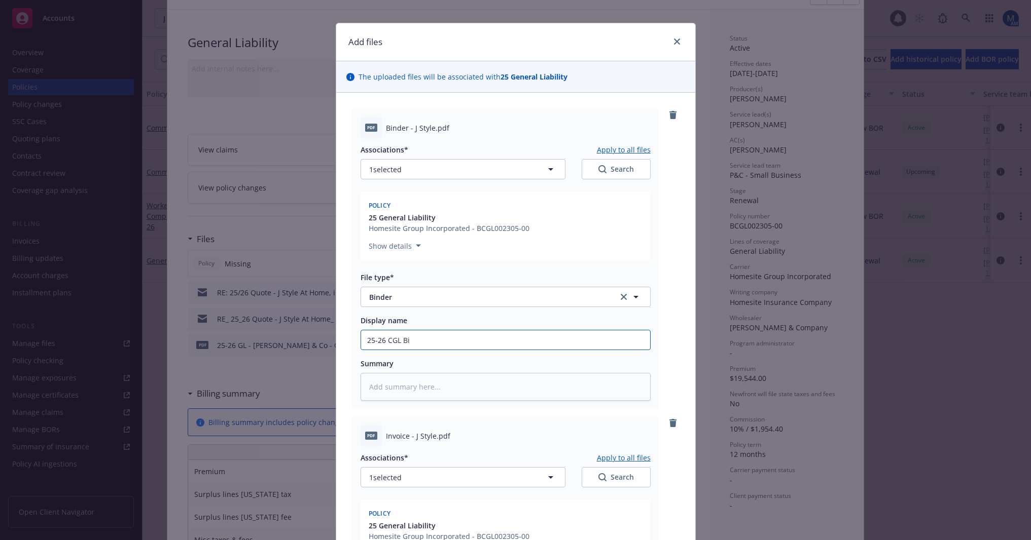
type textarea "x"
type input "25-26 CGL Bin"
type textarea "x"
type input "25-26 CGL Bind"
type textarea "x"
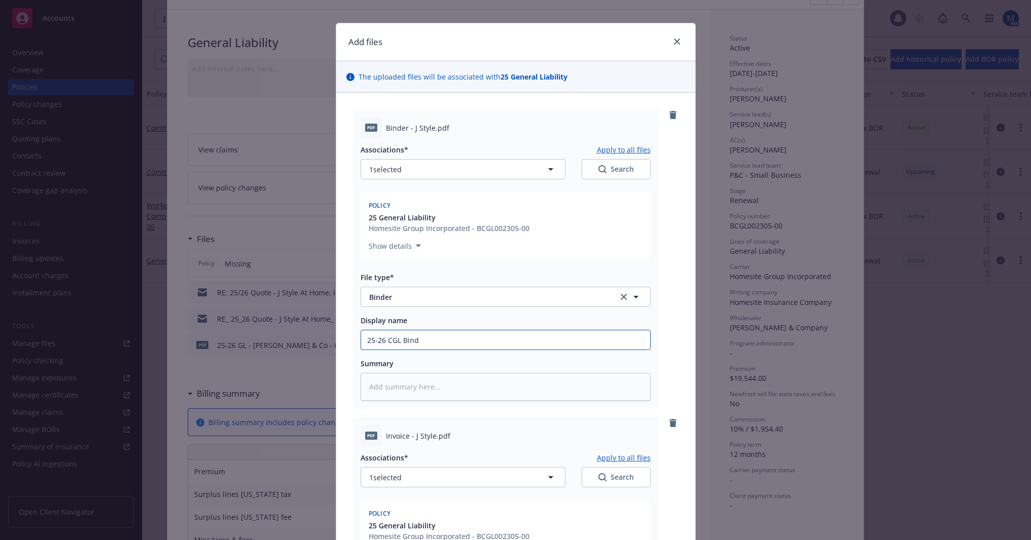
type input "25-26 CGL Binde"
type textarea "x"
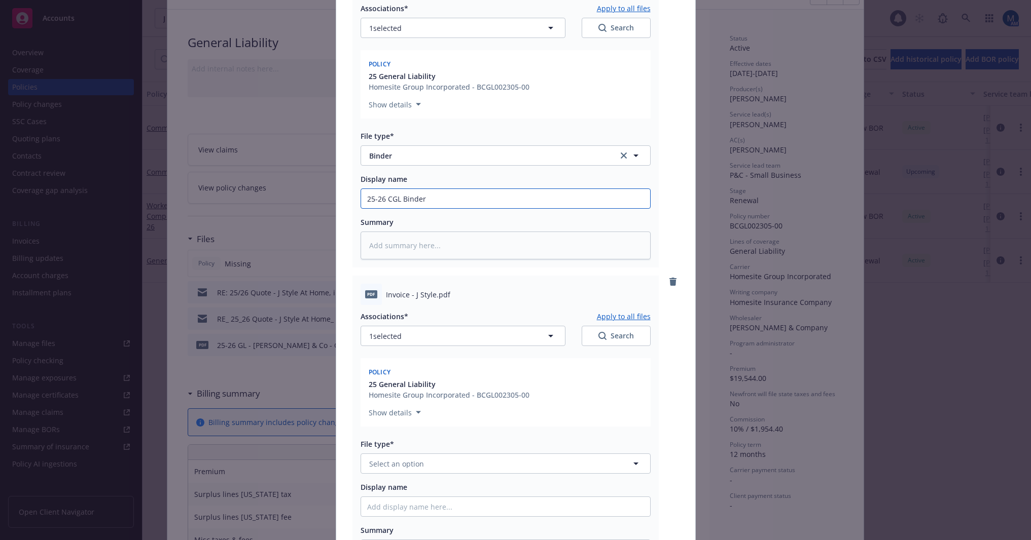
scroll to position [212, 0]
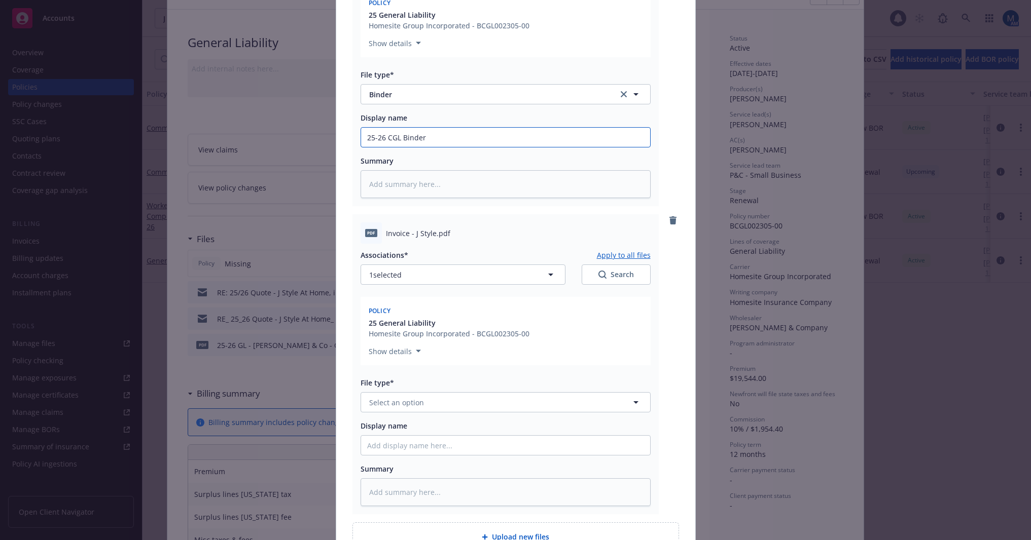
type input "25-26 CGL Binder"
click at [415, 399] on span "Select an option" at bounding box center [396, 402] width 55 height 11
type input "inv"
click at [453, 461] on div "Invoice - Third Party" at bounding box center [505, 457] width 277 height 15
click at [409, 445] on input "Display name" at bounding box center [505, 445] width 289 height 19
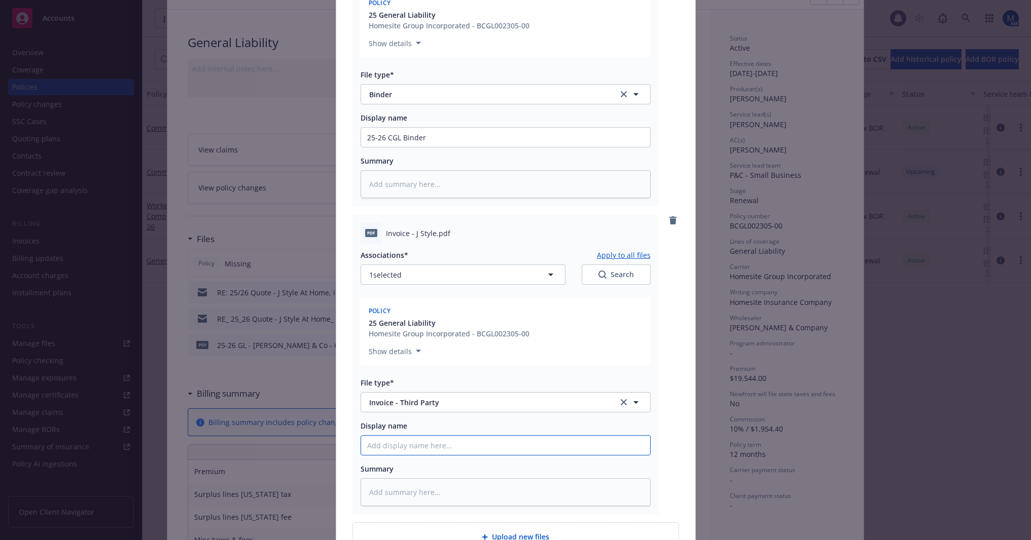
type textarea "x"
type input "2"
type textarea "x"
type input "25"
type textarea "x"
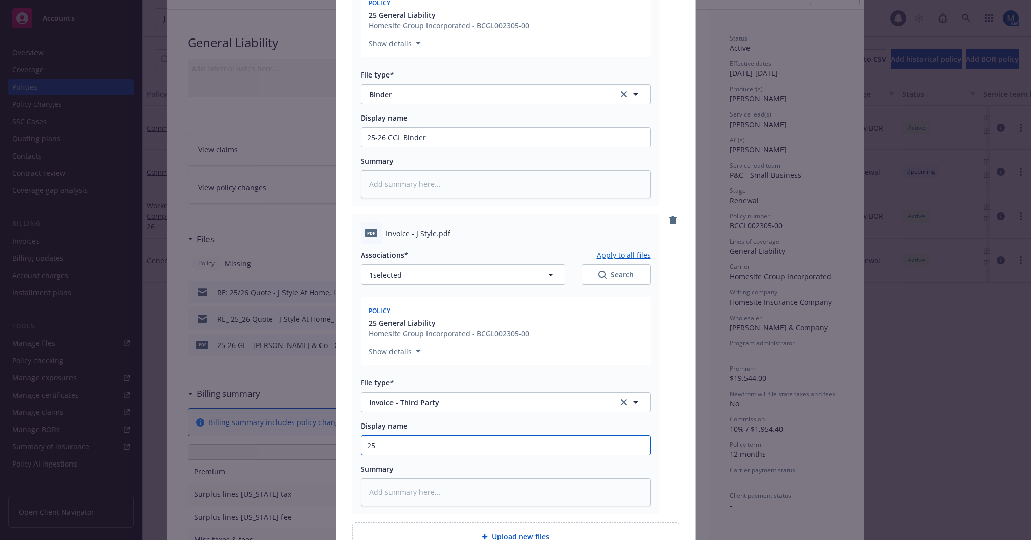
type input "25-"
type textarea "x"
type input "25-2"
type textarea "x"
type input "25-26"
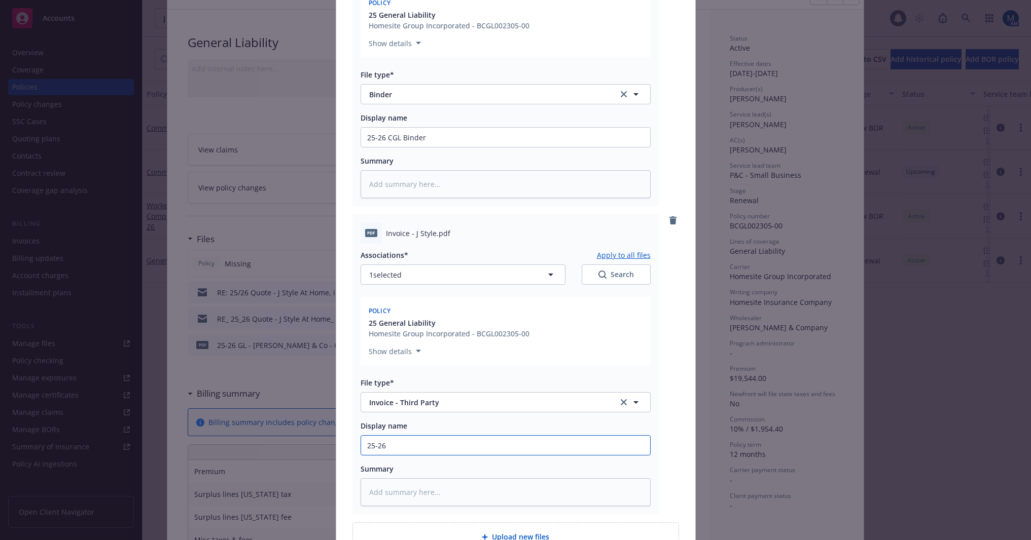
type textarea "x"
type input "25-26"
type textarea "x"
type input "25-26 C"
type textarea "x"
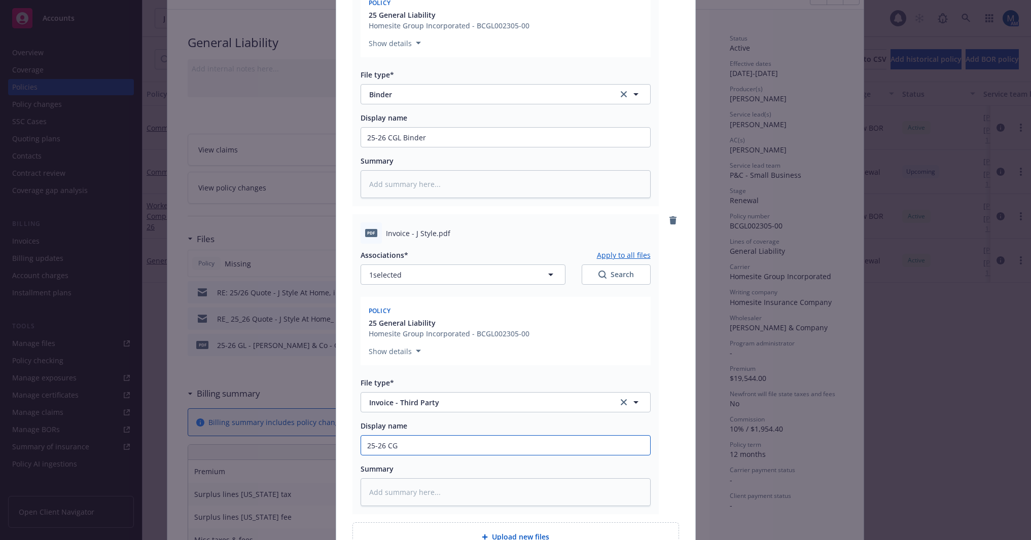
type input "25-26 CGL"
type textarea "x"
type input "25-26 CGL"
type textarea "x"
type input "25-26 CGL I"
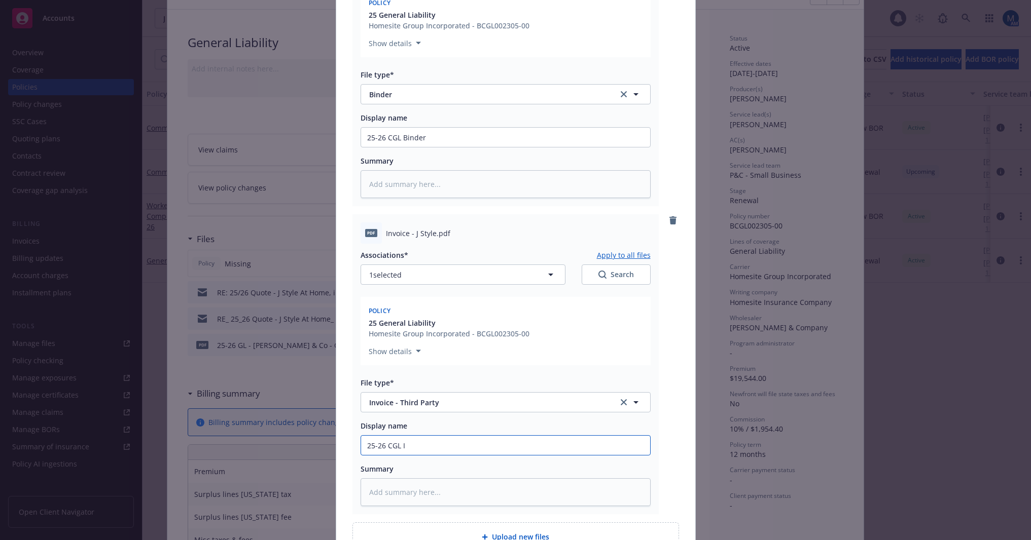
type textarea "x"
type input "25-26 CGL In"
type textarea "x"
type input "25-26 CGL Inv"
type textarea "x"
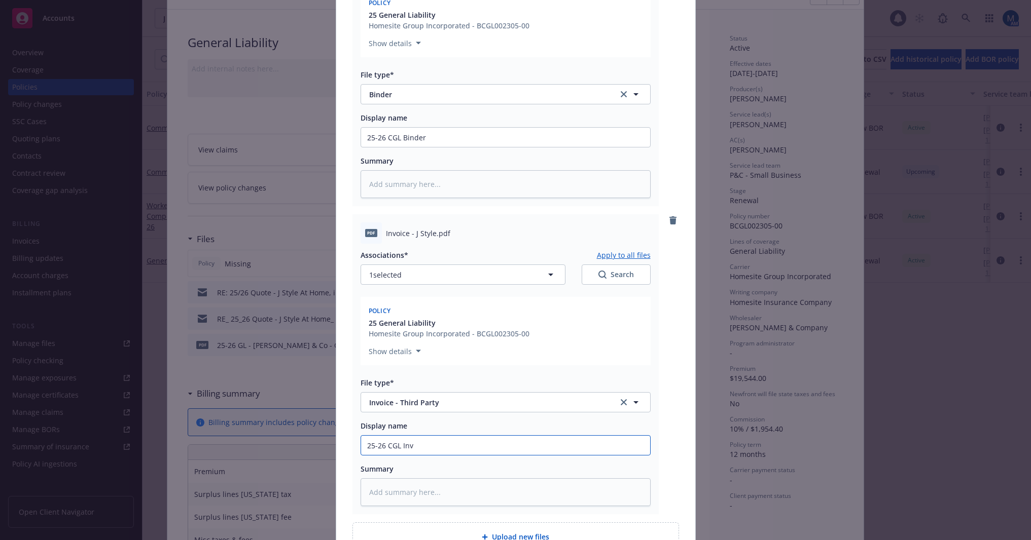
type input "25-26 CGL Invo"
type textarea "x"
type input "25-26 CGL Invoi"
type textarea "x"
type input "25-26 CGL Invoic"
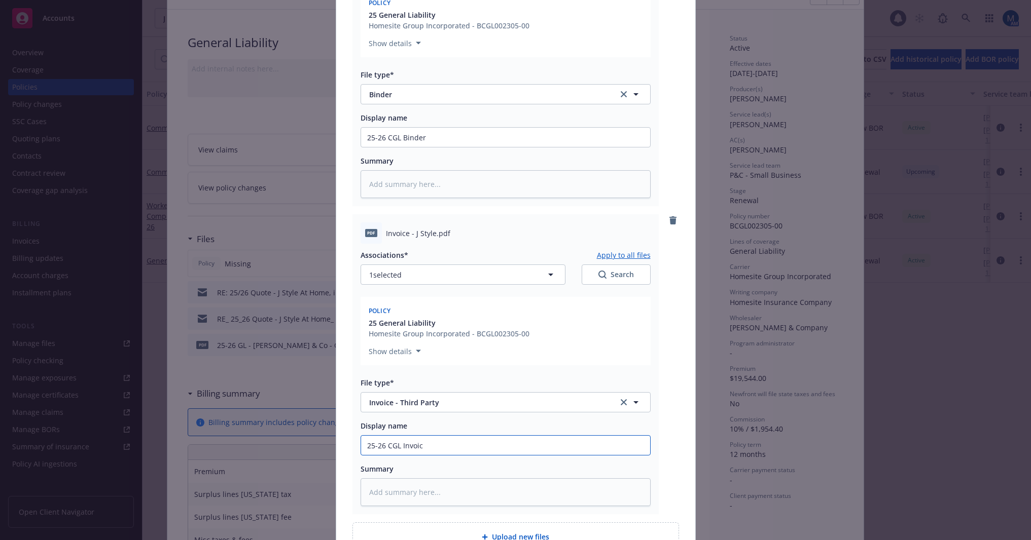
type textarea "x"
type input "25-26 CGL Invoice"
type textarea "x"
type input "25-26 CGL Invoice"
type textarea "x"
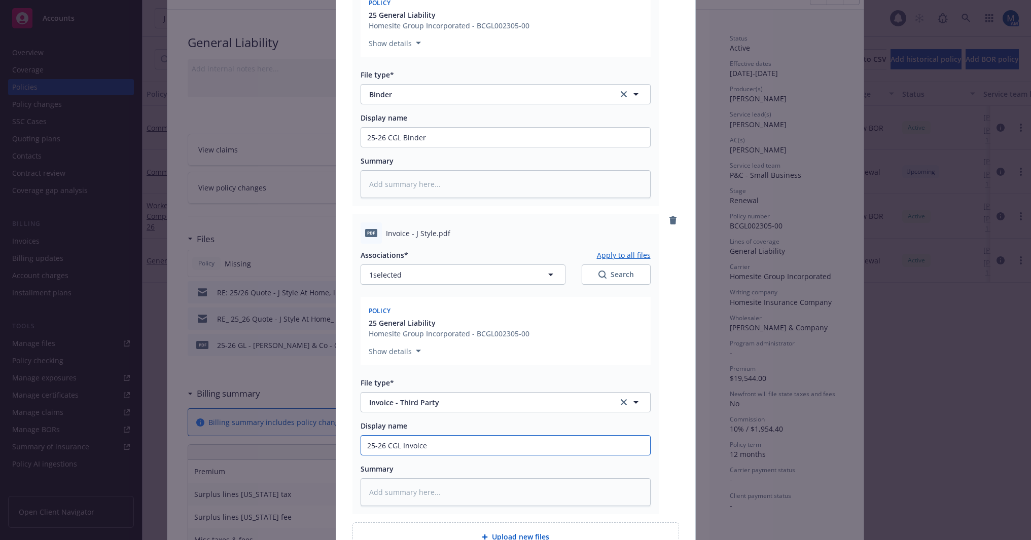
type input "25-26 CGL Invoice -"
type textarea "x"
type input "25-26 CGL Invoice -"
type textarea "x"
type input "25-26 CGL Invoice - A"
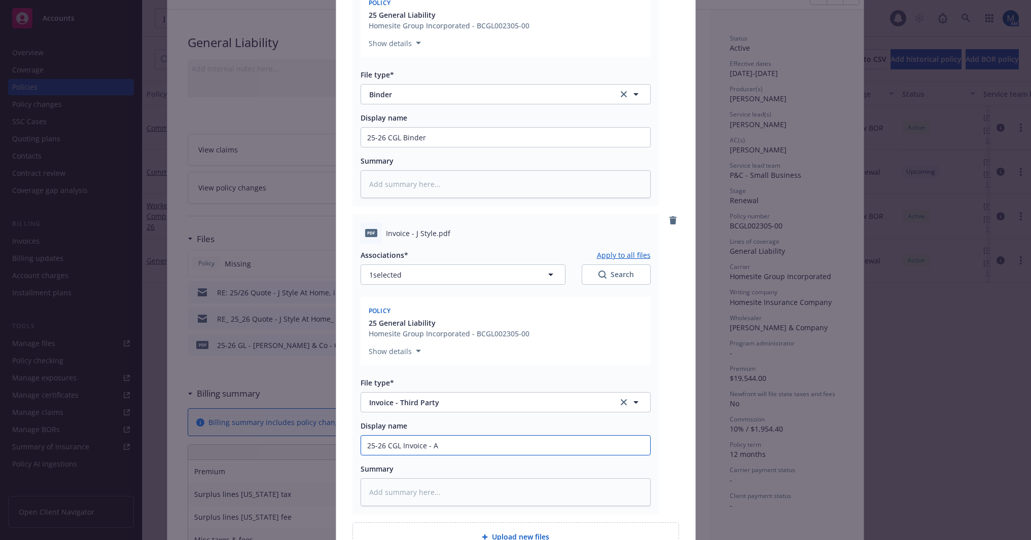
type textarea "x"
type input "25-26 CGL Invoice - Ag"
type textarea "x"
type input "25-26 CGL Invoice - Age"
type textarea "x"
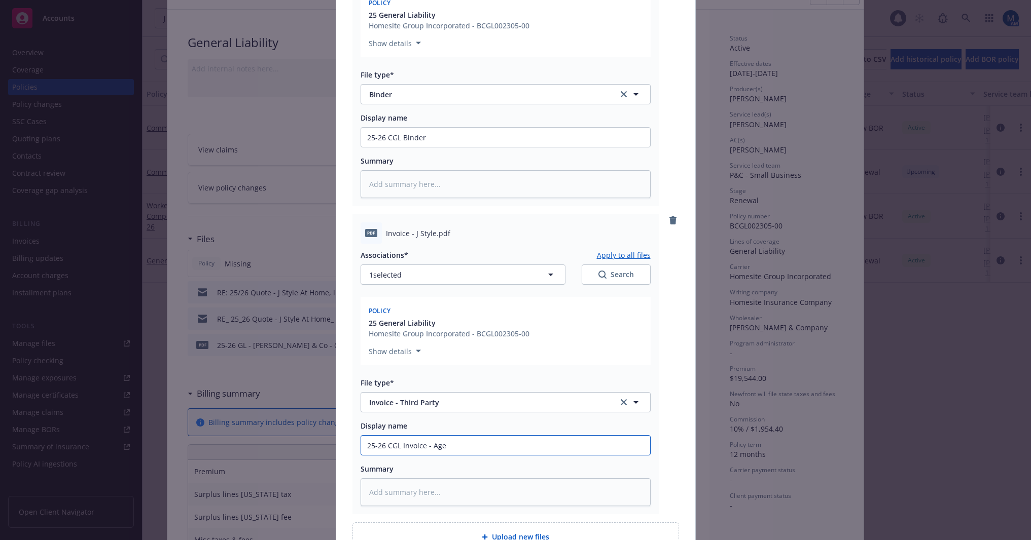
type input "25-26 CGL Invoice - Agen"
type textarea "x"
type input "25-26 CGL Invoice - Agenc"
type textarea "x"
type input "25-26 CGL Invoice - Agency"
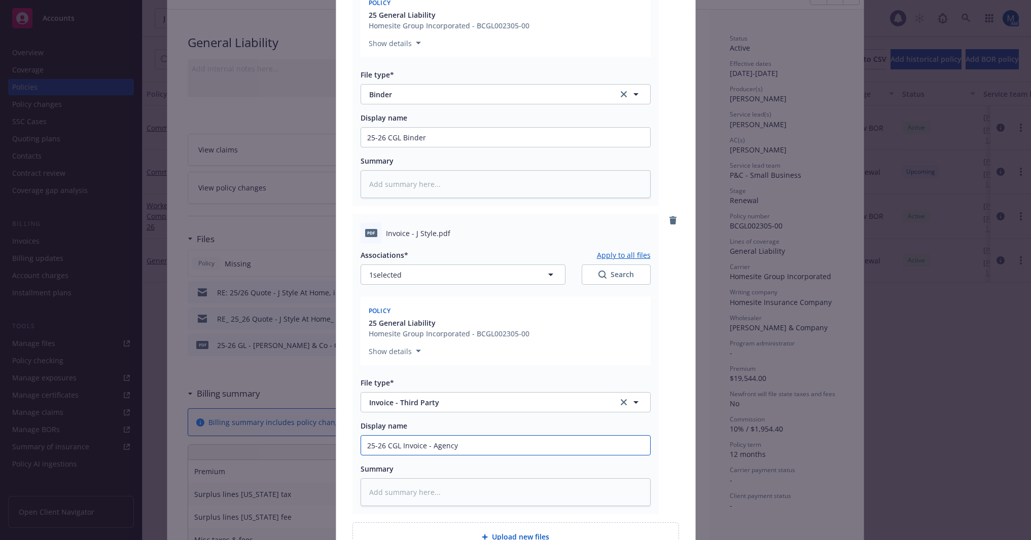
type textarea "x"
type input "25-26 CGL Invoice - Agency"
type textarea "x"
type input "25-26 CGL Invoice - Agency C"
type textarea "x"
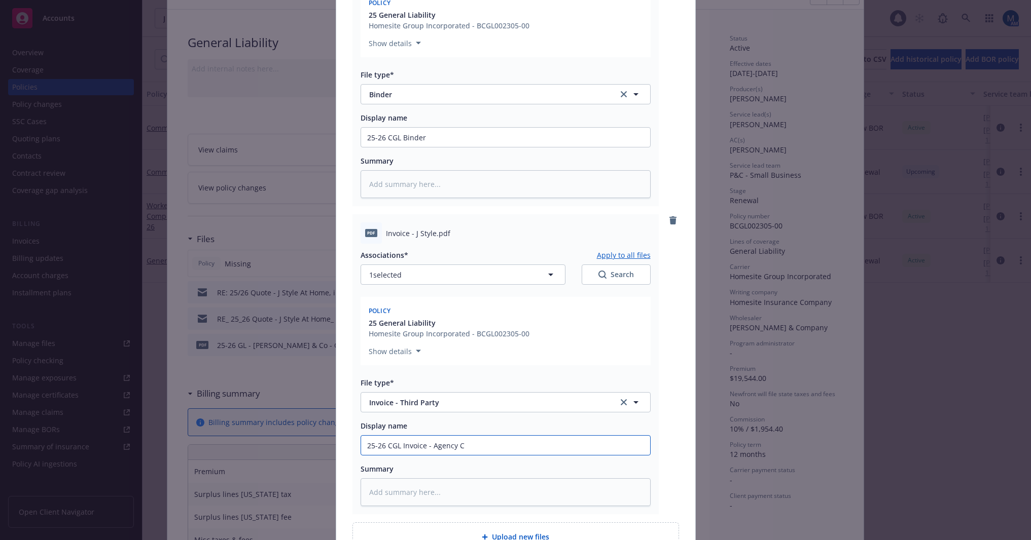
type input "25-26 CGL Invoice - Agency Co"
type textarea "x"
type input "25-26 CGL Invoice - Agency Cop"
type textarea "x"
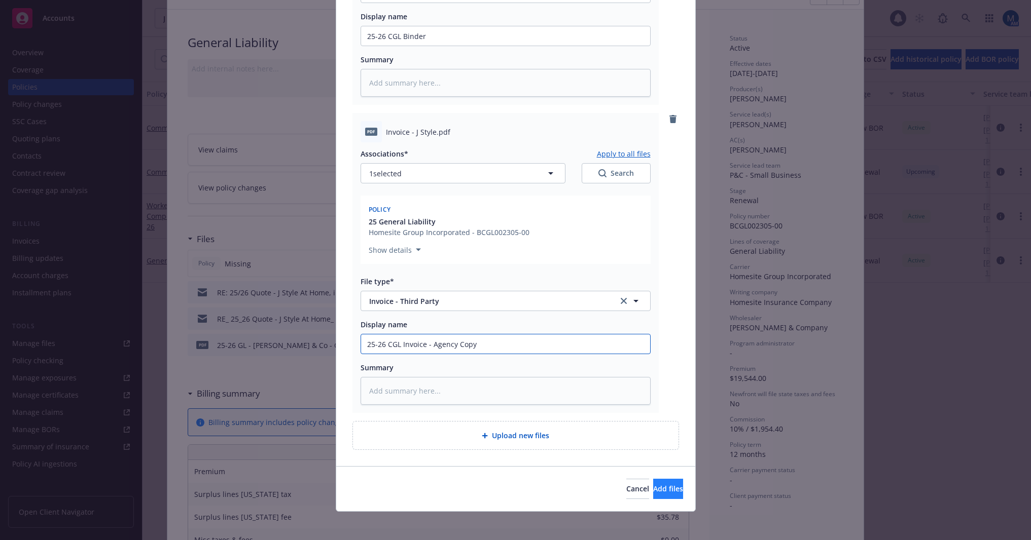
type input "25-26 CGL Invoice - Agency Copy"
click at [653, 489] on span "Add files" at bounding box center [668, 489] width 30 height 10
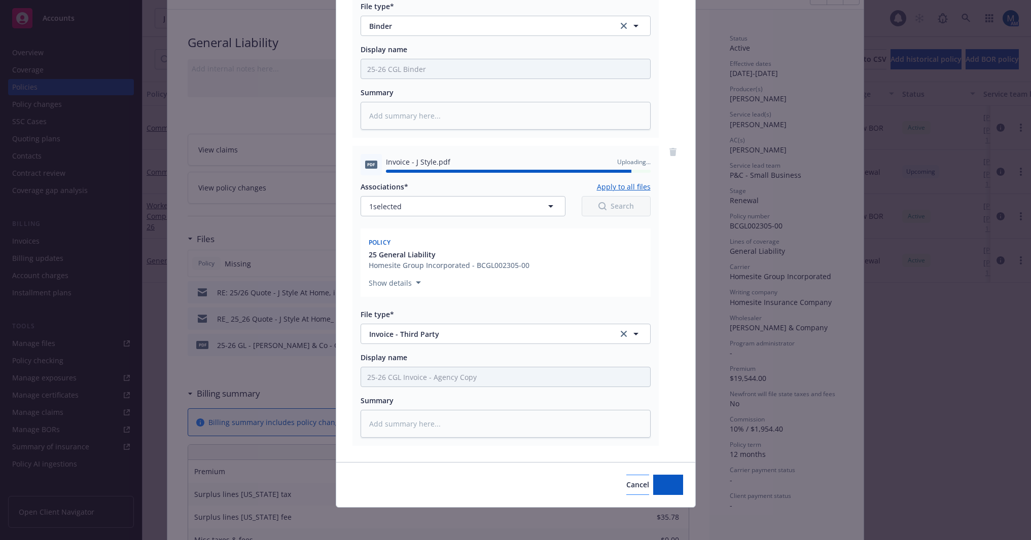
type textarea "x"
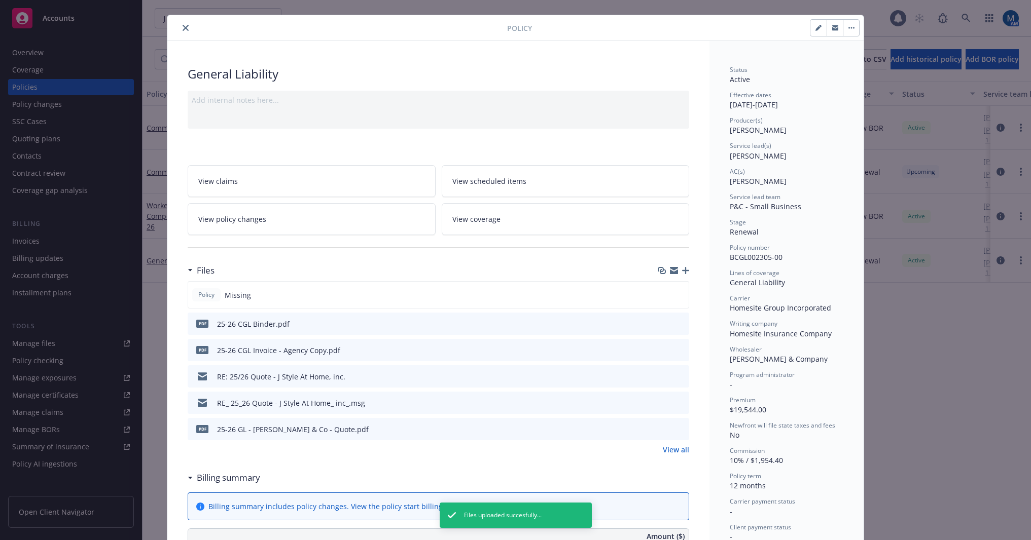
scroll to position [0, 0]
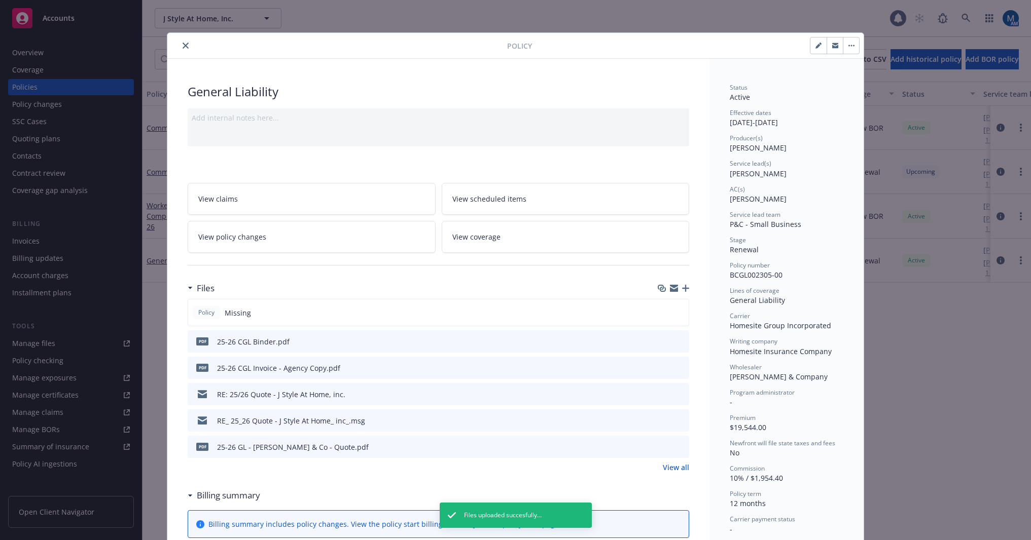
click at [184, 48] on icon "close" at bounding box center [185, 46] width 6 height 6
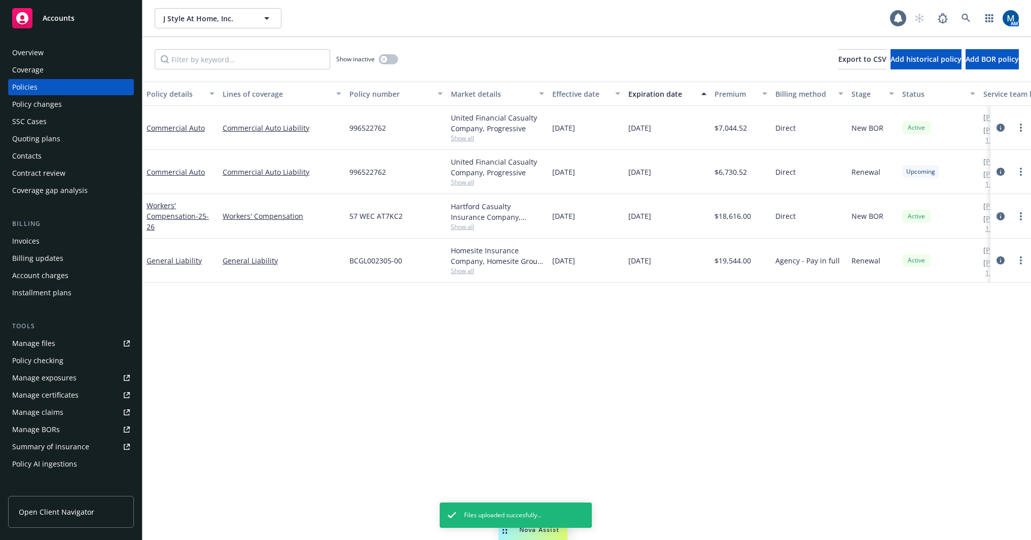
click at [48, 235] on div "Invoices" at bounding box center [71, 241] width 118 height 16
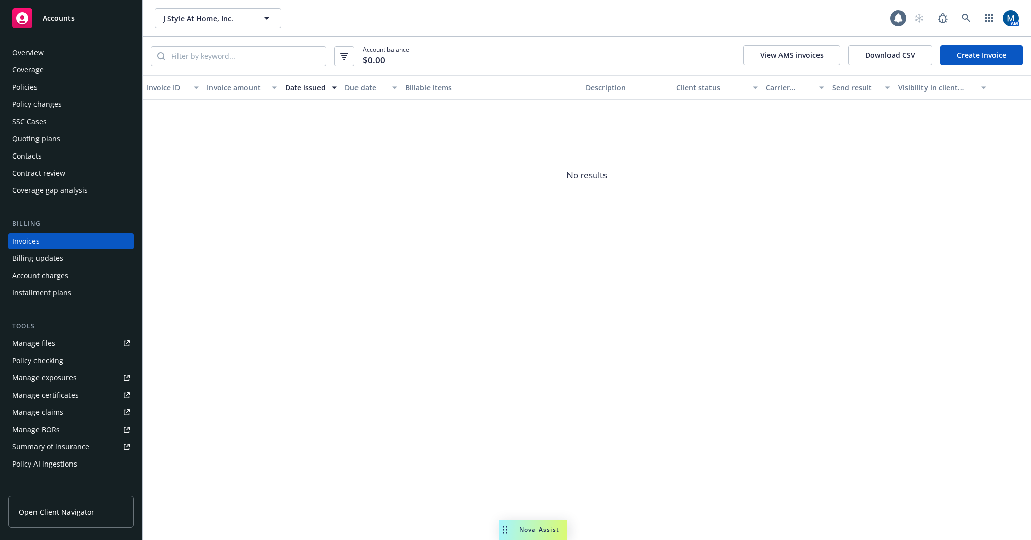
click at [76, 92] on div "Policies" at bounding box center [71, 87] width 118 height 16
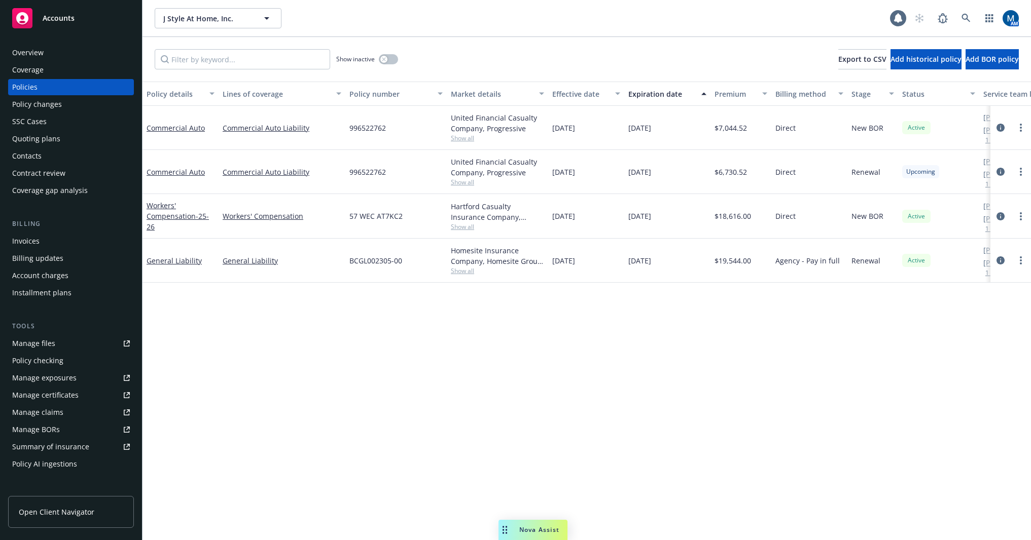
click at [566, 382] on div "Policy details Lines of coverage Policy number Market details Effective date Ex…" at bounding box center [586, 311] width 888 height 459
drag, startPoint x: 594, startPoint y: 389, endPoint x: 610, endPoint y: 374, distance: 21.9
click at [595, 388] on div "Policy details Lines of coverage Policy number Market details Effective date Ex…" at bounding box center [586, 311] width 888 height 459
click at [92, 27] on div "Accounts" at bounding box center [71, 18] width 118 height 20
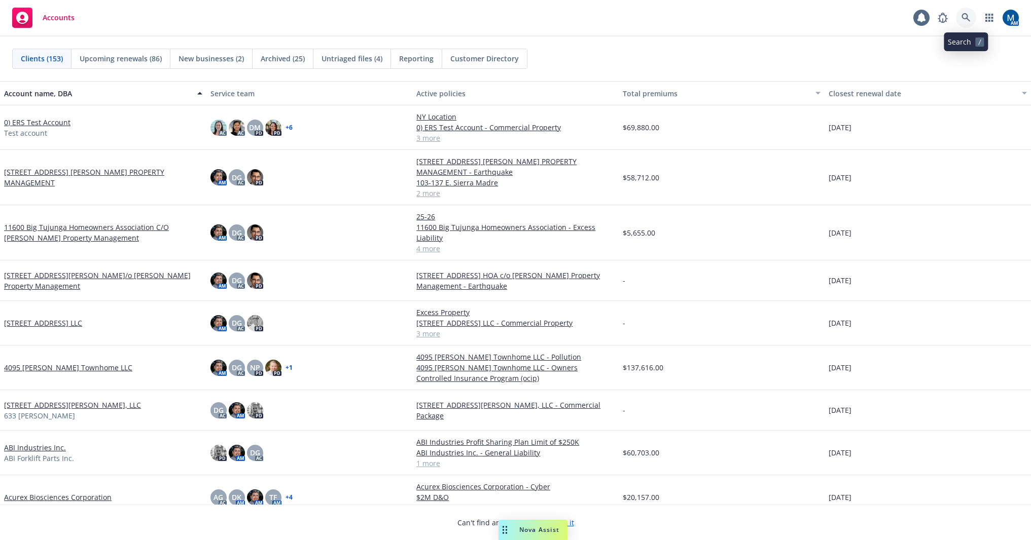
click at [970, 17] on link at bounding box center [966, 18] width 20 height 20
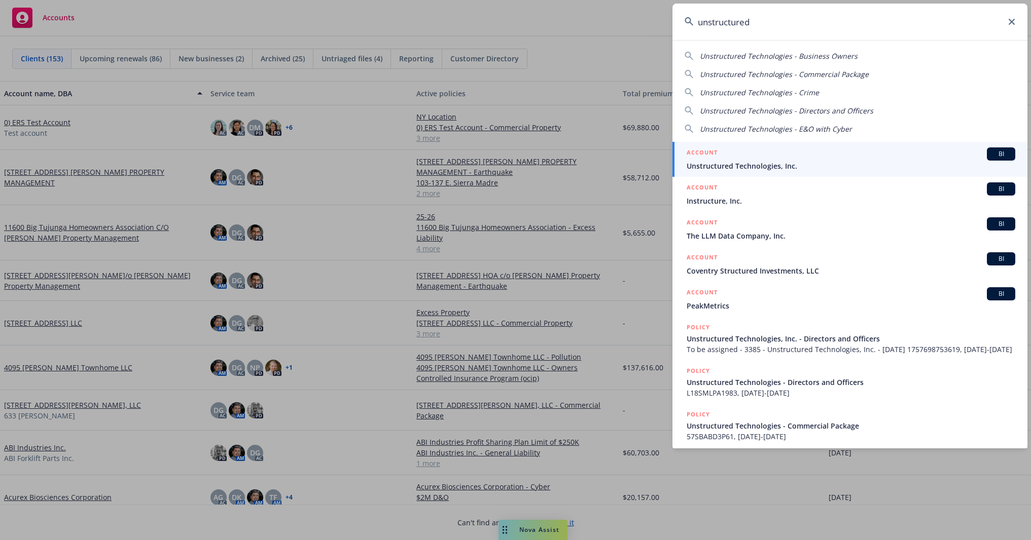
type input "unstructured"
click at [739, 158] on div "ACCOUNT BI" at bounding box center [850, 154] width 328 height 13
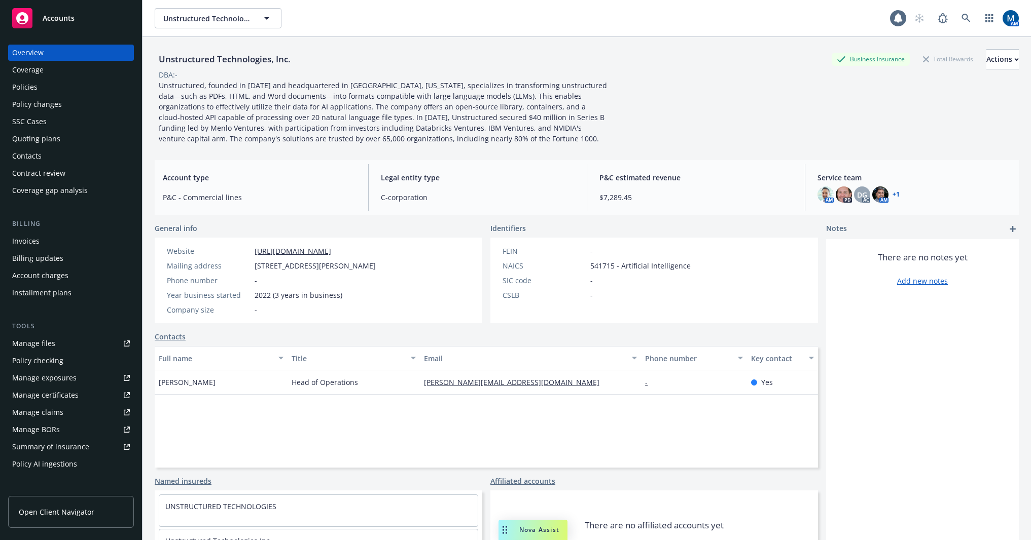
click at [53, 89] on div "Policies" at bounding box center [71, 87] width 118 height 16
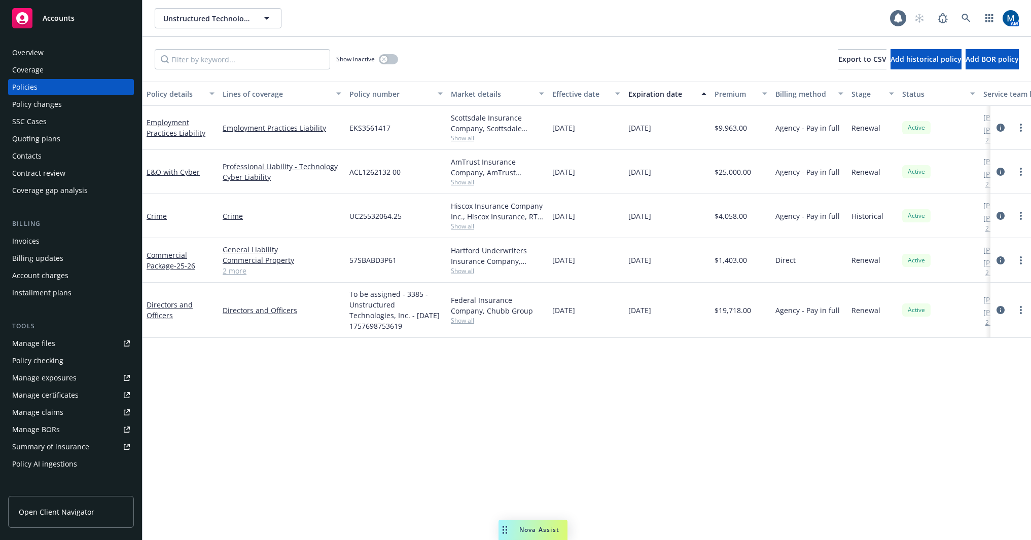
click at [54, 339] on div "Manage files" at bounding box center [33, 344] width 43 height 16
click at [56, 159] on div "Contacts" at bounding box center [71, 156] width 118 height 16
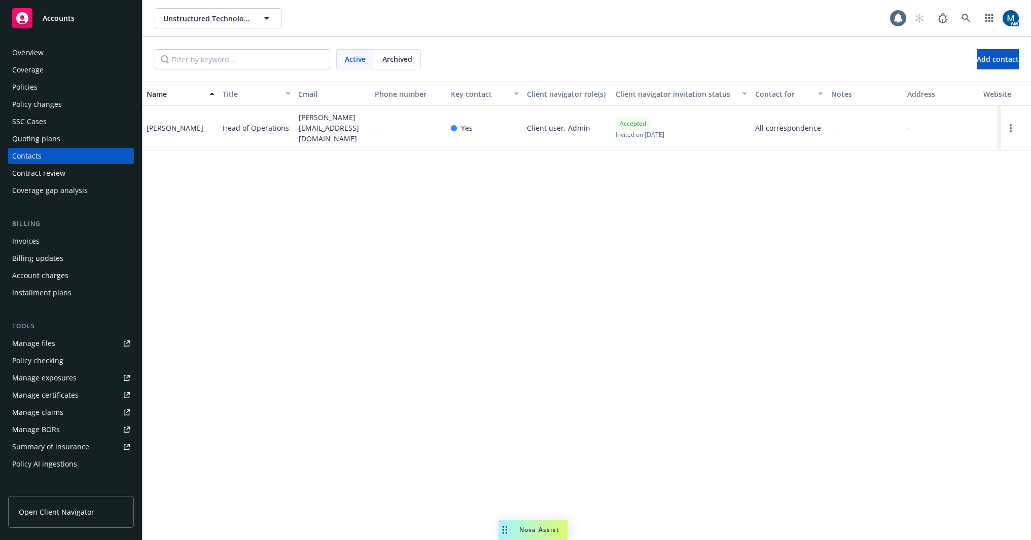
click at [396, 56] on span "Archived" at bounding box center [397, 59] width 30 height 11
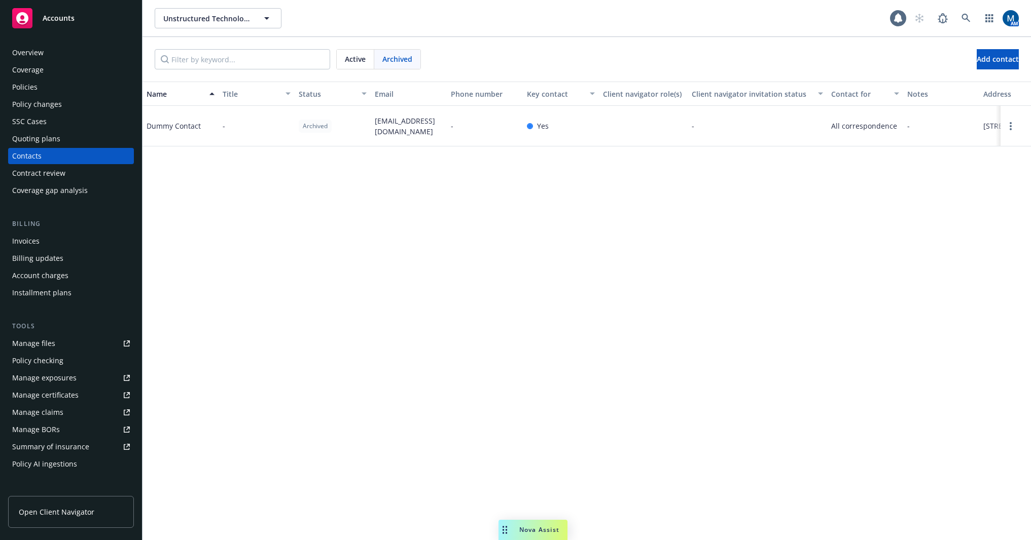
click at [352, 57] on span "Active" at bounding box center [355, 59] width 21 height 11
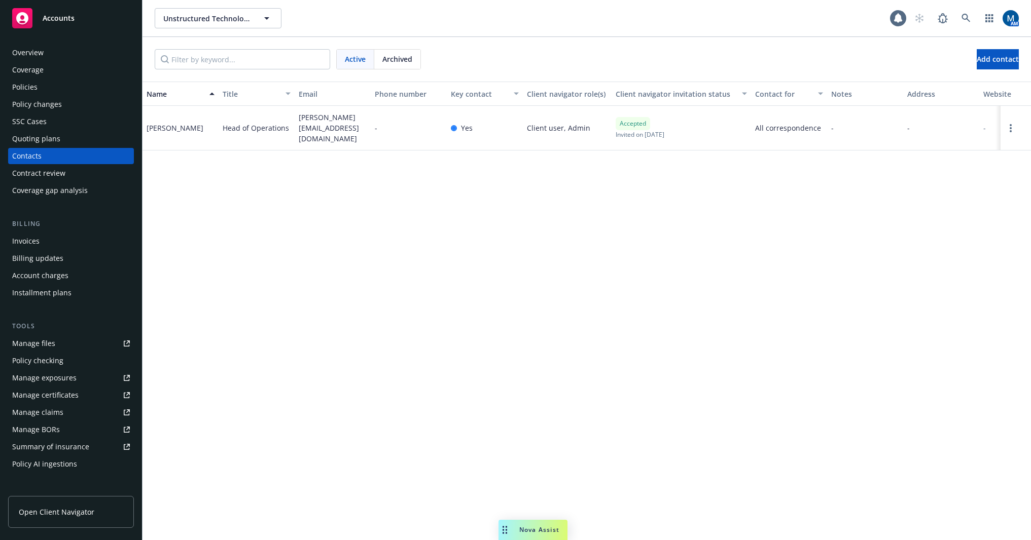
click at [436, 355] on div "Name Title Email Phone number Key contact Client navigator role(s) Client navig…" at bounding box center [586, 311] width 888 height 459
click at [416, 21] on div "Unstructured Technologies, Inc. Unstructured Technologies, Inc." at bounding box center [522, 18] width 735 height 20
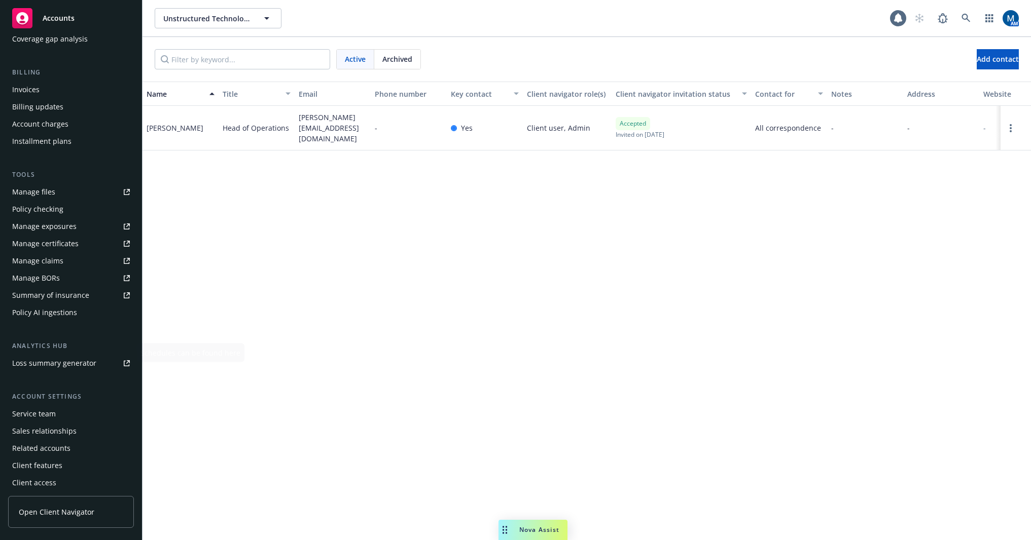
scroll to position [155, 0]
click at [62, 411] on div "Service team" at bounding box center [71, 411] width 118 height 16
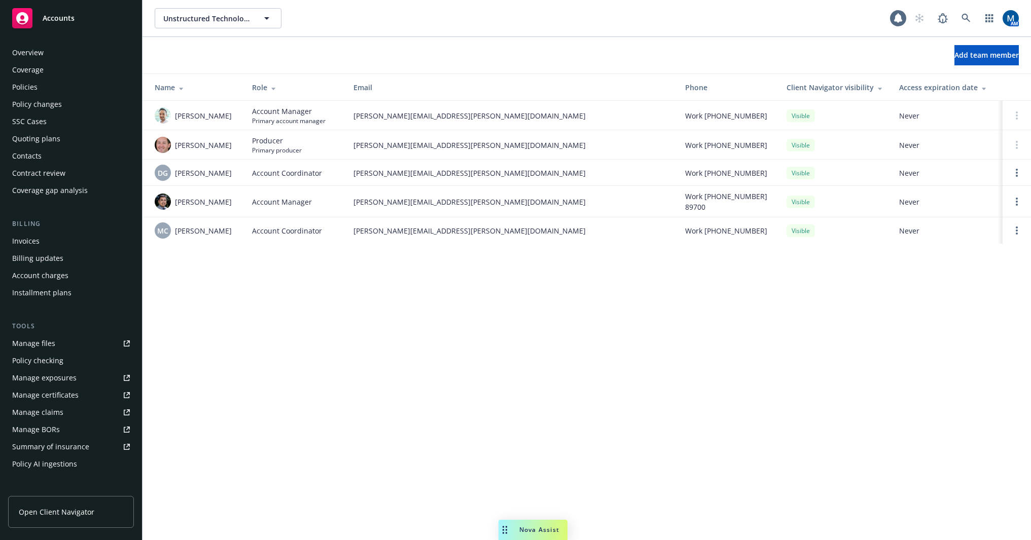
click at [57, 86] on div "Policies" at bounding box center [71, 87] width 118 height 16
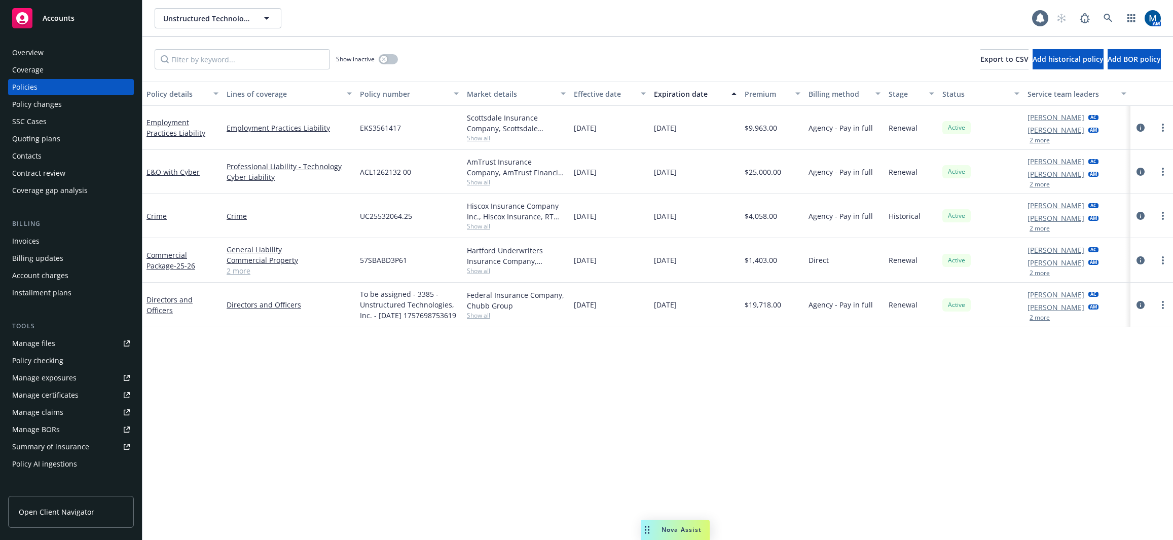
click at [1045, 231] on button "2 more" at bounding box center [1040, 229] width 20 height 6
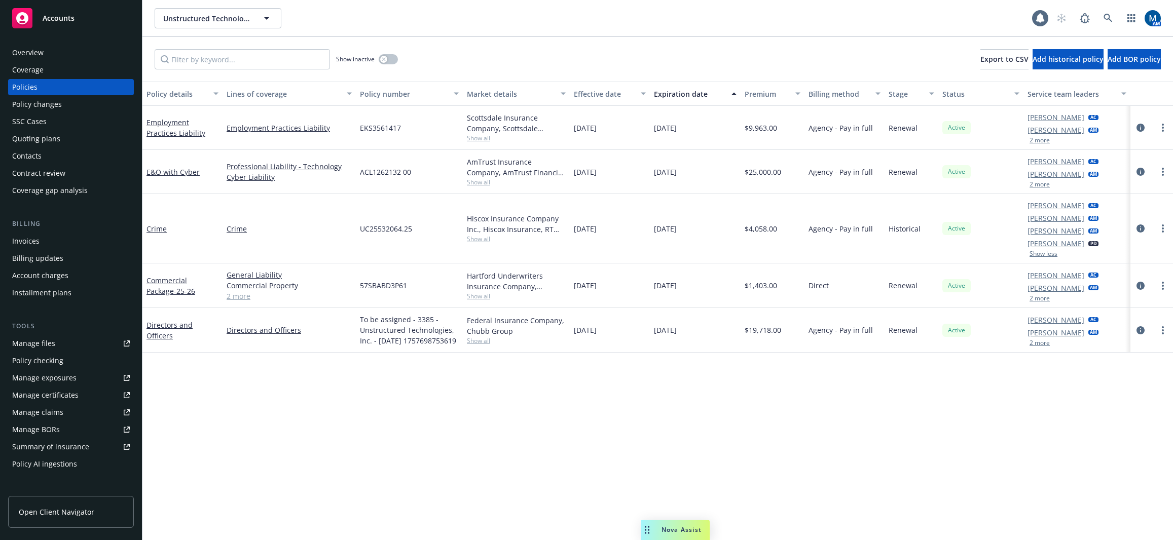
click at [678, 455] on div "Policy details Lines of coverage Policy number Market details Effective date Ex…" at bounding box center [657, 311] width 1031 height 459
drag, startPoint x: 540, startPoint y: 386, endPoint x: 428, endPoint y: 82, distance: 324.4
click at [540, 386] on div "Policy details Lines of coverage Policy number Market details Effective date Ex…" at bounding box center [657, 311] width 1031 height 459
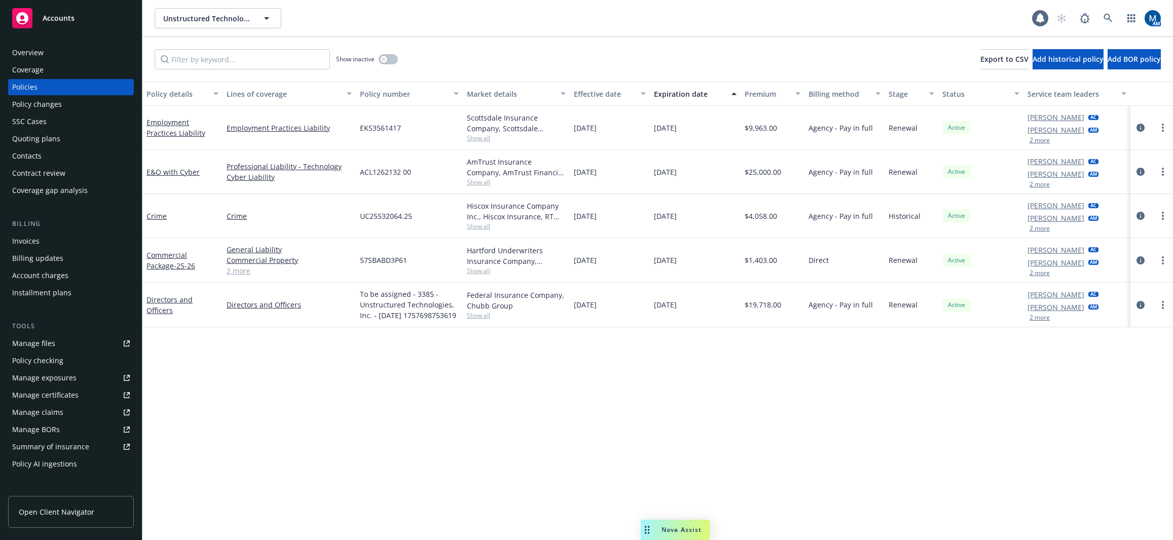
click at [544, 390] on div "Policy details Lines of coverage Policy number Market details Effective date Ex…" at bounding box center [657, 311] width 1031 height 459
click at [1106, 16] on icon at bounding box center [1108, 18] width 9 height 9
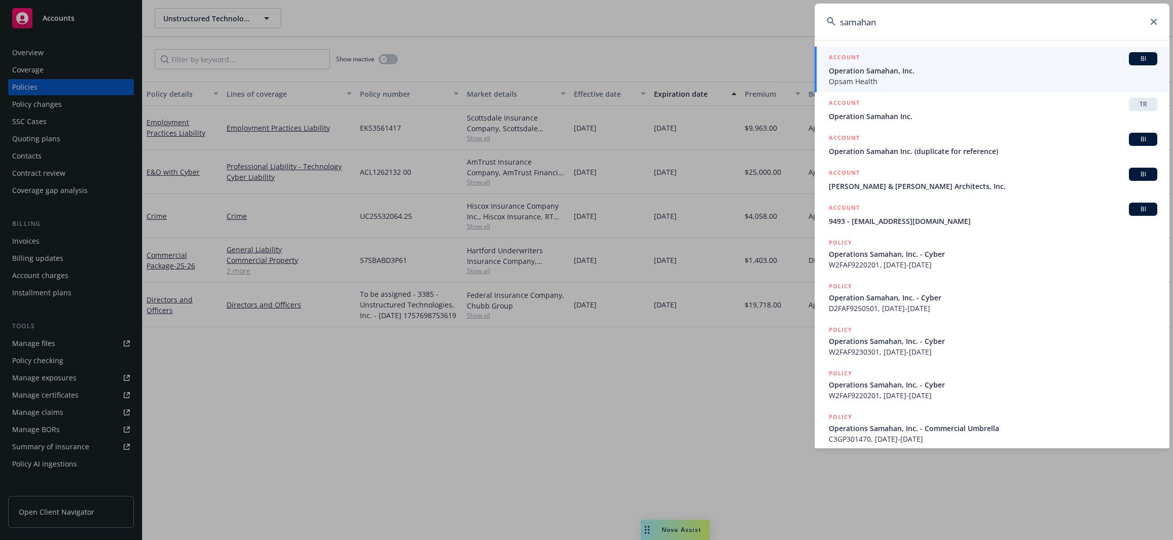
type input "samahan"
click at [917, 70] on span "Operation Samahan, Inc." at bounding box center [993, 70] width 328 height 11
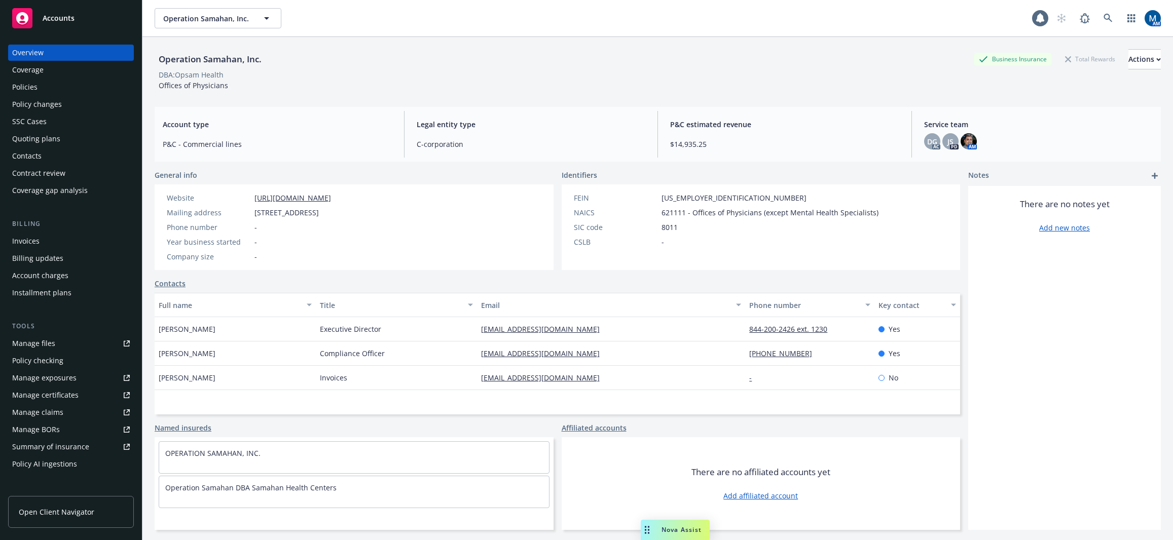
click at [41, 391] on div "Manage certificates" at bounding box center [45, 395] width 66 height 16
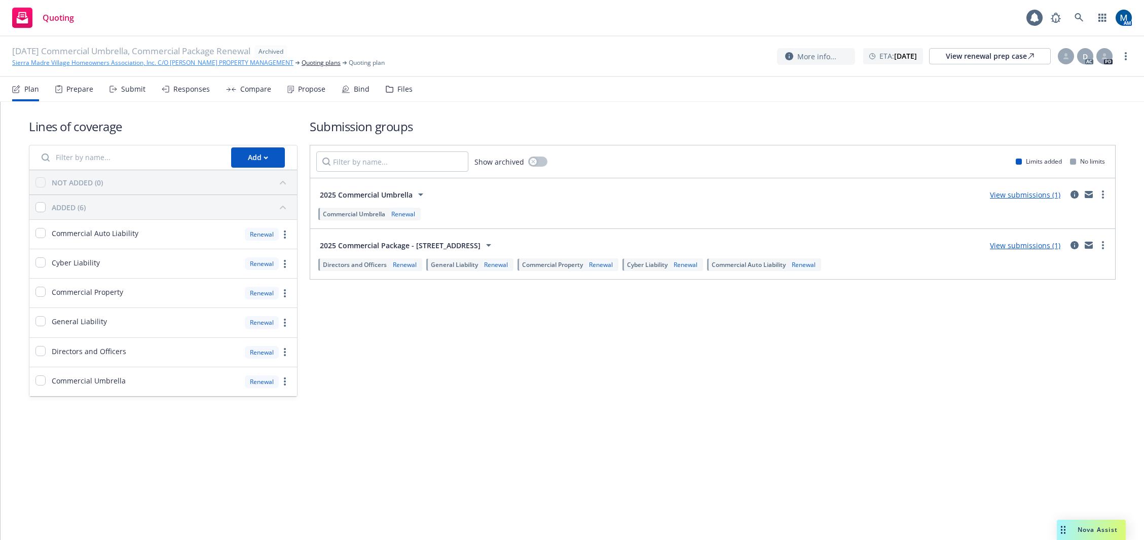
click at [68, 64] on link "Sierra Madre Village Homeowners Association, Inc. C/O [PERSON_NAME] PROPERTY MA…" at bounding box center [152, 62] width 281 height 9
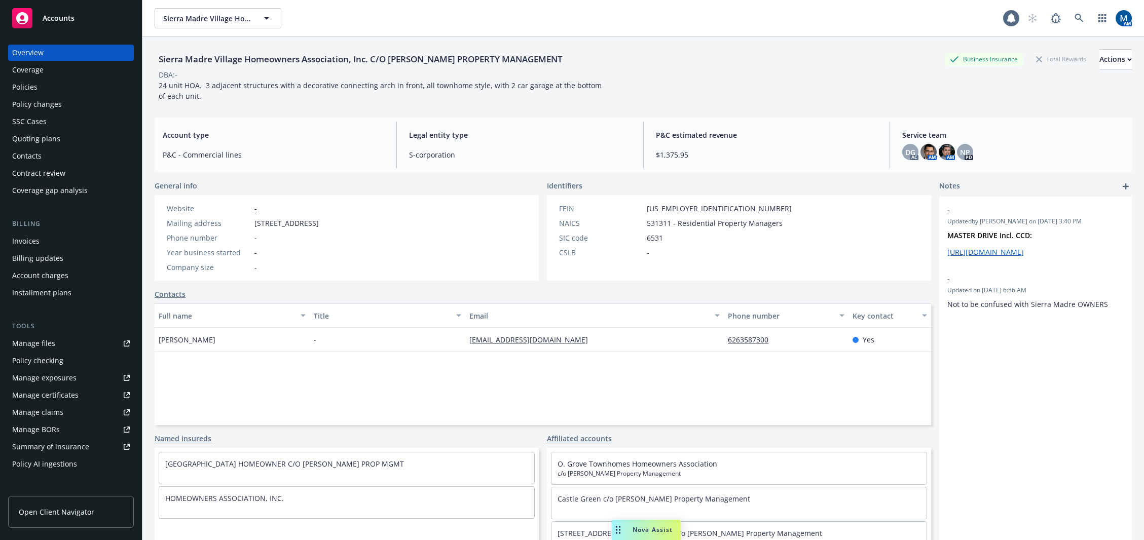
click at [56, 92] on div "Policies" at bounding box center [71, 87] width 118 height 16
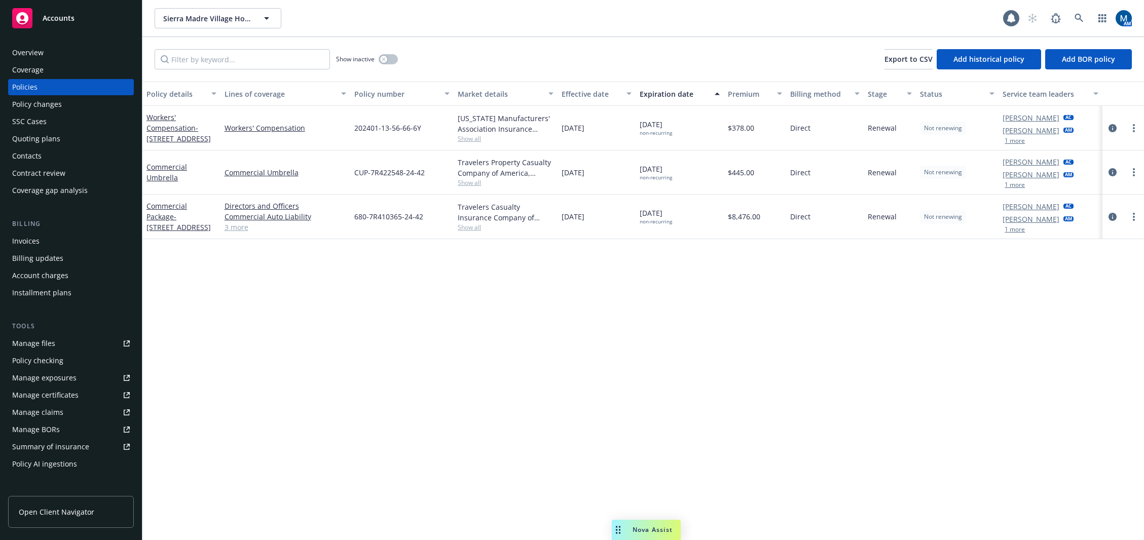
click at [961, 367] on div "Policy details Lines of coverage Policy number Market details Effective date Ex…" at bounding box center [643, 311] width 1002 height 459
click at [68, 341] on link "Manage files" at bounding box center [71, 344] width 126 height 16
click at [783, 335] on div "Policy details Lines of coverage Policy number Market details Effective date Ex…" at bounding box center [643, 311] width 1002 height 459
click at [1115, 218] on icon "circleInformation" at bounding box center [1113, 217] width 8 height 8
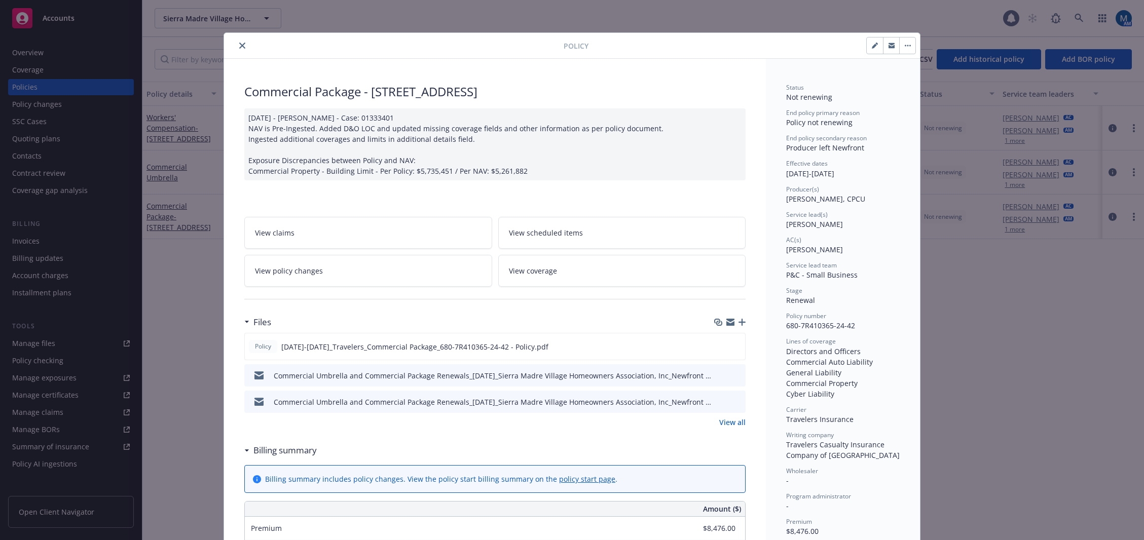
click at [889, 47] on icon "button" at bounding box center [892, 47] width 6 height 4
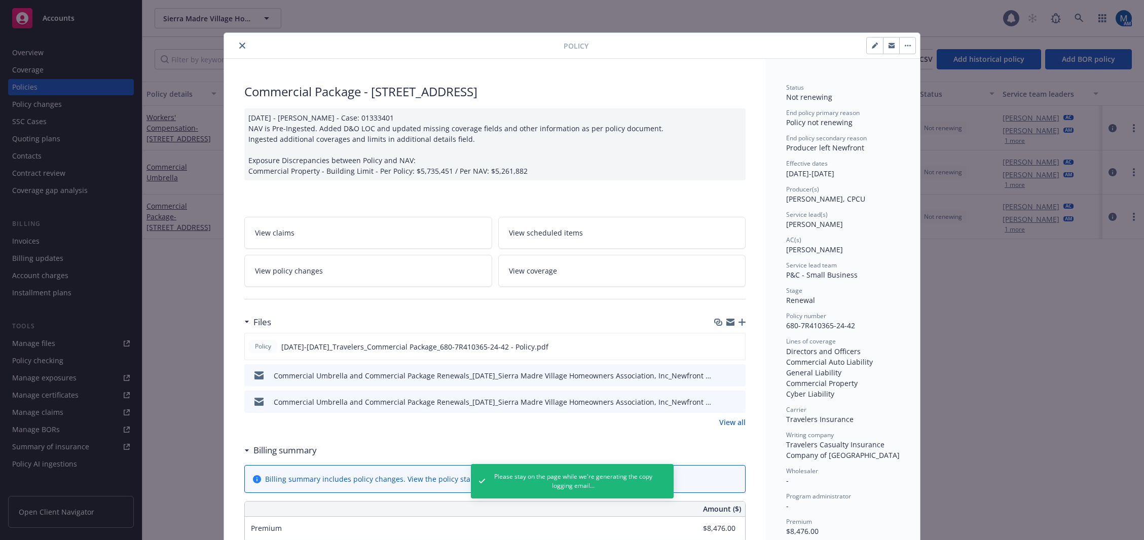
click at [889, 47] on icon "button" at bounding box center [892, 47] width 6 height 4
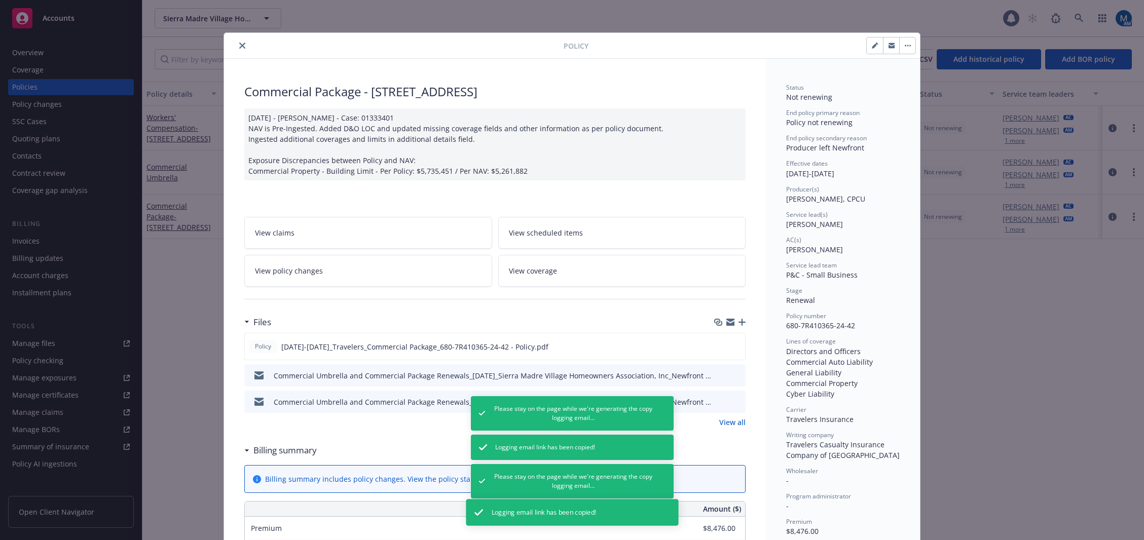
click at [987, 340] on div "Policy Commercial Package - 107-111 S SIERRA MADRE BLVD 11/07/2024 - Krishna Ku…" at bounding box center [572, 270] width 1144 height 540
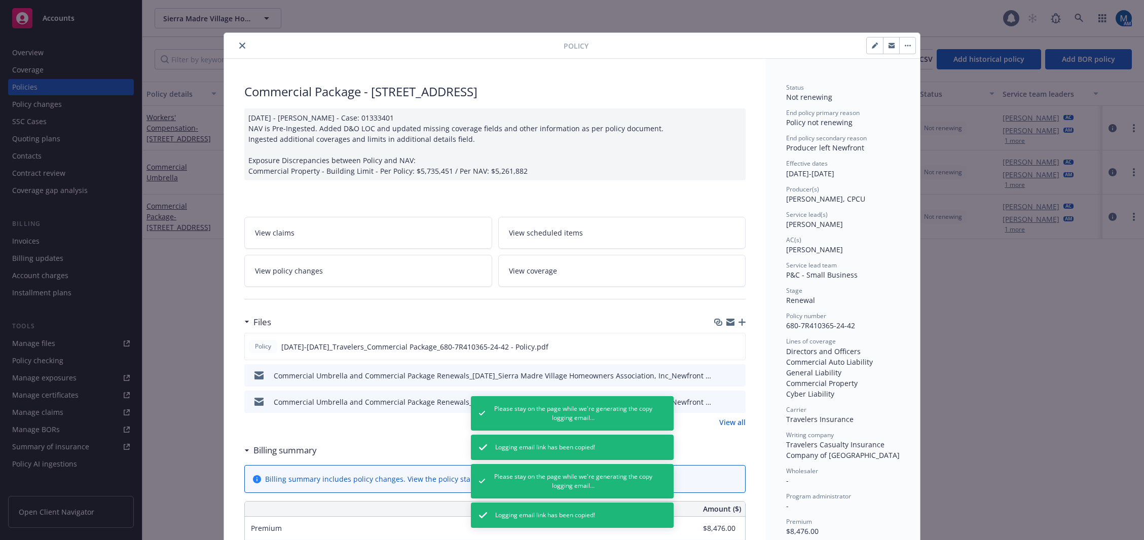
click at [241, 46] on icon "close" at bounding box center [242, 46] width 6 height 6
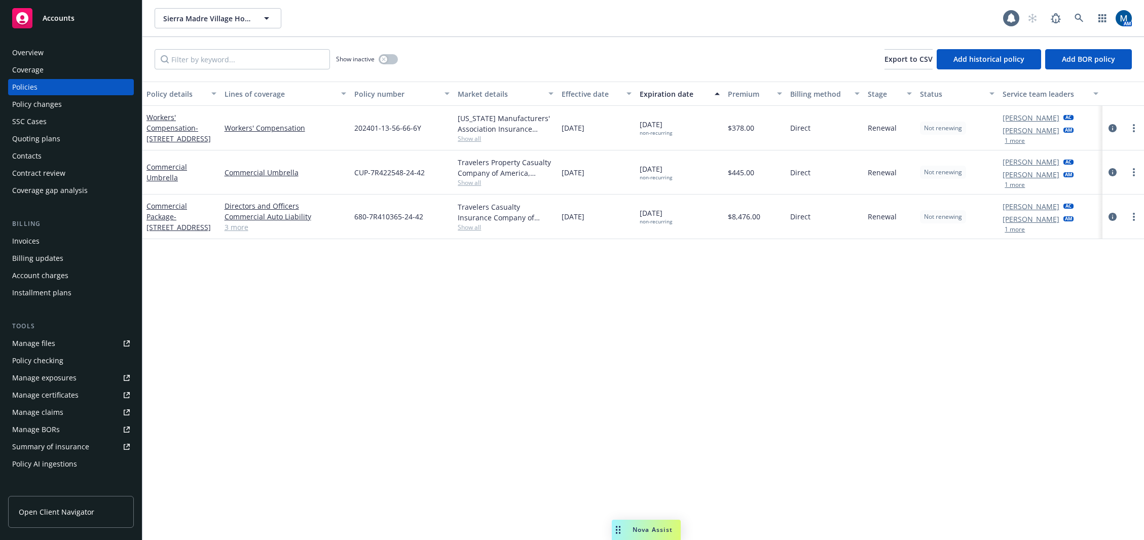
click at [55, 54] on div "Overview" at bounding box center [71, 53] width 118 height 16
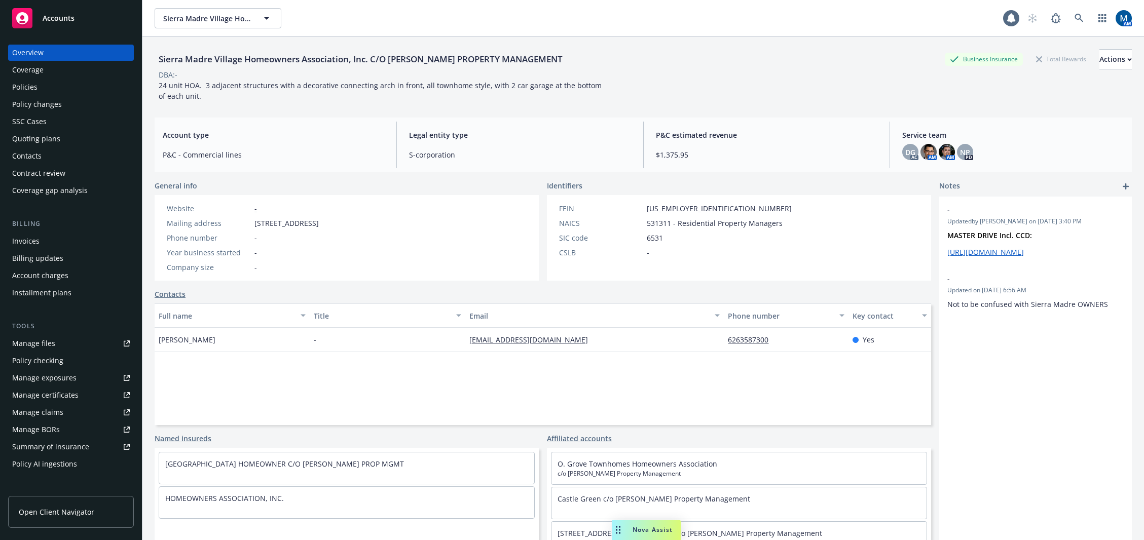
click at [47, 86] on div "Policies" at bounding box center [71, 87] width 118 height 16
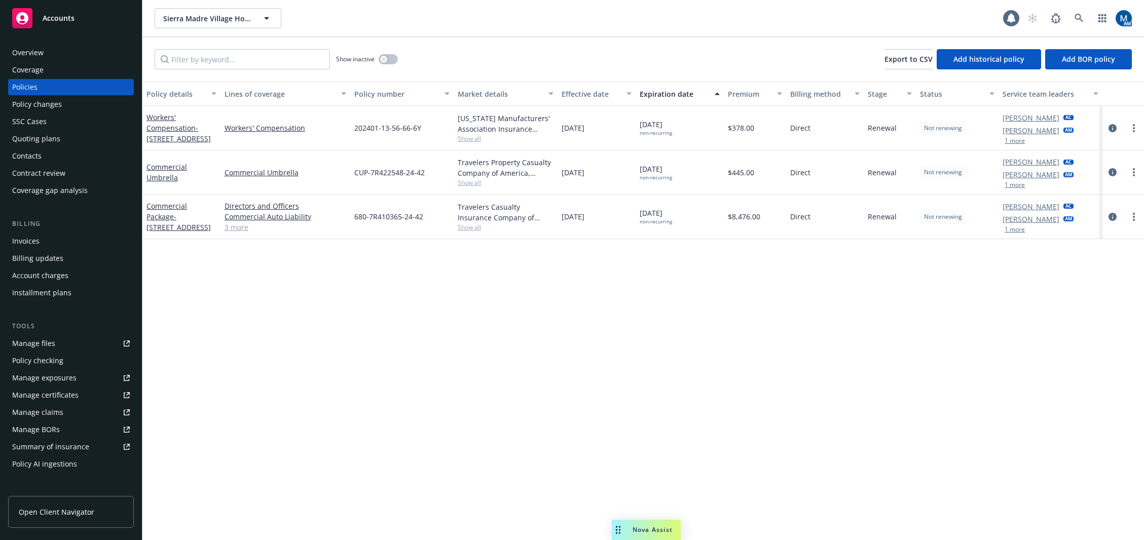
click at [442, 416] on div "Policy details Lines of coverage Policy number Market details Effective date Ex…" at bounding box center [643, 311] width 1002 height 459
click at [1113, 128] on icon "circleInformation" at bounding box center [1113, 128] width 8 height 8
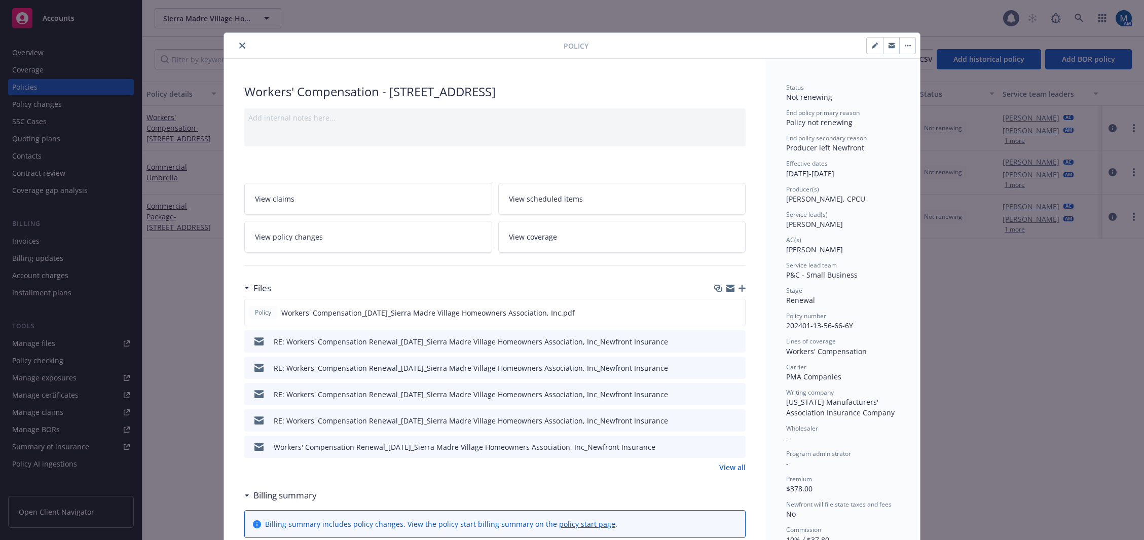
click at [737, 342] on icon "preview file" at bounding box center [735, 341] width 9 height 7
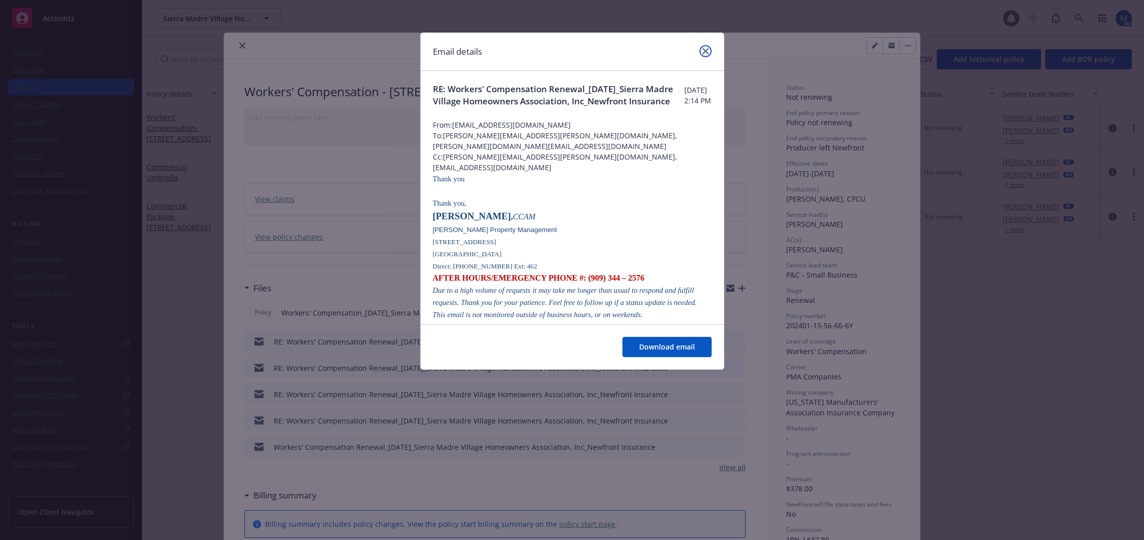
click at [706, 53] on icon "close" at bounding box center [706, 51] width 6 height 6
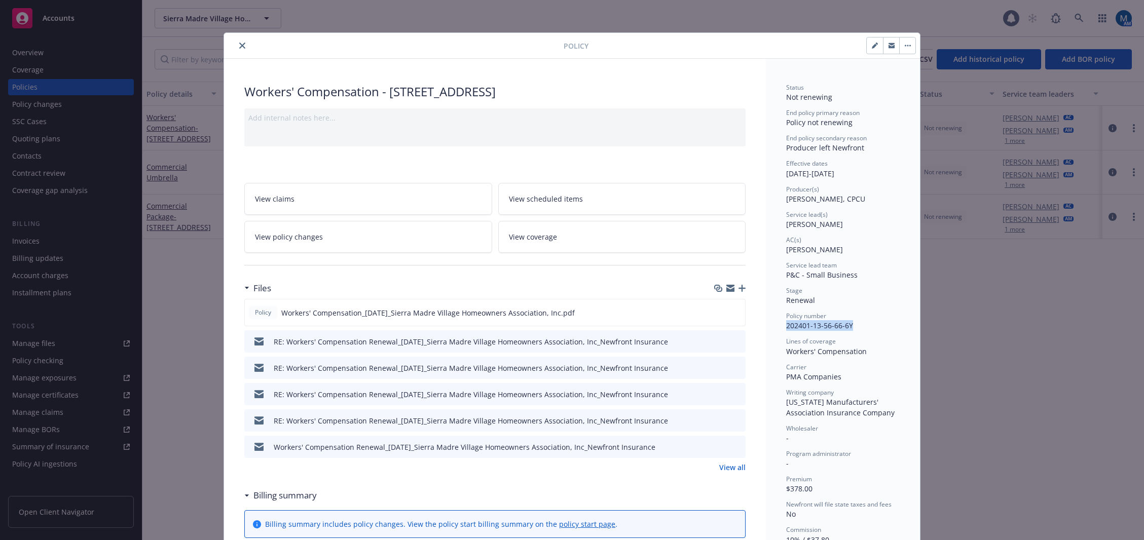
drag, startPoint x: 858, startPoint y: 326, endPoint x: 780, endPoint y: 326, distance: 77.6
copy span "202401-13-56-66-6Y"
click at [239, 45] on icon "close" at bounding box center [242, 46] width 6 height 6
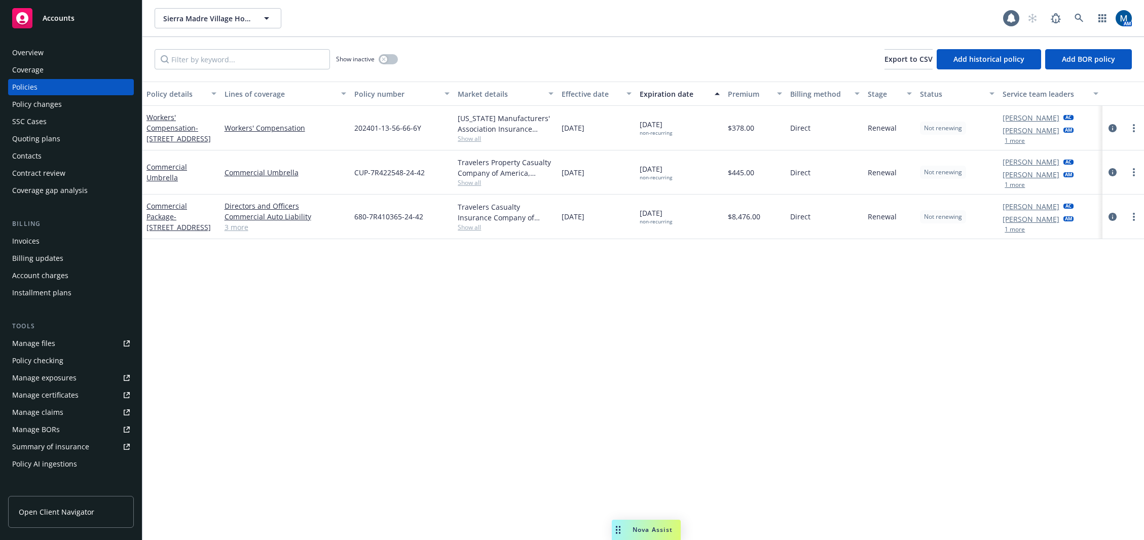
click at [793, 346] on div "Policy details Lines of coverage Policy number Market details Effective date Ex…" at bounding box center [643, 311] width 1002 height 459
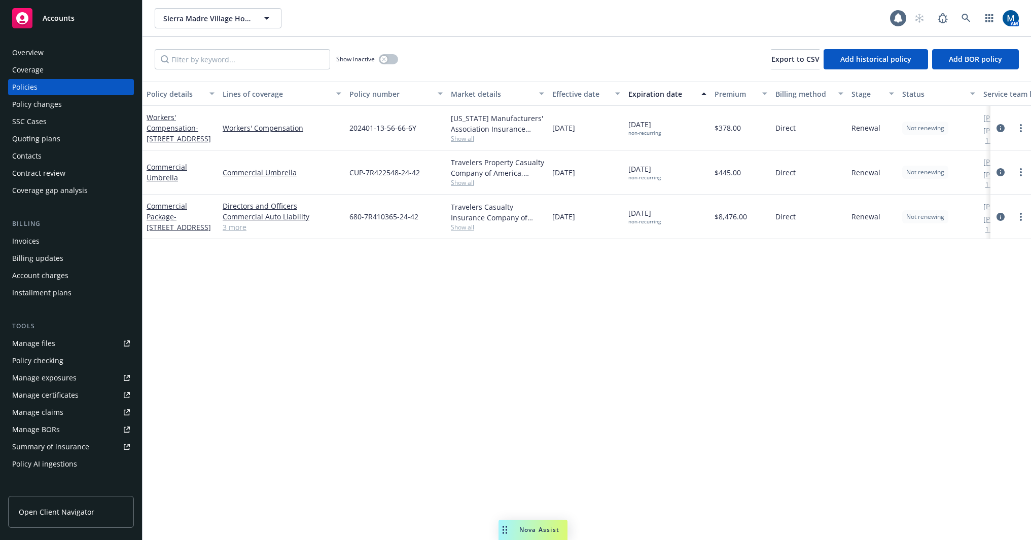
click at [569, 340] on div "Policy details Lines of coverage Policy number Market details Effective date Ex…" at bounding box center [586, 311] width 888 height 459
click at [530, 32] on div "Sierra Madre Village Homeowners Association, Inc. C/O WHEELER STEFFEN PROPERTY …" at bounding box center [586, 18] width 888 height 36
drag, startPoint x: 812, startPoint y: 373, endPoint x: 822, endPoint y: 369, distance: 11.4
click at [811, 373] on div "Policy details Lines of coverage Policy number Market details Effective date Ex…" at bounding box center [586, 311] width 888 height 459
click at [1001, 219] on icon "circleInformation" at bounding box center [1000, 217] width 8 height 8
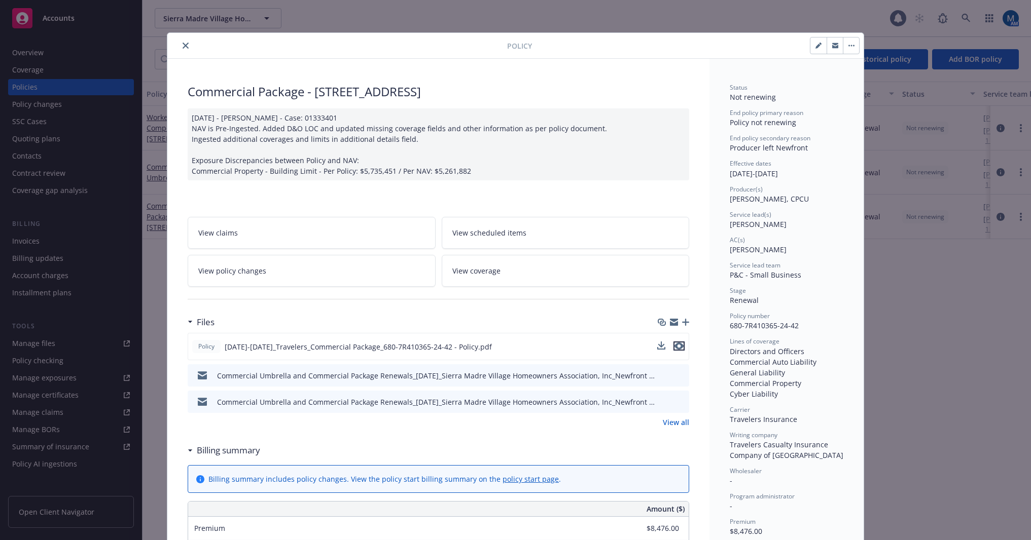
click at [678, 344] on icon "preview file" at bounding box center [678, 346] width 9 height 7
click at [182, 46] on icon "close" at bounding box center [185, 46] width 6 height 6
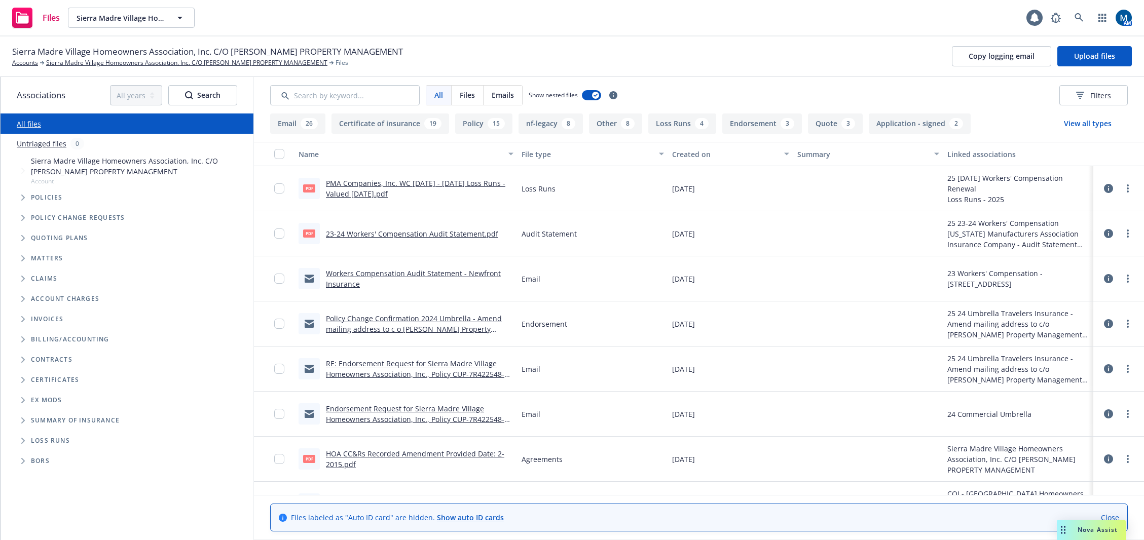
click at [441, 319] on link "Policy Change Confirmation 2024 Umbrella - Amend mailing address to c o Wheeler…" at bounding box center [414, 329] width 176 height 31
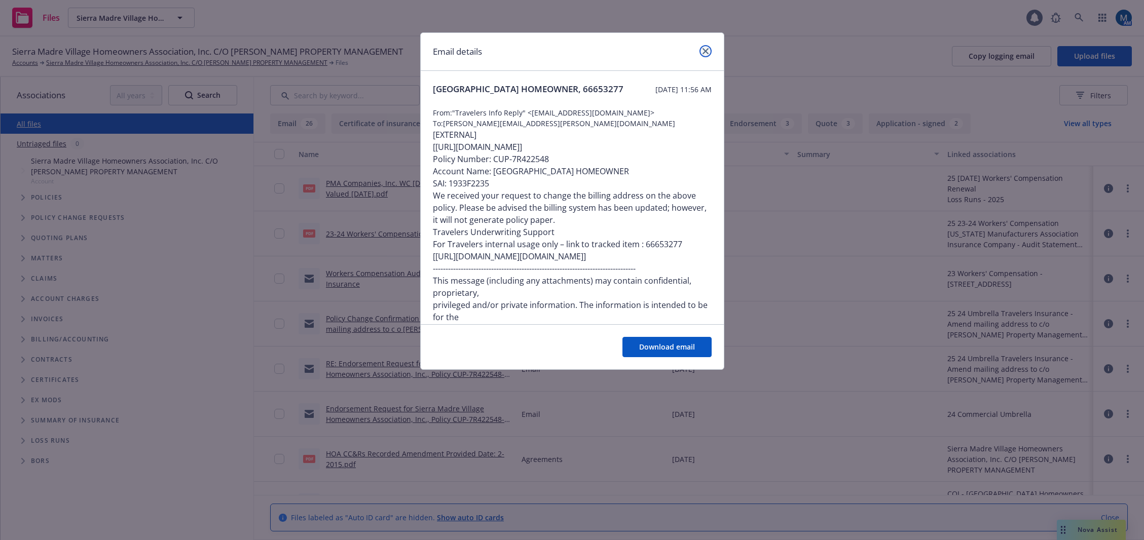
click at [705, 49] on icon "close" at bounding box center [706, 51] width 6 height 6
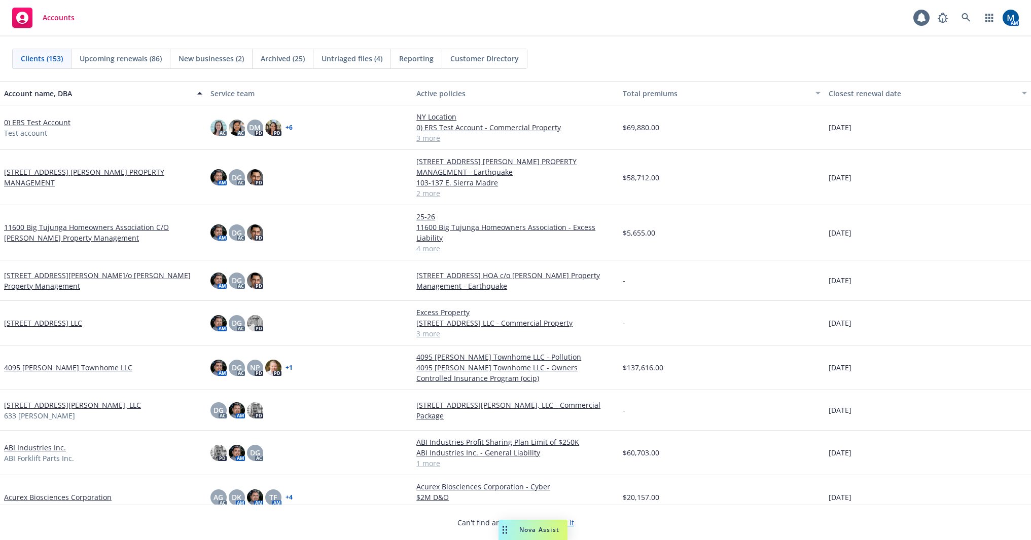
click at [546, 34] on div "Accounts 1 AM" at bounding box center [515, 18] width 1031 height 36
click at [969, 19] on icon at bounding box center [965, 17] width 9 height 9
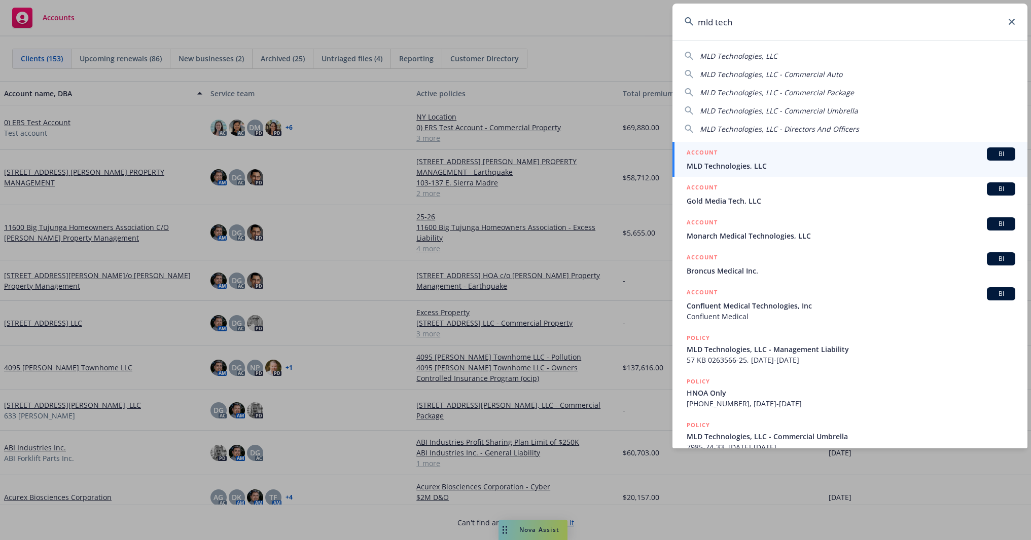
type input "mld tech"
click at [727, 156] on div "ACCOUNT BI" at bounding box center [850, 154] width 328 height 13
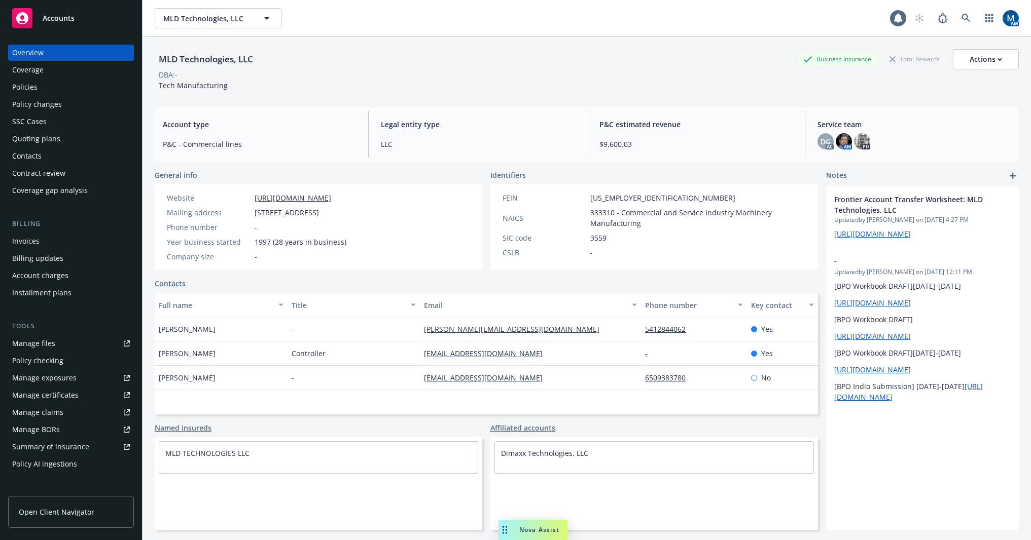
click at [67, 92] on div "Policies" at bounding box center [71, 87] width 118 height 16
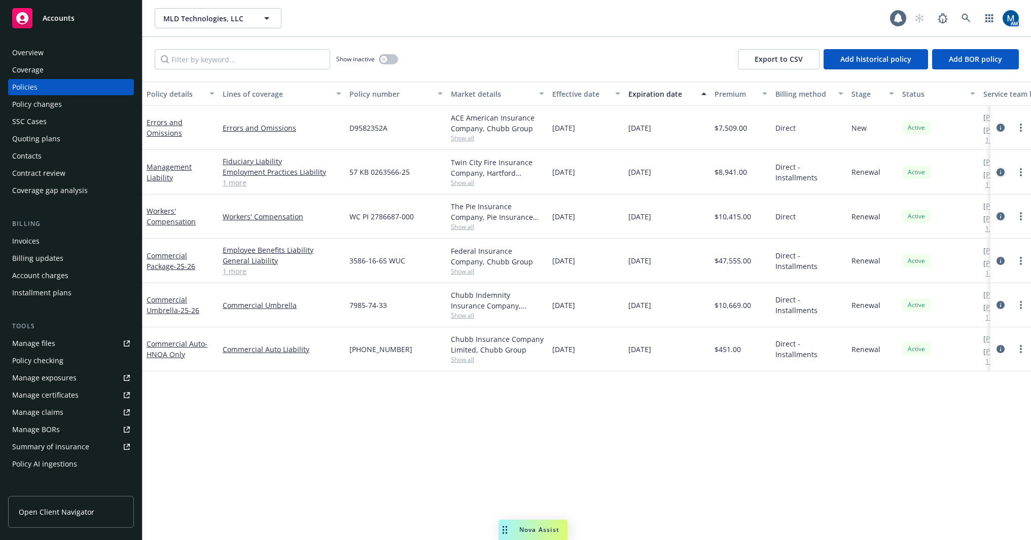
click at [999, 171] on icon "circleInformation" at bounding box center [1000, 172] width 8 height 8
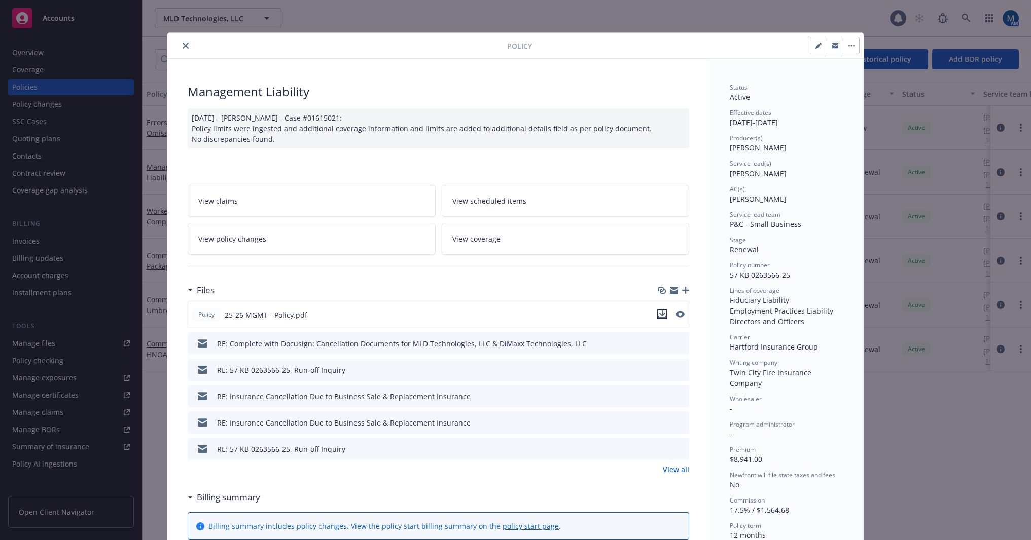
click at [658, 312] on icon "download file" at bounding box center [662, 314] width 8 height 8
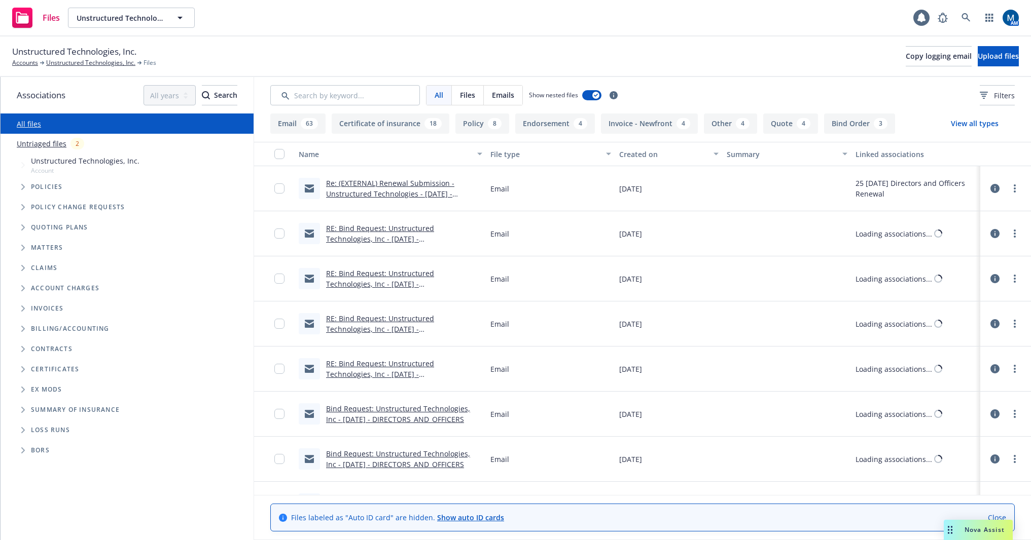
click at [472, 95] on span "Files" at bounding box center [467, 95] width 15 height 11
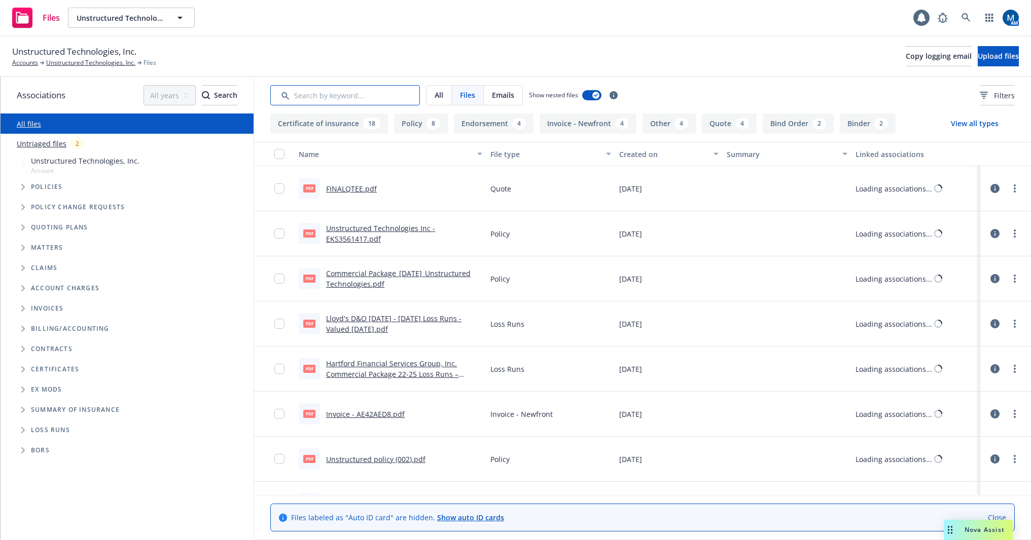
click at [356, 92] on input "Search by keyword..." at bounding box center [345, 95] width 150 height 20
type input "app"
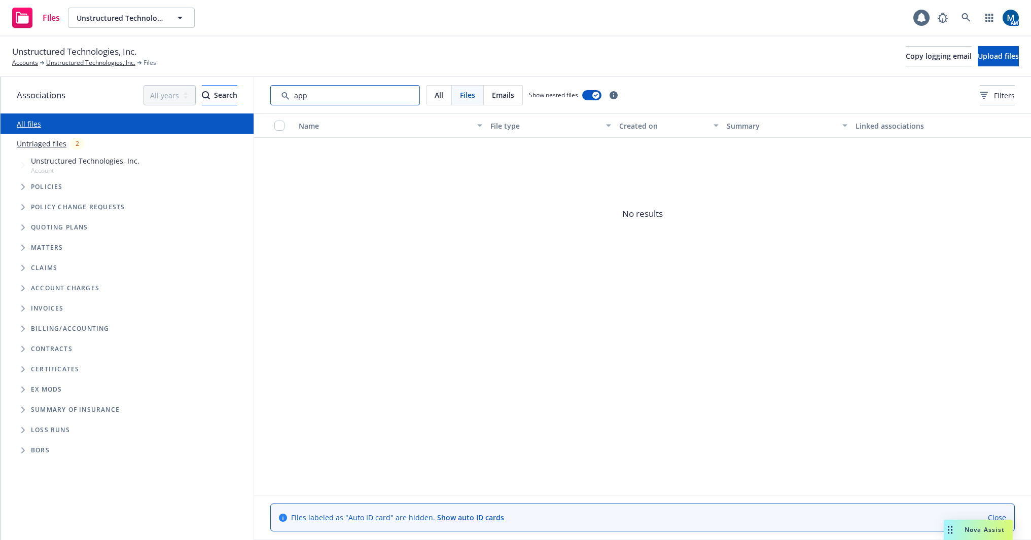
drag, startPoint x: 371, startPoint y: 97, endPoint x: 169, endPoint y: 94, distance: 201.8
click at [175, 94] on div "Associations All years 2027 2026 2025 2024 2023 2022 2021 2020 2019 2018 2017 2…" at bounding box center [516, 308] width 1030 height 463
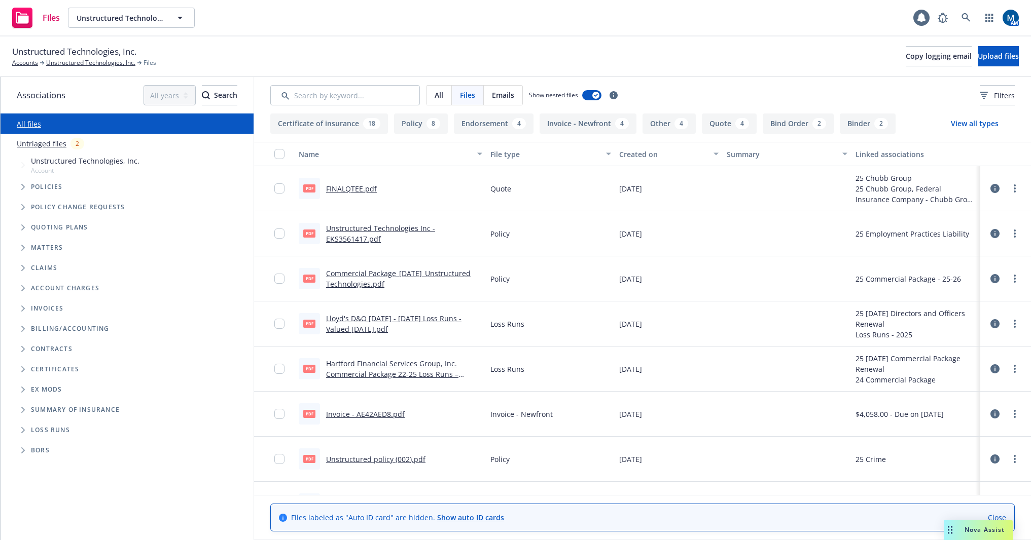
click at [635, 154] on div "Created on" at bounding box center [663, 154] width 88 height 11
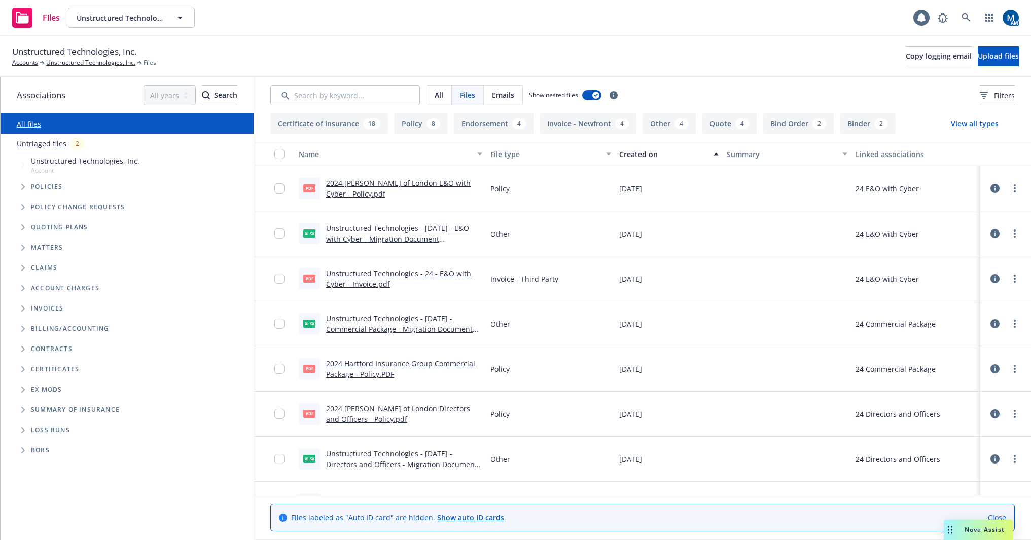
click at [632, 156] on div "Created on" at bounding box center [663, 154] width 88 height 11
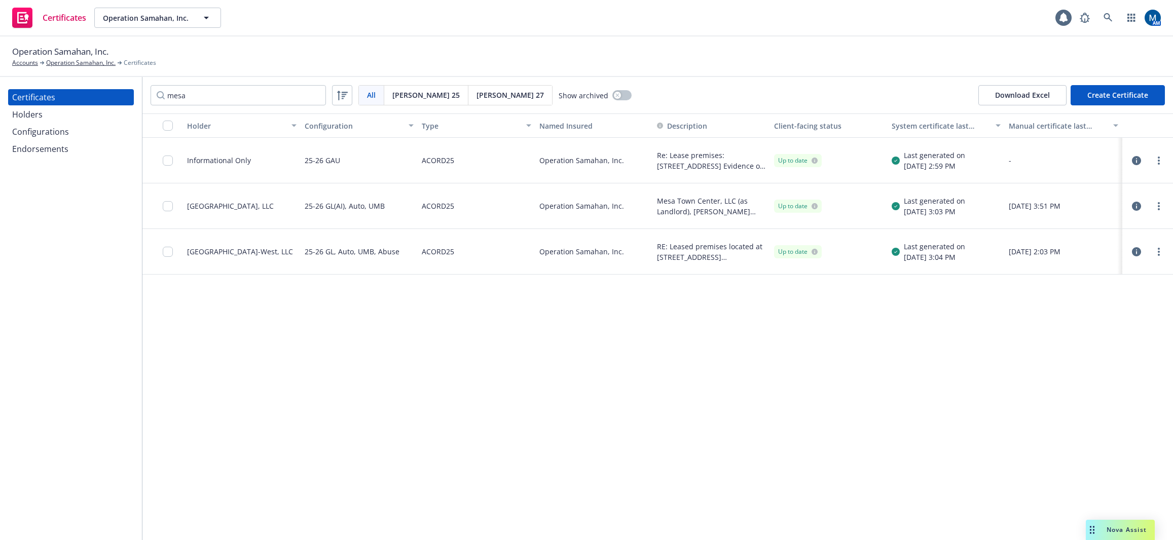
type input "mesa"
click at [824, 356] on div "Holder Configuration Type Named Insured Description Client-facing status System…" at bounding box center [657, 327] width 1031 height 427
click at [1133, 250] on icon "button" at bounding box center [1136, 251] width 9 height 9
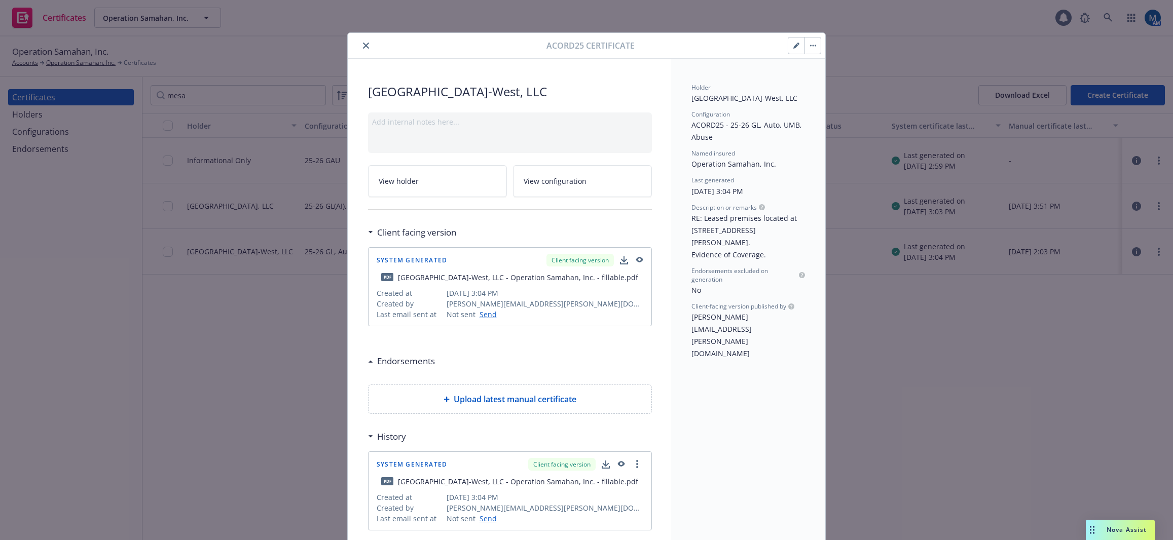
click at [637, 259] on icon "button" at bounding box center [639, 260] width 7 height 6
click at [635, 260] on icon "button" at bounding box center [638, 260] width 9 height 7
drag, startPoint x: 361, startPoint y: 42, endPoint x: 354, endPoint y: 30, distance: 14.1
click at [361, 44] on button "close" at bounding box center [366, 46] width 12 height 12
